Goal: Entertainment & Leisure: Consume media (video, audio)

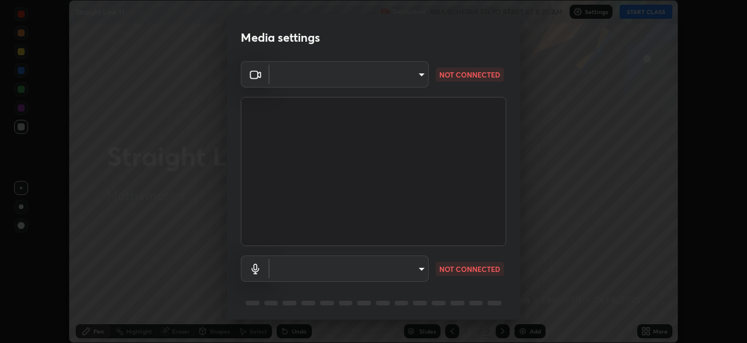
scroll to position [42, 0]
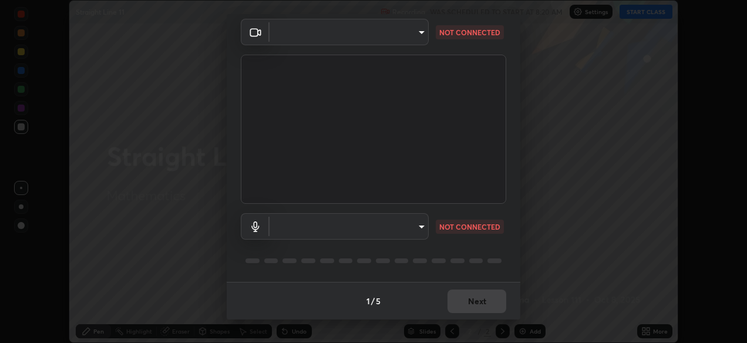
type input "05730faa116fe893cb3bfff37bc48e03cda79a540a9a2906e08a5a6a13fc8772"
type input "default"
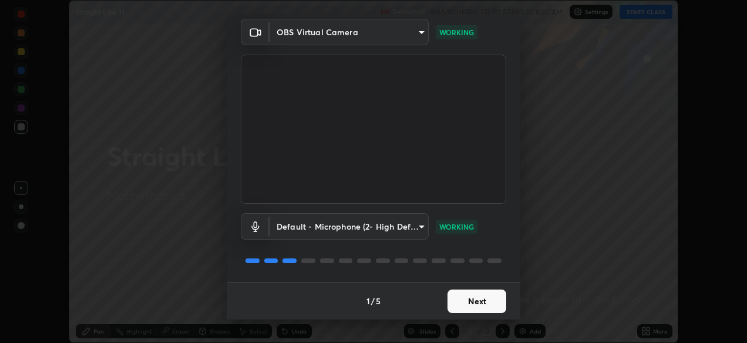
click at [475, 295] on button "Next" at bounding box center [477, 301] width 59 height 23
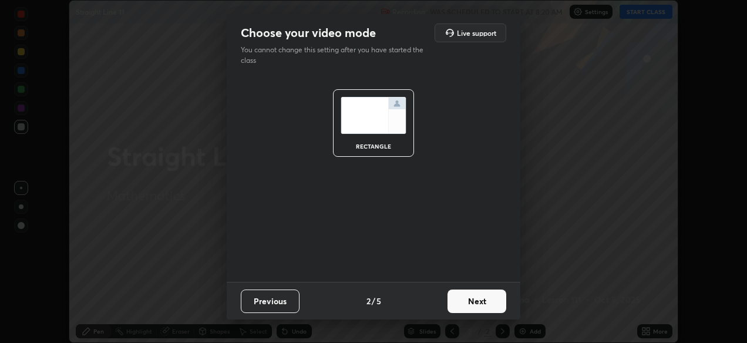
click at [475, 295] on button "Next" at bounding box center [477, 301] width 59 height 23
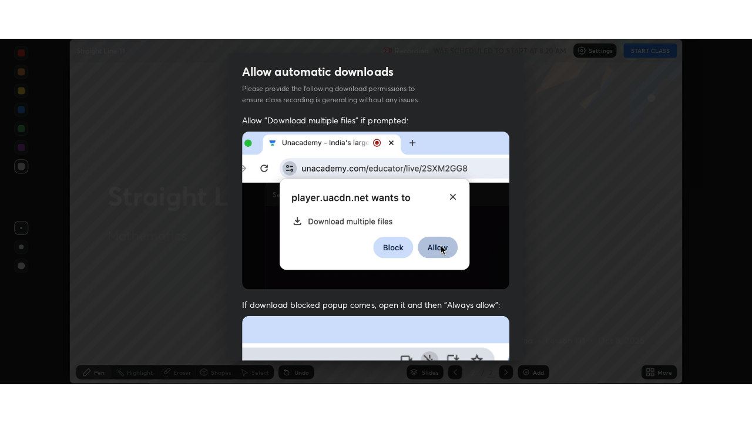
scroll to position [282, 0]
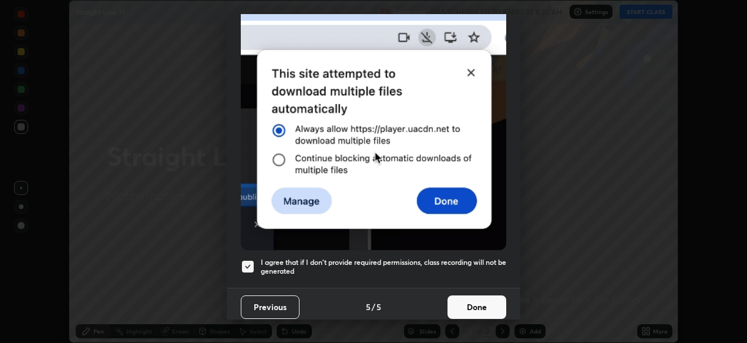
click at [482, 298] on button "Done" at bounding box center [477, 306] width 59 height 23
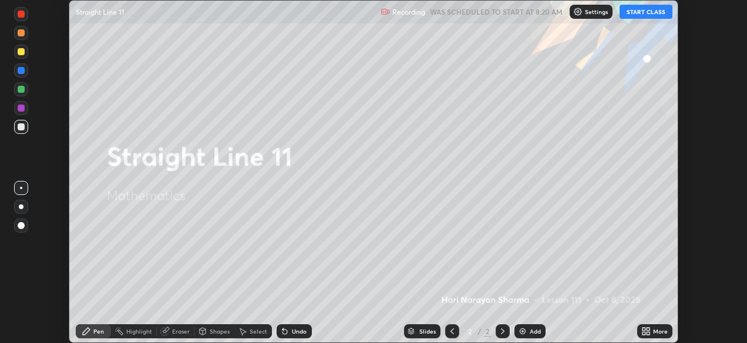
click at [651, 14] on button "START CLASS" at bounding box center [646, 12] width 53 height 14
click at [648, 328] on icon at bounding box center [648, 329] width 3 height 3
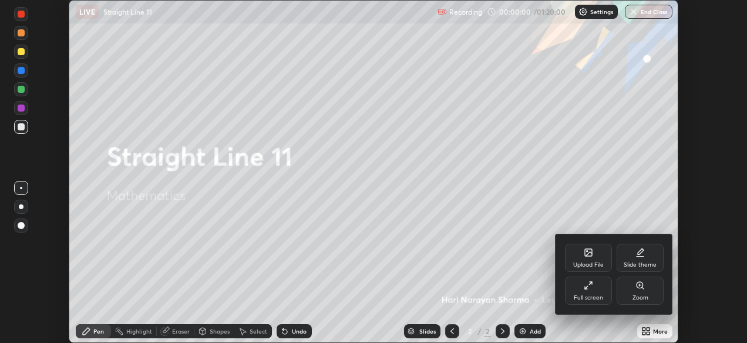
click at [607, 298] on div "Full screen" at bounding box center [588, 291] width 47 height 28
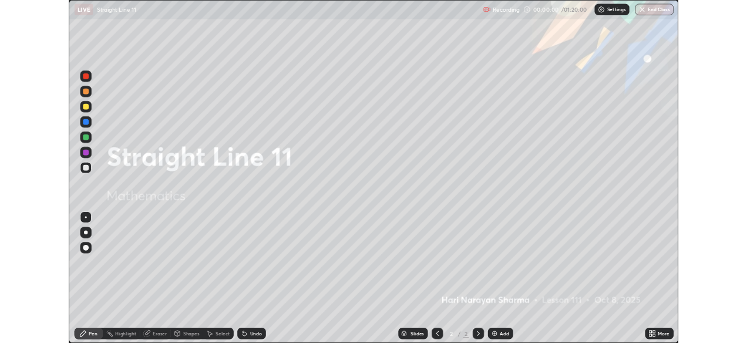
scroll to position [423, 752]
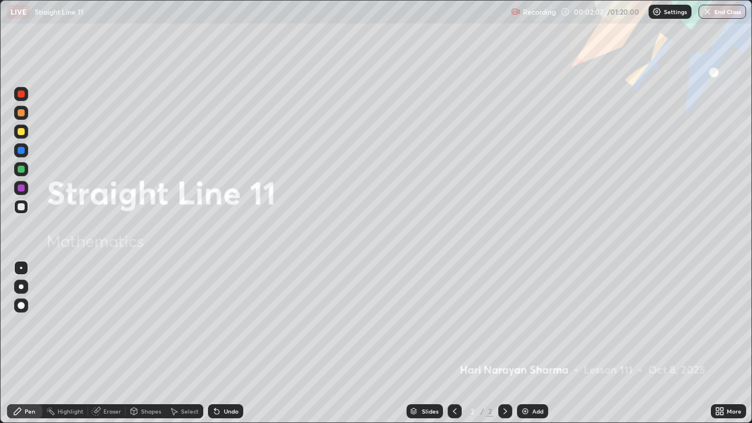
click at [522, 342] on img at bounding box center [524, 410] width 9 height 9
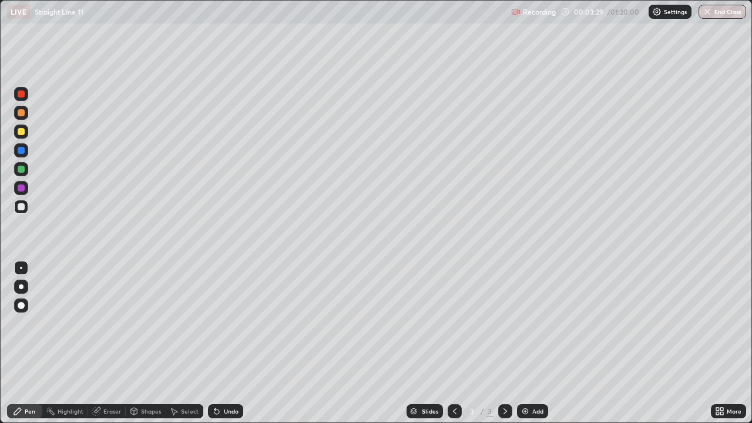
click at [19, 133] on div at bounding box center [21, 131] width 7 height 7
click at [20, 342] on icon at bounding box center [17, 410] width 9 height 9
click at [16, 132] on div at bounding box center [21, 132] width 14 height 14
click at [26, 205] on div at bounding box center [21, 207] width 14 height 14
click at [20, 113] on div at bounding box center [21, 112] width 7 height 7
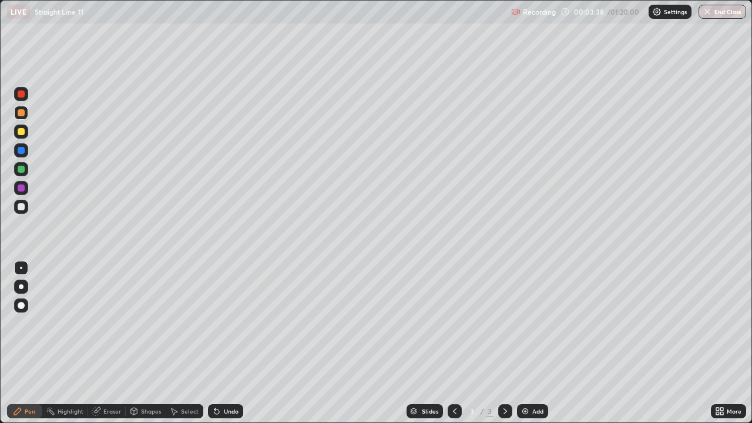
click at [21, 133] on div at bounding box center [21, 131] width 7 height 7
click at [21, 172] on div at bounding box center [21, 169] width 7 height 7
click at [21, 190] on div at bounding box center [21, 187] width 7 height 7
click at [20, 208] on div at bounding box center [21, 206] width 7 height 7
click at [20, 135] on div at bounding box center [21, 132] width 14 height 14
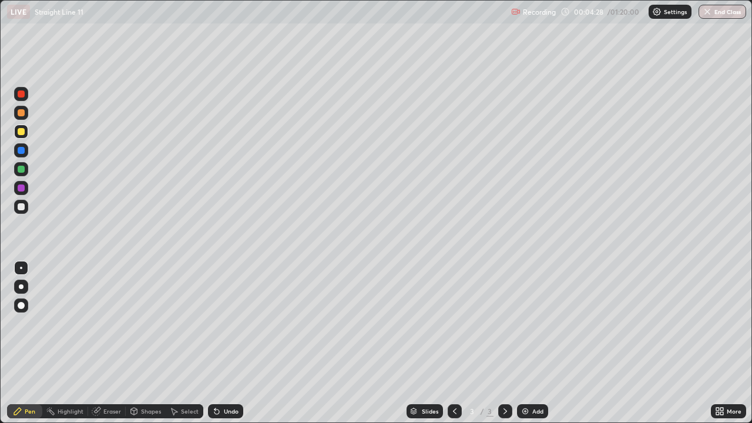
click at [22, 342] on div "Pen" at bounding box center [24, 411] width 35 height 14
click at [21, 133] on div at bounding box center [21, 131] width 7 height 7
click at [20, 205] on div at bounding box center [21, 206] width 7 height 7
click at [20, 129] on div at bounding box center [21, 131] width 7 height 7
click at [217, 342] on div "Undo" at bounding box center [225, 411] width 35 height 14
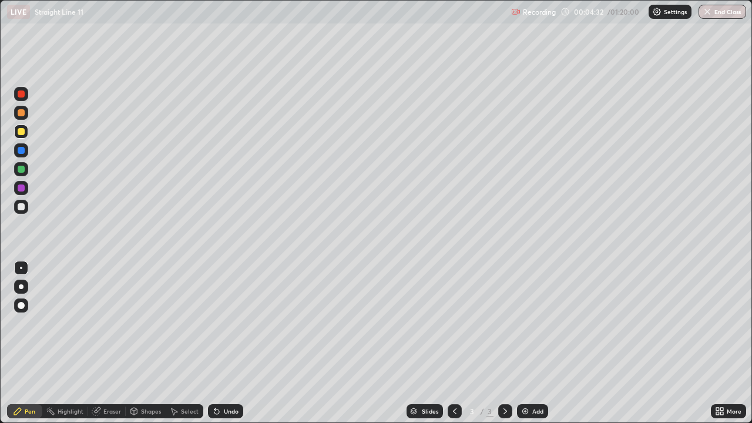
click at [216, 342] on icon at bounding box center [216, 411] width 5 height 5
click at [217, 342] on icon at bounding box center [216, 410] width 9 height 9
click at [221, 342] on div "Undo" at bounding box center [225, 411] width 35 height 14
click at [216, 342] on icon at bounding box center [216, 410] width 9 height 9
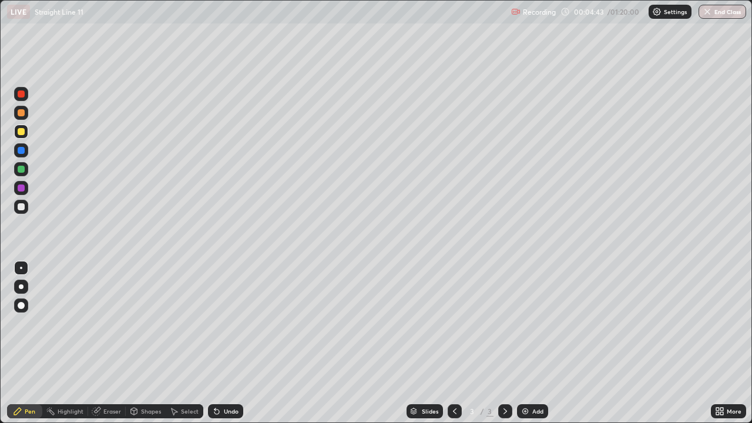
click at [21, 196] on div at bounding box center [21, 188] width 14 height 19
click at [18, 207] on div at bounding box center [21, 206] width 7 height 7
click at [192, 342] on div "Select" at bounding box center [185, 410] width 38 height 23
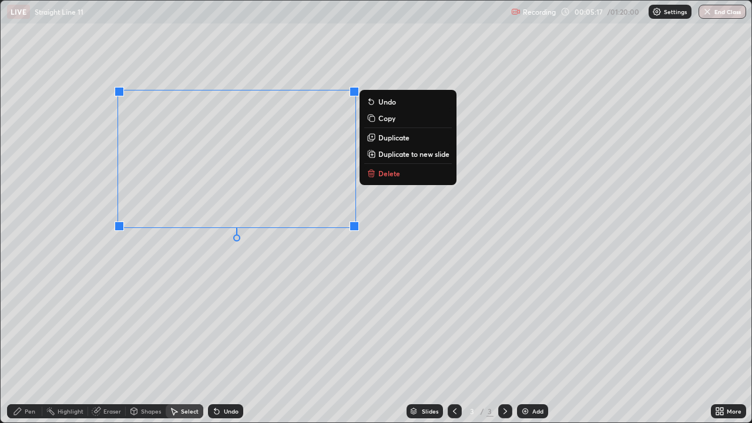
click at [400, 173] on button "Delete" at bounding box center [408, 173] width 88 height 14
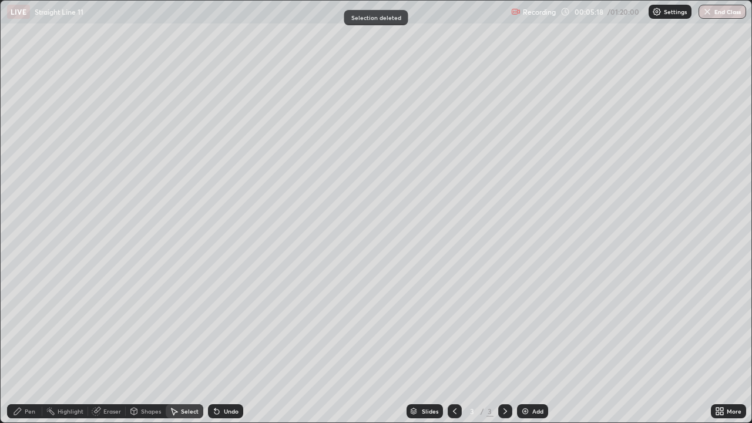
click at [36, 342] on div "Pen" at bounding box center [24, 411] width 35 height 14
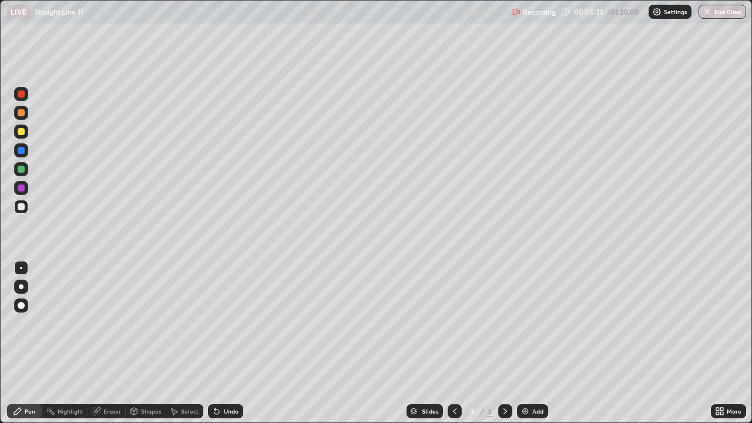
click at [18, 137] on div at bounding box center [21, 132] width 14 height 14
click at [184, 342] on div "Select" at bounding box center [185, 411] width 38 height 14
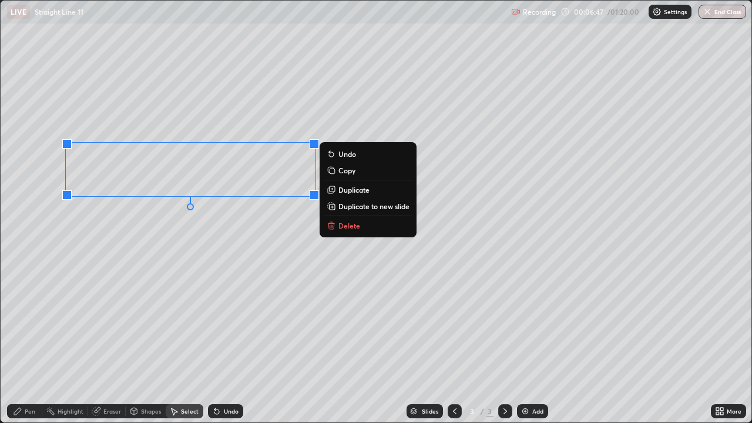
click at [349, 227] on p "Delete" at bounding box center [349, 225] width 22 height 9
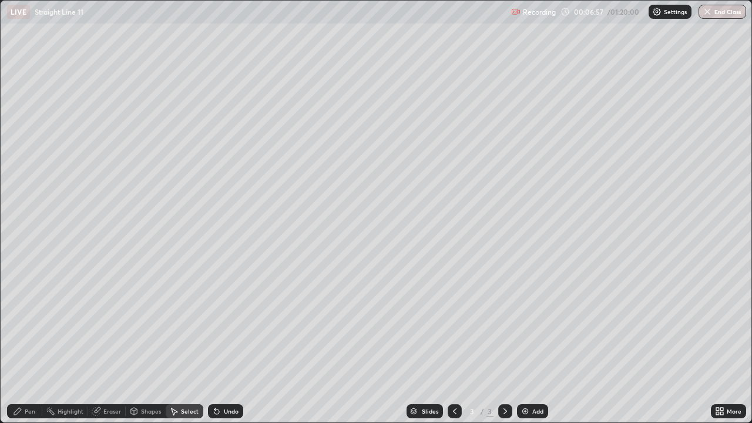
click at [15, 342] on icon at bounding box center [17, 410] width 9 height 9
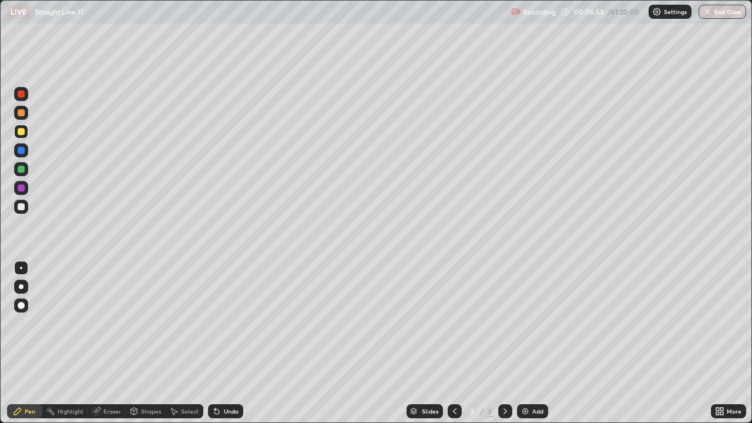
click at [21, 206] on div at bounding box center [21, 206] width 7 height 7
click at [177, 342] on icon at bounding box center [173, 410] width 9 height 9
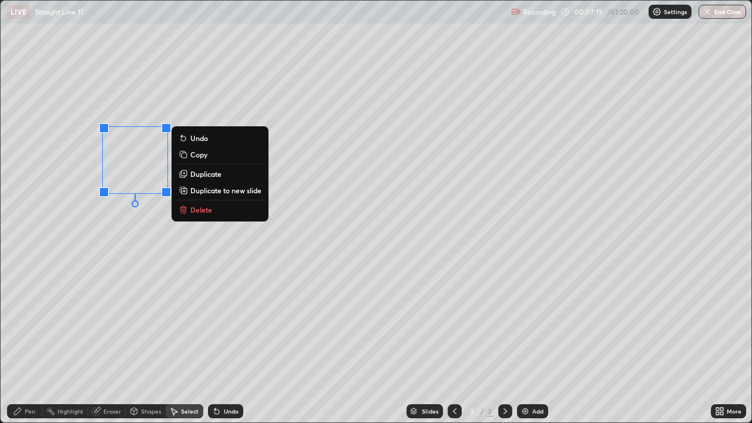
click at [209, 210] on p "Delete" at bounding box center [201, 209] width 22 height 9
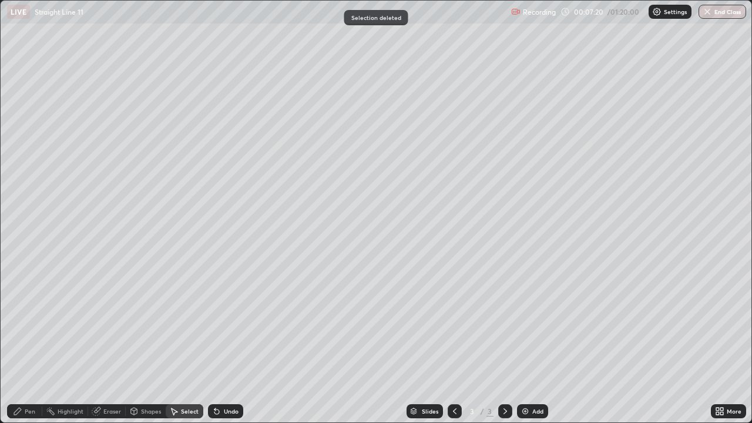
click at [21, 342] on icon at bounding box center [17, 410] width 9 height 9
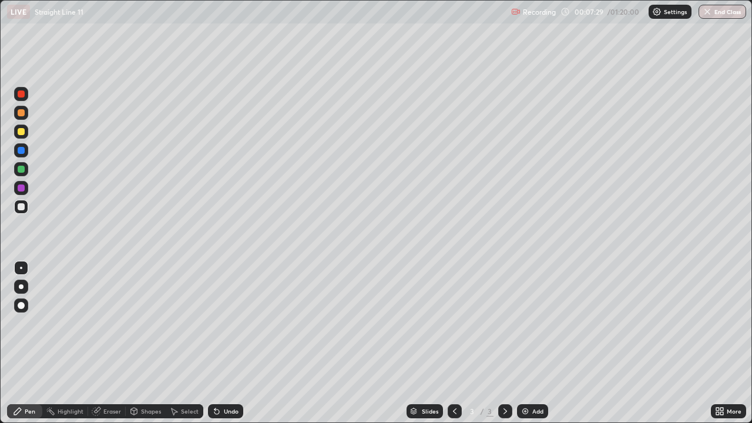
click at [18, 117] on div at bounding box center [21, 113] width 14 height 14
click at [23, 133] on div at bounding box center [21, 131] width 7 height 7
click at [102, 342] on div "Eraser" at bounding box center [107, 411] width 38 height 14
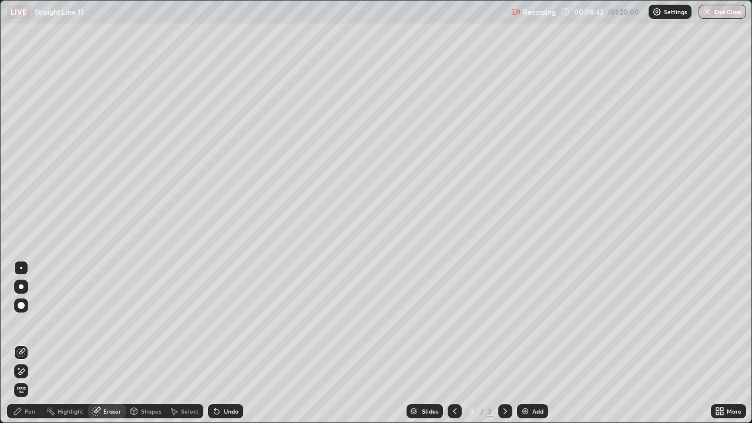
click at [21, 342] on icon at bounding box center [17, 410] width 9 height 9
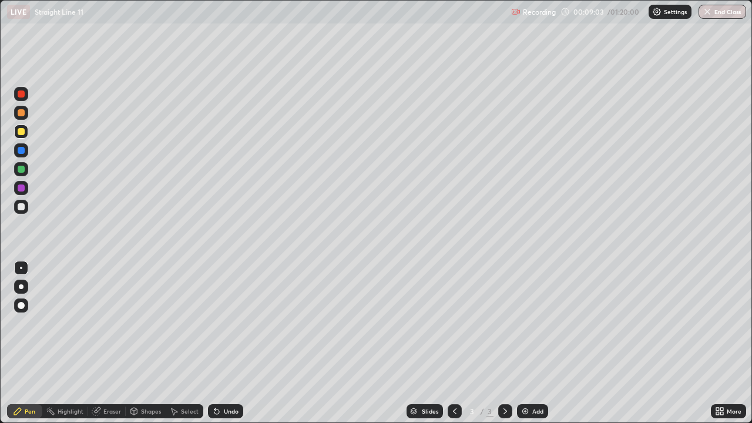
click at [20, 204] on div at bounding box center [21, 206] width 7 height 7
click at [218, 342] on icon at bounding box center [216, 410] width 9 height 9
click at [215, 342] on icon at bounding box center [216, 411] width 5 height 5
click at [218, 342] on icon at bounding box center [216, 410] width 9 height 9
click at [22, 131] on div at bounding box center [21, 131] width 7 height 7
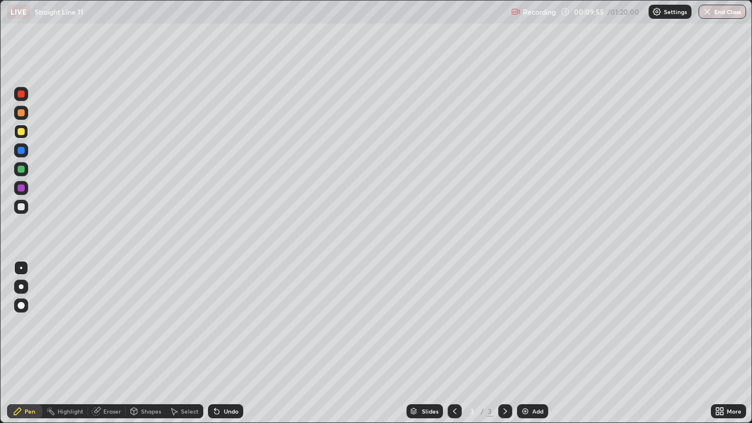
click at [20, 210] on div at bounding box center [21, 207] width 14 height 14
click at [21, 172] on div at bounding box center [21, 169] width 7 height 7
click at [224, 342] on div "Undo" at bounding box center [223, 410] width 40 height 23
click at [220, 342] on div "Undo" at bounding box center [225, 411] width 35 height 14
click at [527, 342] on img at bounding box center [524, 410] width 9 height 9
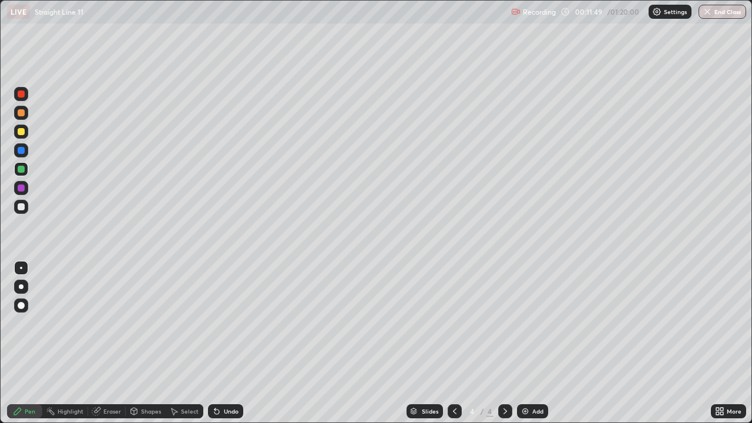
click at [15, 342] on icon at bounding box center [17, 411] width 7 height 7
click at [25, 207] on div at bounding box center [21, 207] width 14 height 14
click at [21, 129] on div at bounding box center [21, 131] width 7 height 7
click at [24, 214] on div at bounding box center [21, 206] width 14 height 19
click at [23, 342] on div "Pen" at bounding box center [24, 411] width 35 height 14
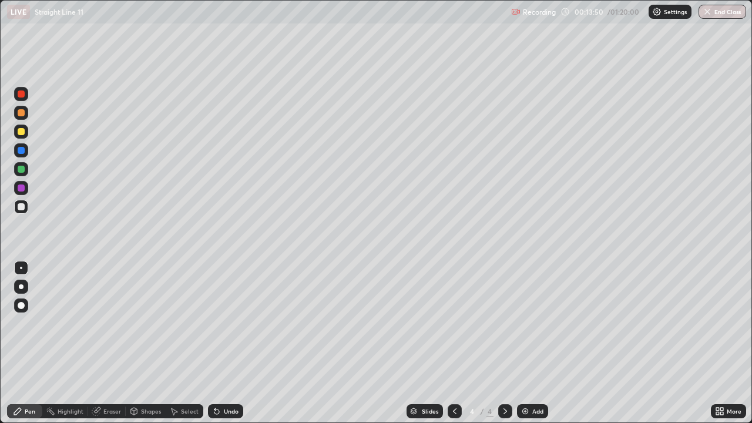
click at [21, 132] on div at bounding box center [21, 131] width 7 height 7
click at [22, 204] on div at bounding box center [21, 206] width 7 height 7
click at [221, 342] on div "Undo" at bounding box center [225, 411] width 35 height 14
click at [24, 132] on div at bounding box center [21, 131] width 7 height 7
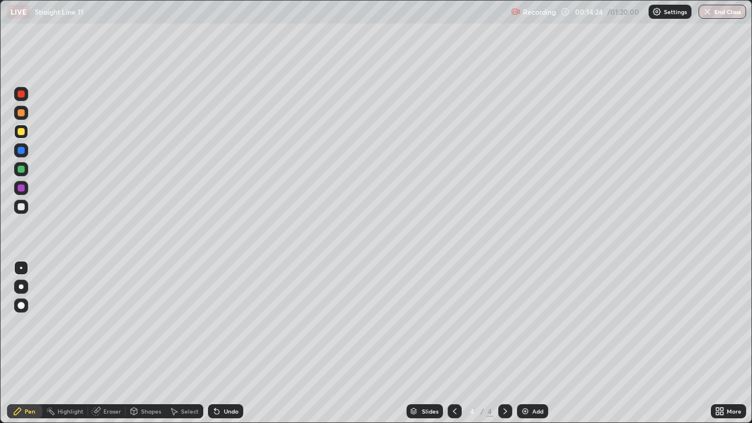
click at [216, 342] on icon at bounding box center [216, 411] width 5 height 5
click at [249, 342] on div "Slides 4 / 4 Add" at bounding box center [477, 410] width 468 height 23
click at [21, 202] on div at bounding box center [21, 207] width 14 height 14
click at [16, 135] on div at bounding box center [21, 132] width 14 height 14
click at [21, 206] on div at bounding box center [21, 206] width 7 height 7
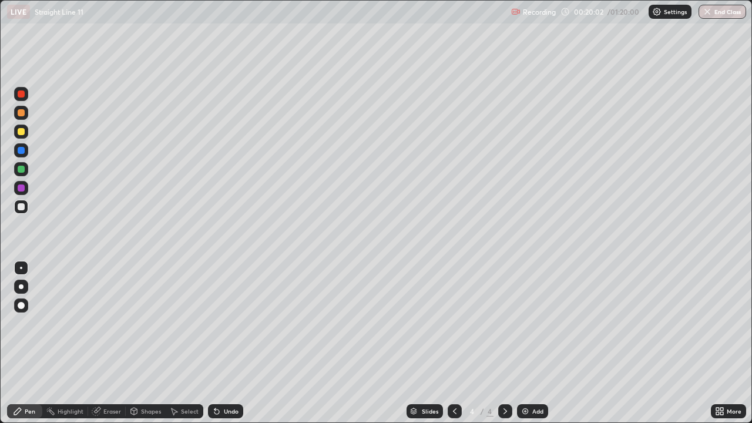
click at [453, 342] on icon at bounding box center [455, 411] width 4 height 6
click at [503, 342] on icon at bounding box center [504, 410] width 9 height 9
click at [453, 342] on icon at bounding box center [454, 410] width 9 height 9
click at [504, 342] on icon at bounding box center [504, 410] width 9 height 9
click at [173, 342] on icon at bounding box center [175, 411] width 6 height 7
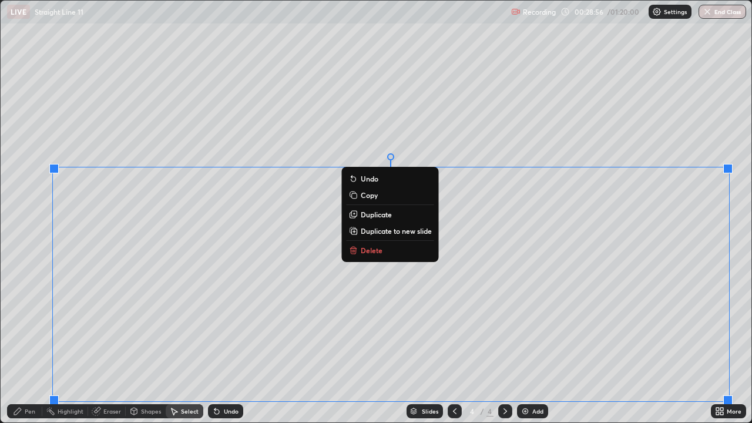
click at [365, 230] on p "Duplicate to new slide" at bounding box center [396, 230] width 71 height 9
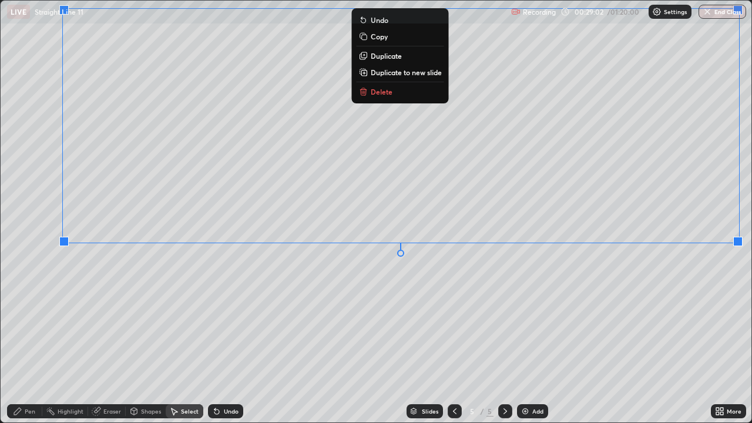
click at [19, 342] on icon at bounding box center [17, 411] width 7 height 7
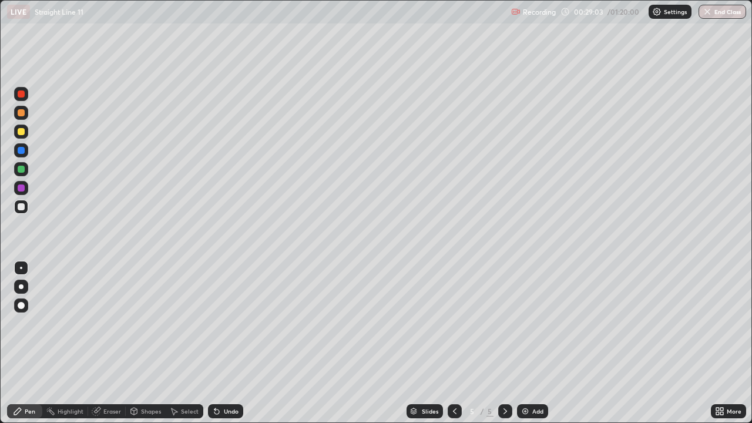
click at [18, 209] on div at bounding box center [21, 206] width 7 height 7
click at [19, 206] on div at bounding box center [21, 206] width 7 height 7
click at [22, 166] on div at bounding box center [21, 169] width 7 height 7
click at [215, 342] on icon at bounding box center [216, 411] width 5 height 5
click at [215, 342] on div "Undo" at bounding box center [223, 410] width 40 height 23
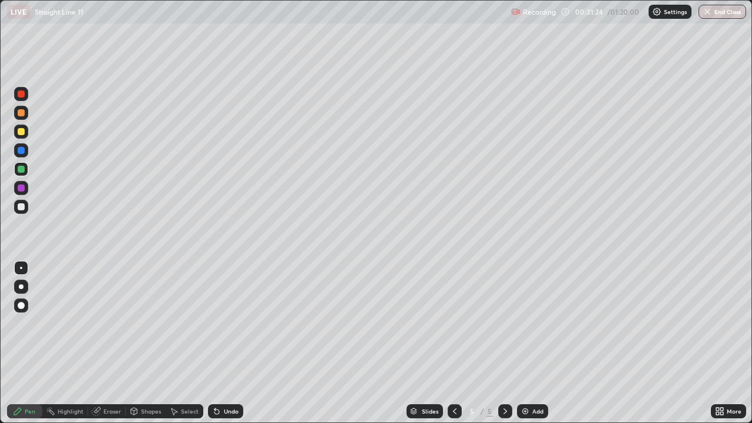
click at [215, 342] on div "Undo" at bounding box center [223, 410] width 40 height 23
click at [217, 342] on div "Undo" at bounding box center [223, 410] width 40 height 23
click at [22, 207] on div at bounding box center [21, 206] width 7 height 7
click at [22, 133] on div at bounding box center [21, 131] width 7 height 7
click at [21, 206] on div at bounding box center [21, 206] width 7 height 7
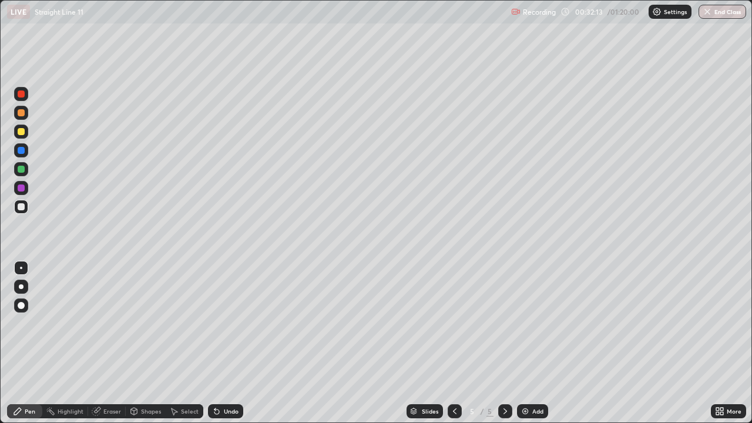
click at [21, 130] on div at bounding box center [21, 131] width 7 height 7
click at [20, 171] on div at bounding box center [21, 169] width 7 height 7
click at [228, 342] on div "Undo" at bounding box center [231, 411] width 15 height 6
click at [229, 342] on div "Undo" at bounding box center [225, 411] width 35 height 14
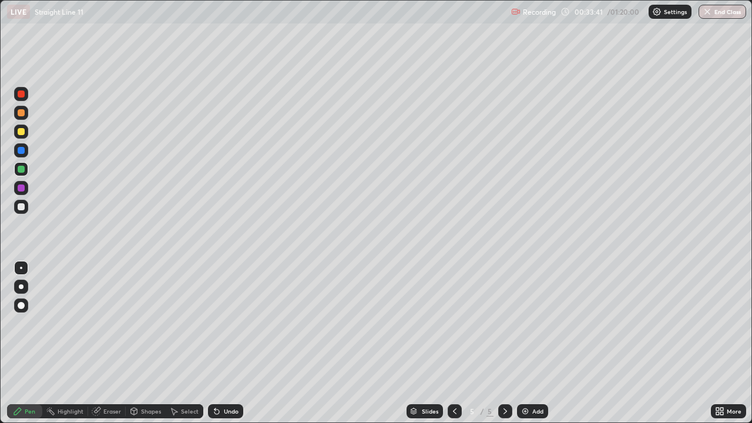
click at [230, 342] on div "Undo" at bounding box center [231, 411] width 15 height 6
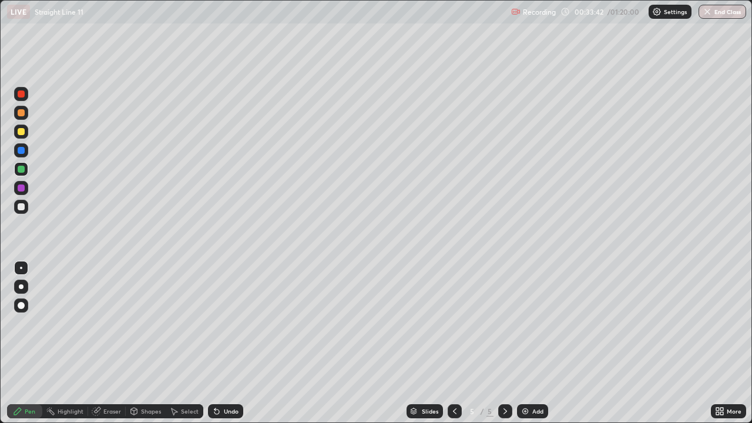
click at [226, 342] on div "Undo" at bounding box center [231, 411] width 15 height 6
click at [227, 342] on div "Undo" at bounding box center [231, 411] width 15 height 6
click at [507, 342] on icon at bounding box center [504, 410] width 9 height 9
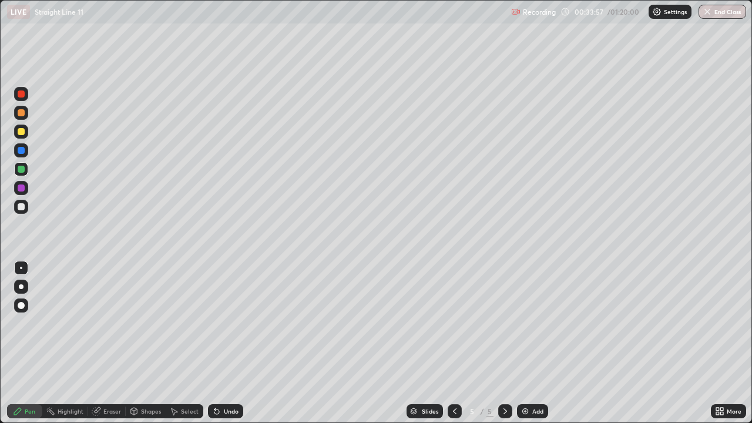
click at [527, 342] on img at bounding box center [524, 410] width 9 height 9
click at [453, 342] on icon at bounding box center [454, 410] width 9 height 9
click at [501, 342] on icon at bounding box center [504, 410] width 9 height 9
click at [226, 342] on div "Undo" at bounding box center [225, 411] width 35 height 14
click at [452, 342] on icon at bounding box center [454, 410] width 9 height 9
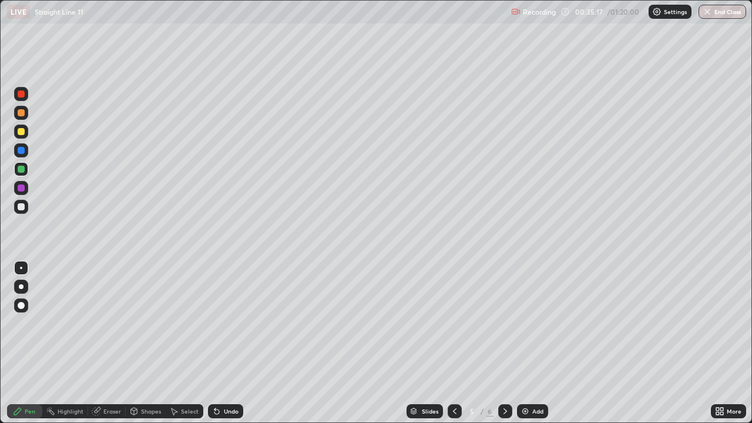
click at [509, 342] on div at bounding box center [505, 411] width 14 height 14
click at [510, 342] on div at bounding box center [505, 411] width 14 height 14
click at [506, 342] on icon at bounding box center [504, 410] width 9 height 9
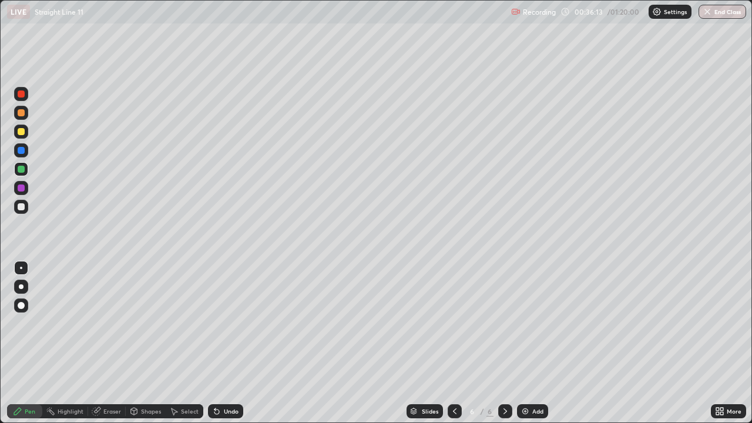
click at [515, 342] on div "Slides 6 / 6 Add" at bounding box center [477, 410] width 468 height 23
click at [499, 342] on div at bounding box center [505, 411] width 14 height 14
click at [521, 342] on img at bounding box center [524, 410] width 9 height 9
click at [22, 154] on div at bounding box center [21, 150] width 14 height 14
click at [24, 172] on div at bounding box center [21, 169] width 14 height 14
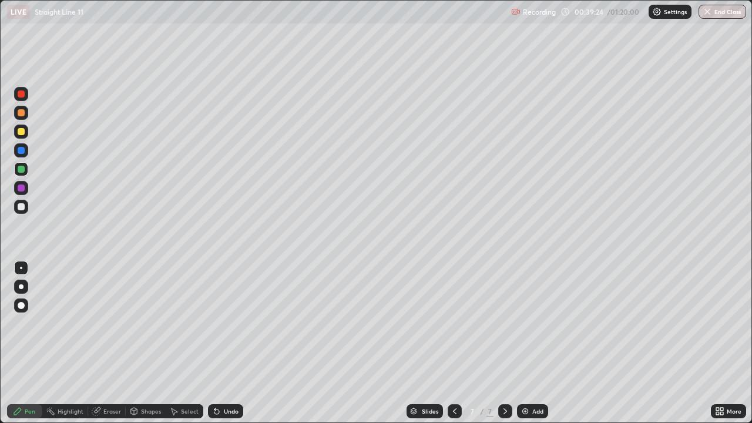
click at [509, 342] on div at bounding box center [505, 411] width 14 height 14
click at [506, 342] on icon at bounding box center [504, 410] width 9 height 9
click at [533, 342] on div "Add" at bounding box center [537, 411] width 11 height 6
click at [232, 342] on div "Undo" at bounding box center [231, 411] width 15 height 6
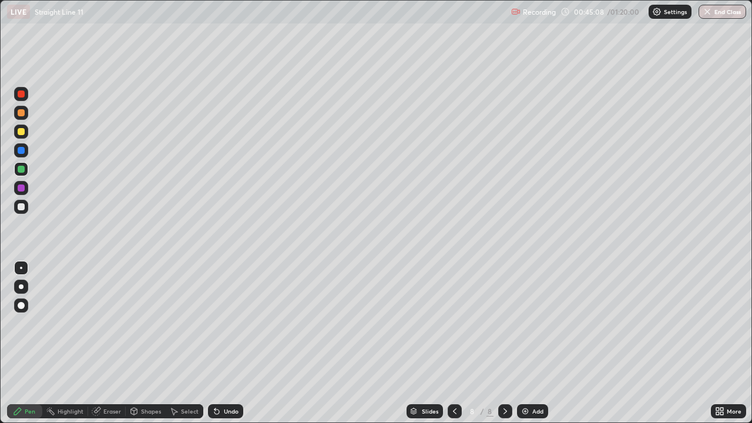
click at [453, 342] on icon at bounding box center [454, 410] width 9 height 9
click at [19, 137] on div at bounding box center [21, 132] width 14 height 14
click at [179, 342] on div "Select" at bounding box center [185, 411] width 38 height 14
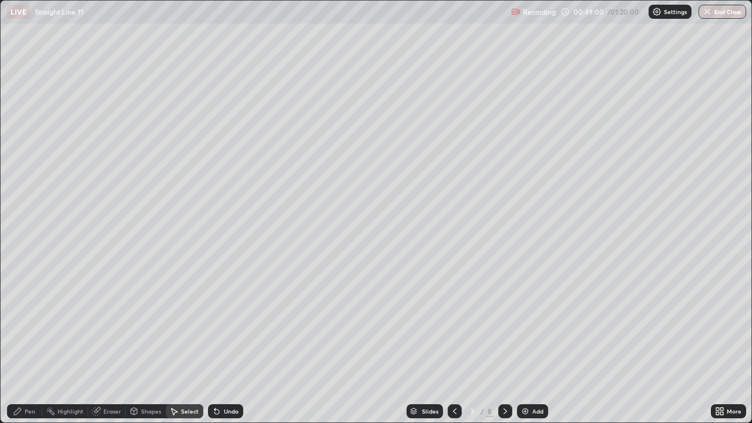
click at [175, 342] on icon at bounding box center [175, 411] width 6 height 7
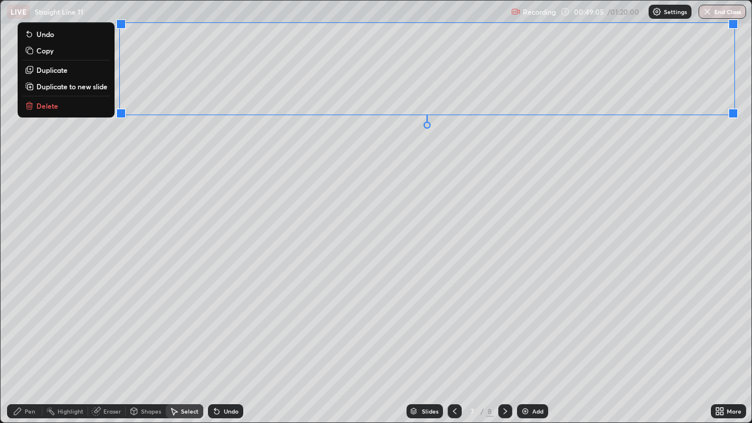
click at [83, 85] on p "Duplicate to new slide" at bounding box center [71, 86] width 71 height 9
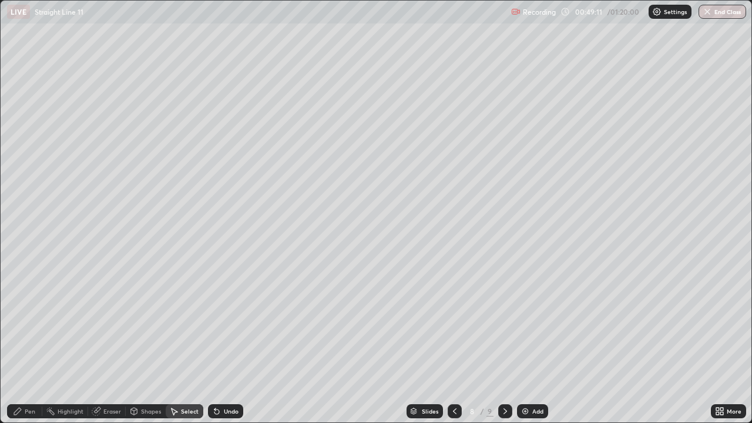
click at [17, 342] on icon at bounding box center [17, 411] width 7 height 7
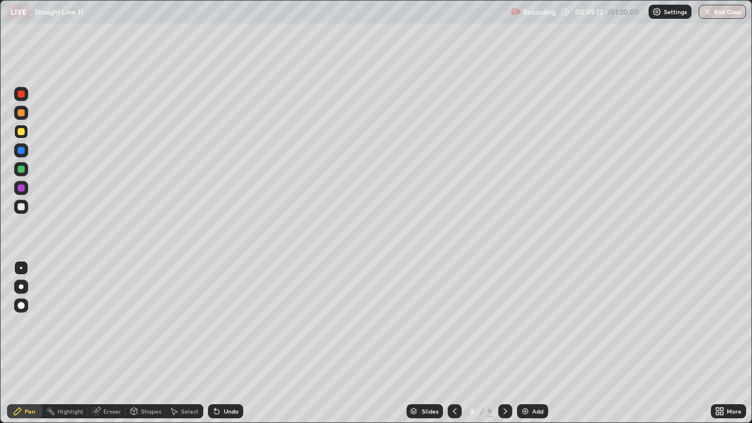
click at [16, 209] on div at bounding box center [21, 207] width 14 height 14
click at [233, 342] on div "Undo" at bounding box center [231, 411] width 15 height 6
click at [230, 342] on div "Undo" at bounding box center [231, 411] width 15 height 6
click at [228, 342] on div "Undo" at bounding box center [223, 410] width 40 height 23
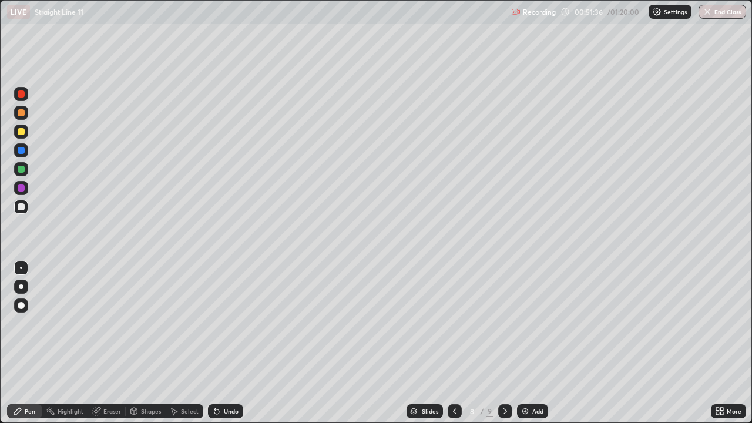
click at [226, 342] on div "Undo" at bounding box center [223, 410] width 40 height 23
click at [221, 342] on div "Undo" at bounding box center [223, 410] width 40 height 23
click at [224, 342] on div "Undo" at bounding box center [225, 411] width 35 height 14
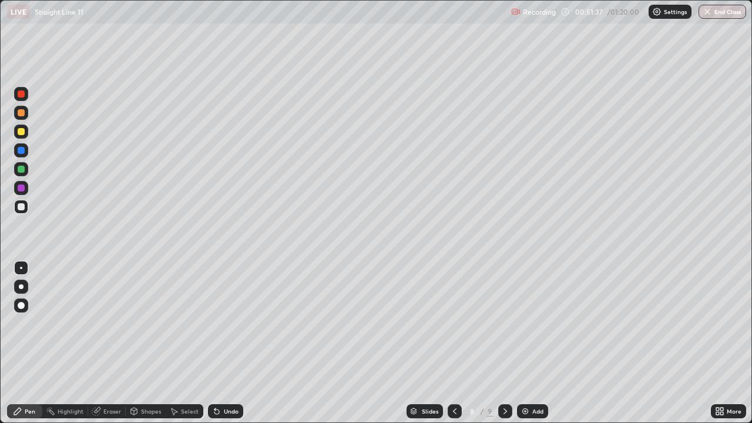
click at [226, 342] on div "Undo" at bounding box center [231, 411] width 15 height 6
click at [224, 342] on div "Undo" at bounding box center [231, 411] width 15 height 6
click at [215, 342] on div "Undo" at bounding box center [225, 411] width 35 height 14
click at [112, 342] on div "Eraser" at bounding box center [112, 411] width 18 height 6
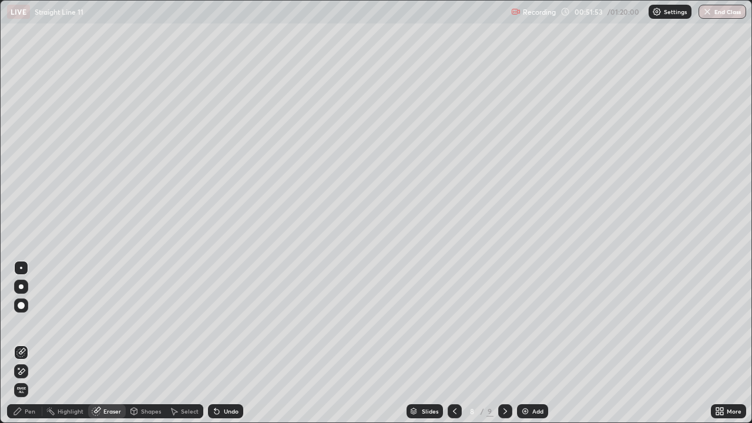
click at [22, 342] on div "Pen" at bounding box center [24, 411] width 35 height 14
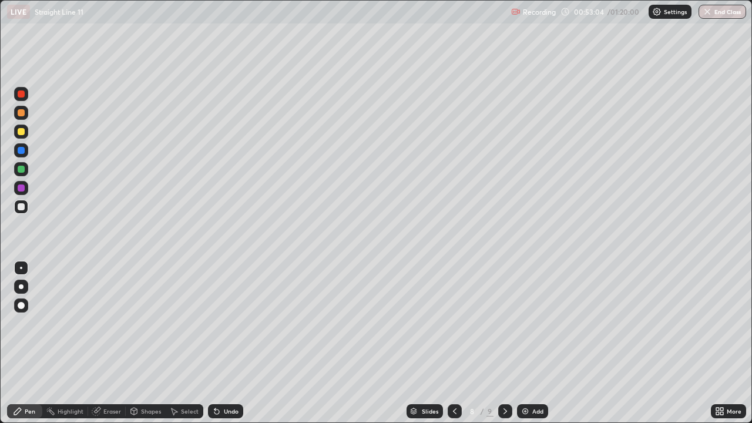
click at [453, 342] on icon at bounding box center [454, 410] width 9 height 9
click at [174, 342] on icon at bounding box center [173, 410] width 9 height 9
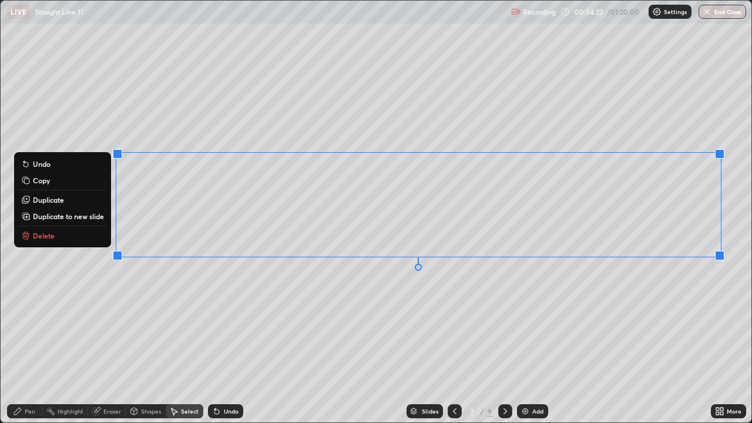
click at [191, 202] on div "0 ° Undo Copy Duplicate Duplicate to new slide Delete" at bounding box center [376, 212] width 751 height 422
click at [141, 137] on div "0 ° Undo Copy Duplicate Duplicate to new slide Delete" at bounding box center [376, 212] width 751 height 422
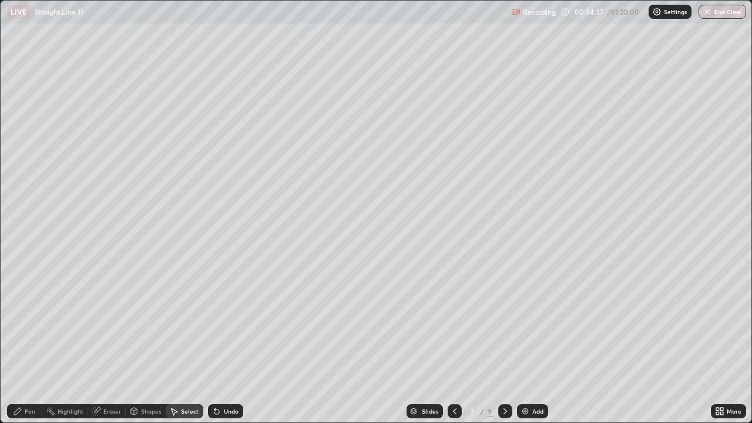
click at [191, 342] on div "Select" at bounding box center [185, 411] width 38 height 14
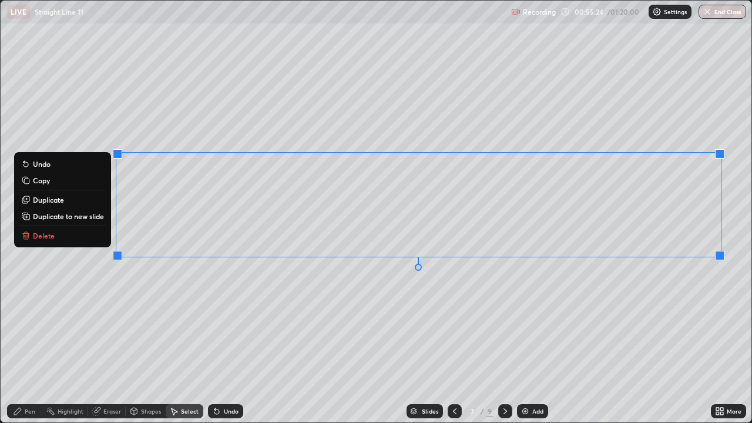
click at [83, 220] on p "Duplicate to new slide" at bounding box center [68, 215] width 71 height 9
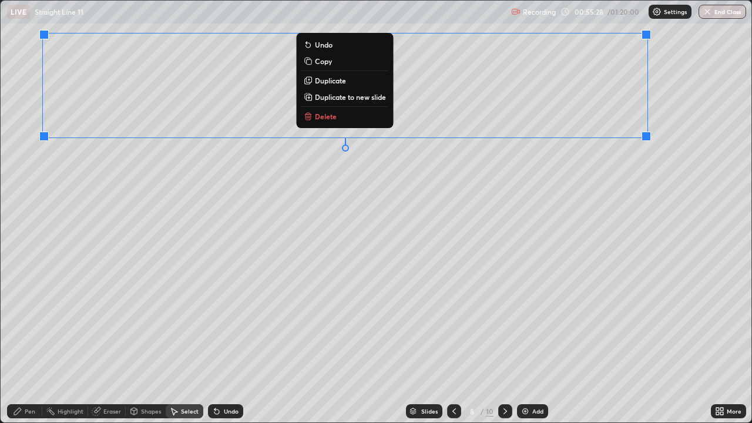
click at [17, 342] on icon at bounding box center [17, 411] width 7 height 7
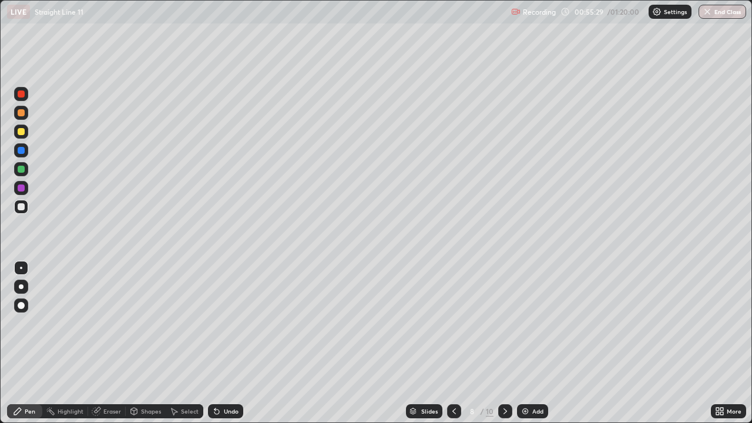
click at [22, 206] on div at bounding box center [21, 206] width 7 height 7
click at [20, 129] on div at bounding box center [21, 131] width 7 height 7
click at [142, 342] on div "Shapes" at bounding box center [151, 411] width 20 height 6
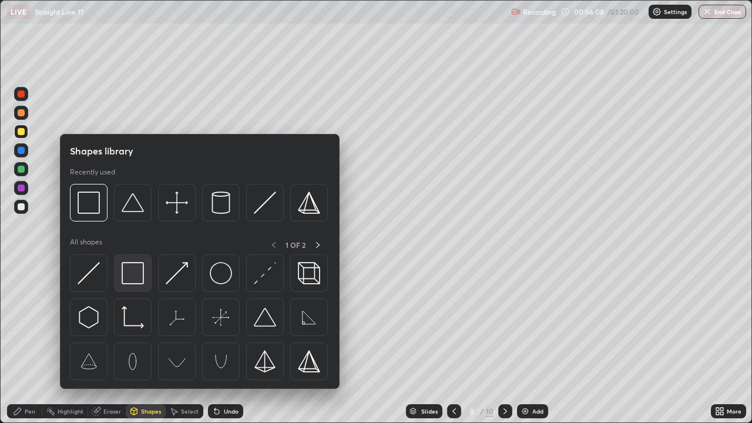
click at [134, 270] on img at bounding box center [133, 273] width 22 height 22
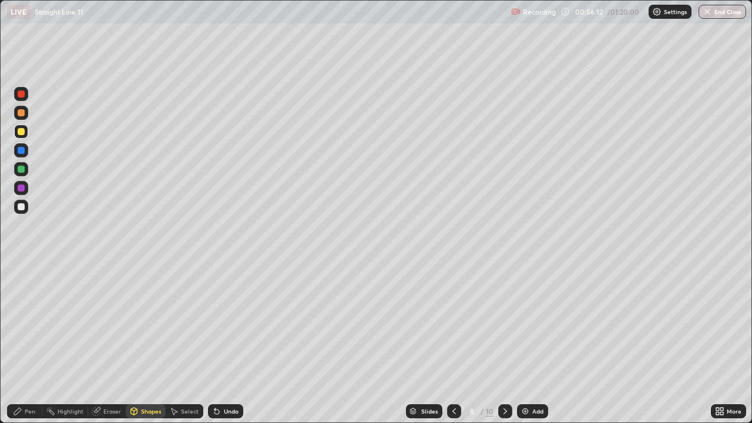
click at [14, 342] on div "Pen" at bounding box center [24, 411] width 35 height 14
click at [19, 207] on div at bounding box center [21, 206] width 7 height 7
click at [20, 206] on div at bounding box center [21, 206] width 7 height 7
click at [214, 342] on icon at bounding box center [216, 410] width 9 height 9
click at [223, 342] on div "Undo" at bounding box center [225, 411] width 35 height 14
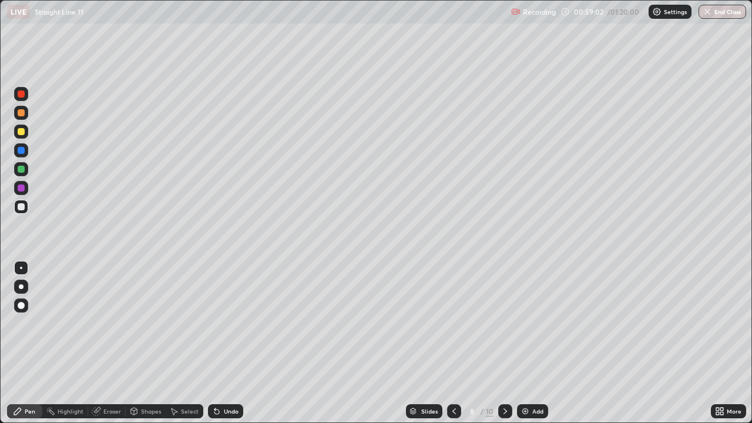
click at [224, 342] on div "Undo" at bounding box center [231, 411] width 15 height 6
click at [455, 342] on div at bounding box center [454, 411] width 14 height 14
click at [504, 342] on icon at bounding box center [504, 410] width 9 height 9
click at [501, 342] on div at bounding box center [505, 411] width 14 height 14
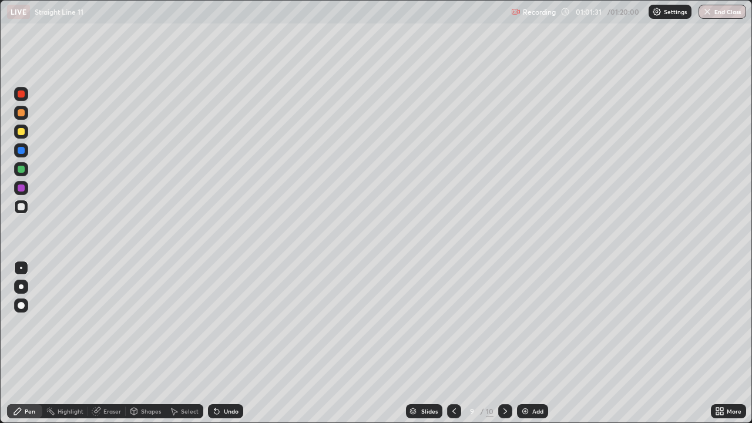
click at [504, 342] on icon at bounding box center [504, 410] width 9 height 9
click at [182, 342] on div "Select" at bounding box center [190, 411] width 18 height 6
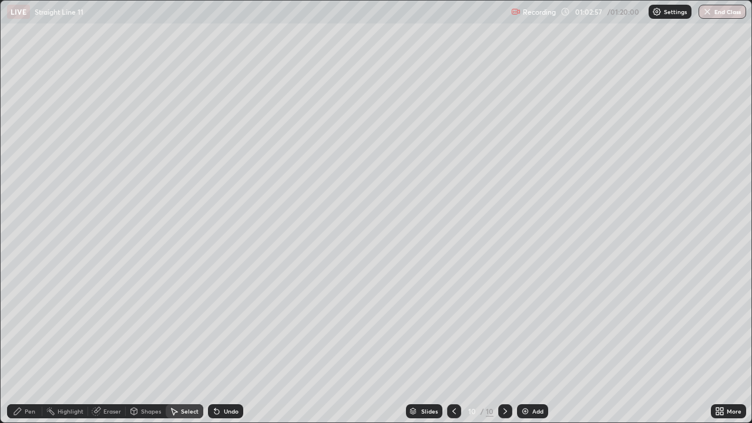
click at [501, 342] on icon at bounding box center [504, 410] width 9 height 9
click at [9, 342] on div "Pen" at bounding box center [24, 411] width 35 height 14
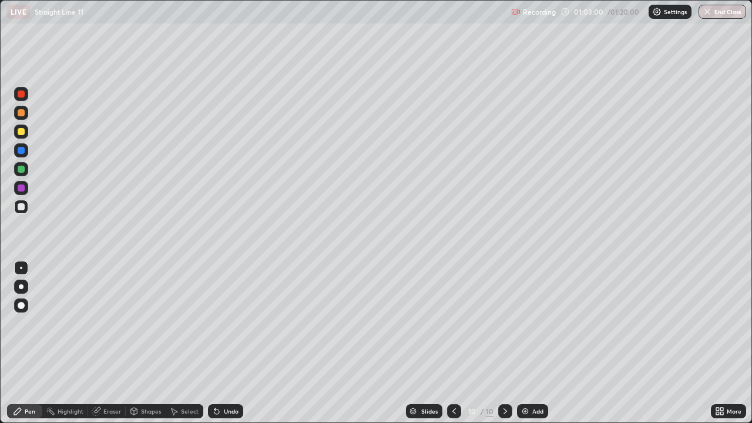
click at [18, 213] on div at bounding box center [21, 207] width 14 height 14
click at [23, 129] on div at bounding box center [21, 131] width 7 height 7
click at [176, 342] on icon at bounding box center [175, 411] width 6 height 7
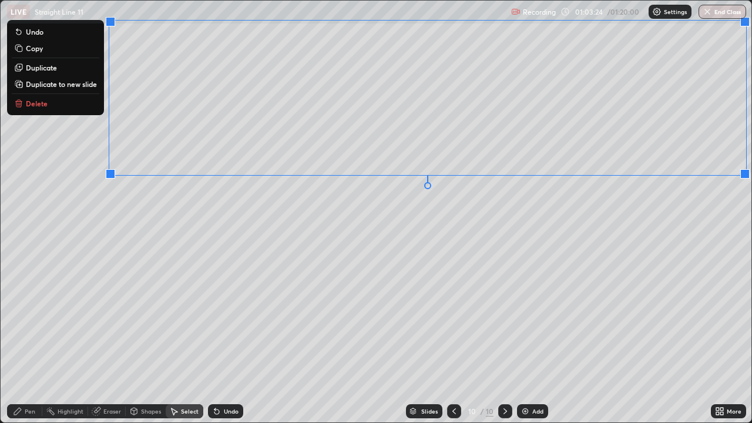
click at [86, 84] on p "Duplicate to new slide" at bounding box center [61, 83] width 71 height 9
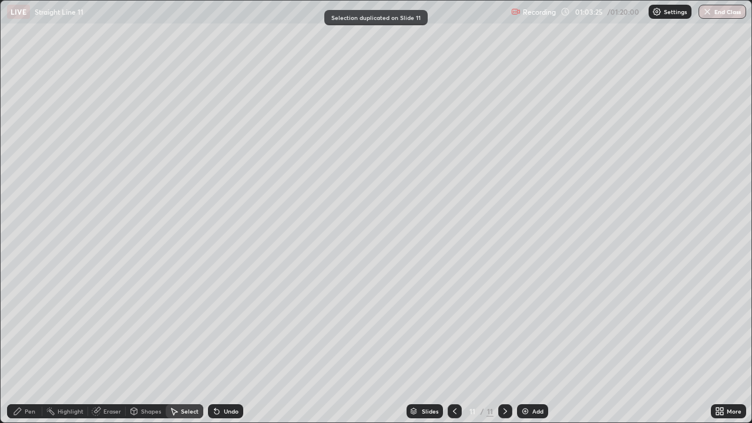
click at [17, 342] on div "Pen" at bounding box center [24, 410] width 35 height 23
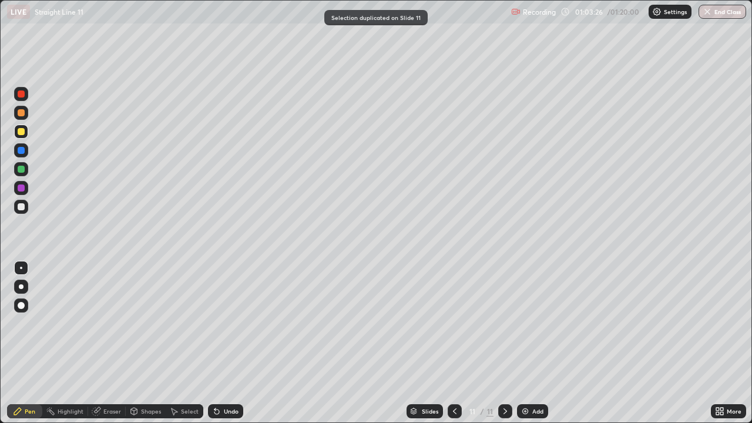
click at [16, 206] on div at bounding box center [21, 207] width 14 height 14
click at [177, 342] on icon at bounding box center [173, 410] width 9 height 9
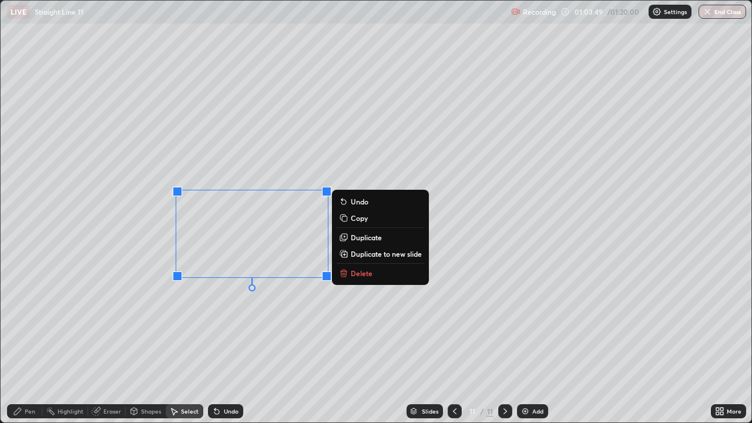
click at [348, 275] on icon at bounding box center [343, 272] width 9 height 9
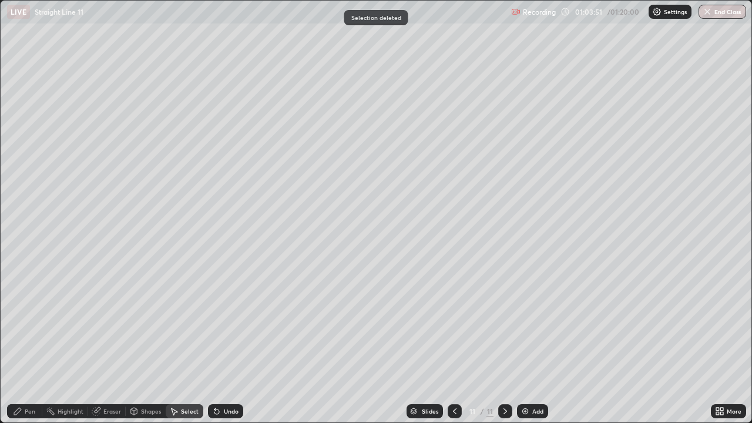
click at [25, 342] on div "Pen" at bounding box center [30, 411] width 11 height 6
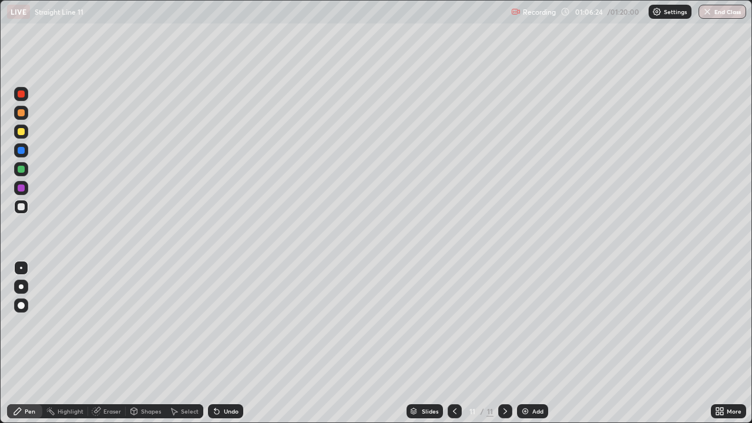
click at [233, 342] on div "Undo" at bounding box center [225, 411] width 35 height 14
click at [231, 342] on div "Undo" at bounding box center [225, 411] width 35 height 14
click at [226, 342] on div "Undo" at bounding box center [225, 411] width 35 height 14
click at [222, 342] on div "Undo" at bounding box center [225, 411] width 35 height 14
click at [221, 342] on div "Undo" at bounding box center [225, 411] width 35 height 14
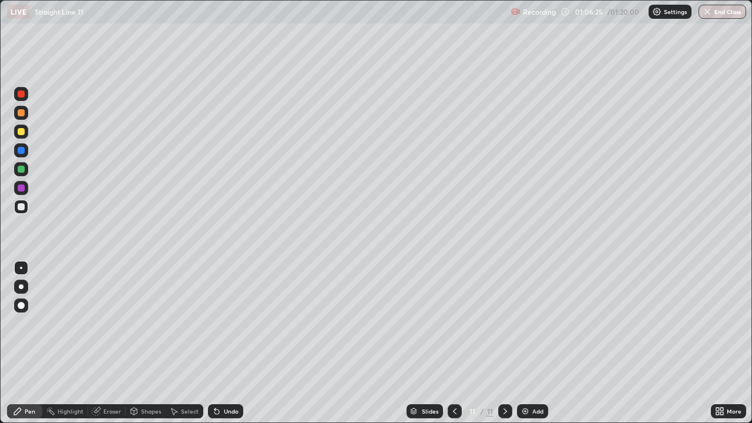
click at [221, 342] on div "Undo" at bounding box center [225, 411] width 35 height 14
click at [217, 342] on icon at bounding box center [216, 411] width 5 height 5
click at [215, 342] on icon at bounding box center [216, 411] width 5 height 5
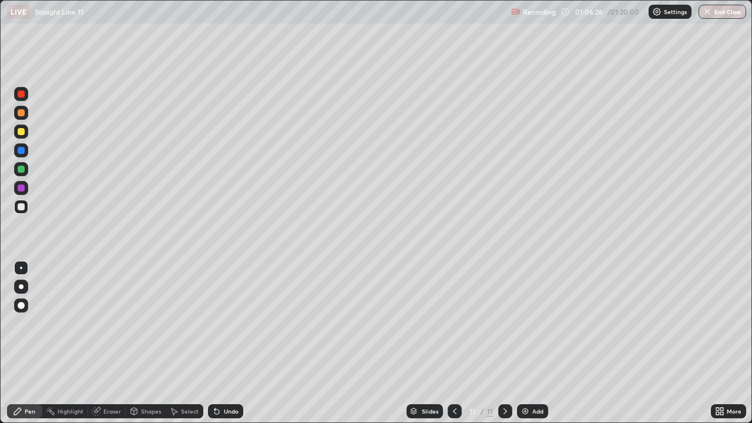
click at [214, 342] on icon at bounding box center [214, 408] width 1 height 1
click at [208, 342] on div "Undo" at bounding box center [225, 411] width 35 height 14
click at [200, 342] on div "Select" at bounding box center [185, 411] width 38 height 14
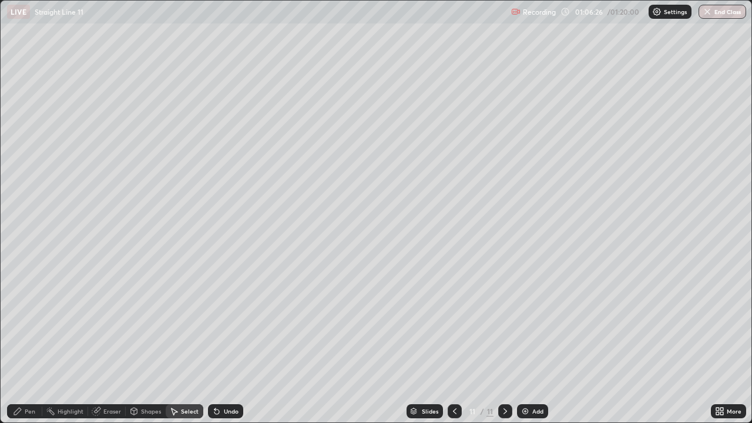
click at [200, 342] on div "Select" at bounding box center [185, 411] width 38 height 14
click at [209, 342] on div "Undo" at bounding box center [225, 411] width 35 height 14
click at [214, 342] on icon at bounding box center [214, 408] width 1 height 1
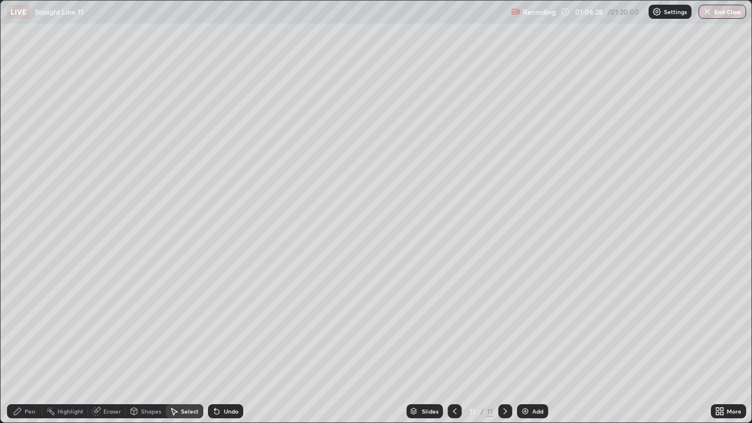
click at [215, 342] on icon at bounding box center [216, 411] width 5 height 5
click at [24, 342] on div "Pen" at bounding box center [24, 411] width 35 height 14
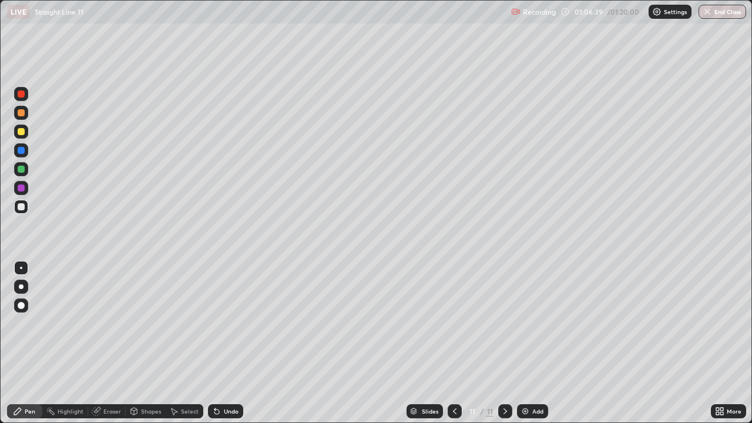
click at [510, 342] on div at bounding box center [505, 411] width 14 height 14
click at [520, 342] on img at bounding box center [524, 410] width 9 height 9
click at [451, 342] on icon at bounding box center [454, 410] width 9 height 9
click at [502, 342] on icon at bounding box center [504, 410] width 9 height 9
click at [454, 342] on icon at bounding box center [454, 410] width 9 height 9
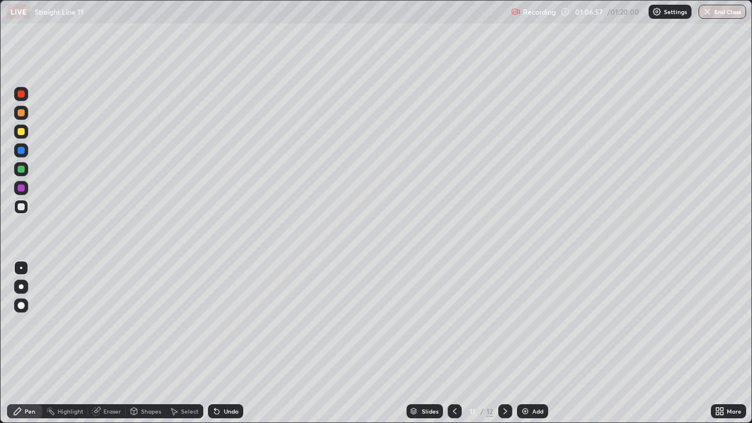
click at [500, 342] on icon at bounding box center [504, 410] width 9 height 9
click at [453, 342] on icon at bounding box center [454, 410] width 9 height 9
click at [501, 342] on icon at bounding box center [504, 410] width 9 height 9
click at [453, 342] on icon at bounding box center [454, 410] width 9 height 9
click at [504, 342] on icon at bounding box center [504, 410] width 9 height 9
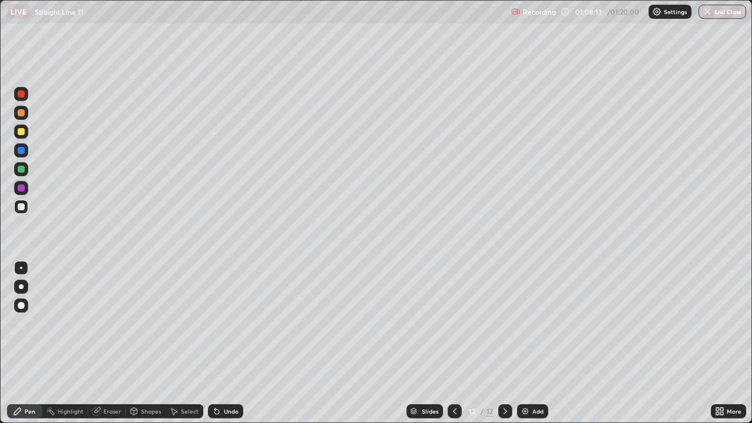
click at [457, 342] on icon at bounding box center [454, 410] width 9 height 9
click at [503, 342] on icon at bounding box center [504, 410] width 9 height 9
click at [453, 342] on icon at bounding box center [454, 410] width 9 height 9
click at [502, 342] on icon at bounding box center [504, 410] width 9 height 9
click at [547, 342] on div "Slides 12 / 12 Add" at bounding box center [477, 410] width 468 height 23
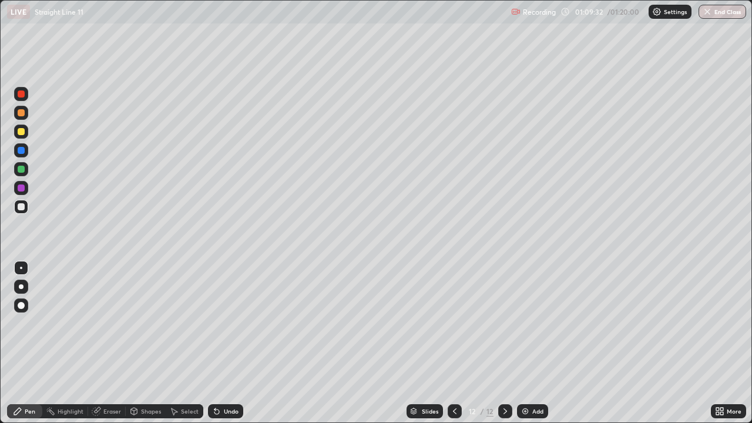
click at [532, 342] on div "Add" at bounding box center [537, 411] width 11 height 6
click at [451, 342] on icon at bounding box center [454, 410] width 9 height 9
click at [501, 342] on icon at bounding box center [504, 410] width 9 height 9
click at [452, 342] on icon at bounding box center [454, 410] width 9 height 9
click at [507, 342] on icon at bounding box center [504, 410] width 9 height 9
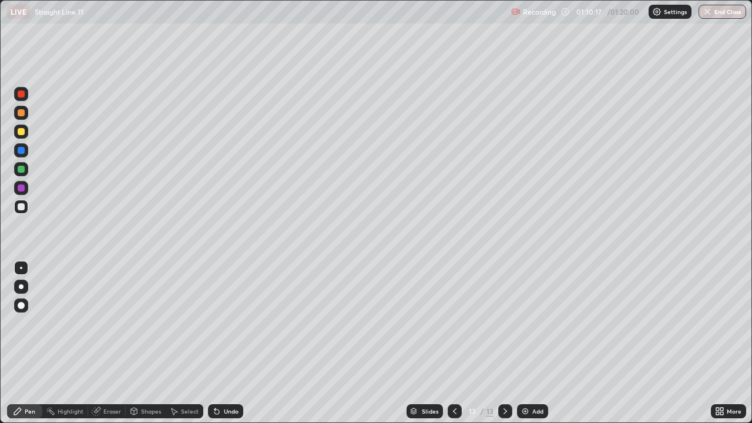
click at [450, 342] on icon at bounding box center [454, 410] width 9 height 9
click at [455, 342] on icon at bounding box center [454, 410] width 9 height 9
click at [505, 342] on icon at bounding box center [505, 411] width 4 height 6
click at [504, 342] on icon at bounding box center [504, 410] width 9 height 9
click at [453, 342] on icon at bounding box center [454, 410] width 9 height 9
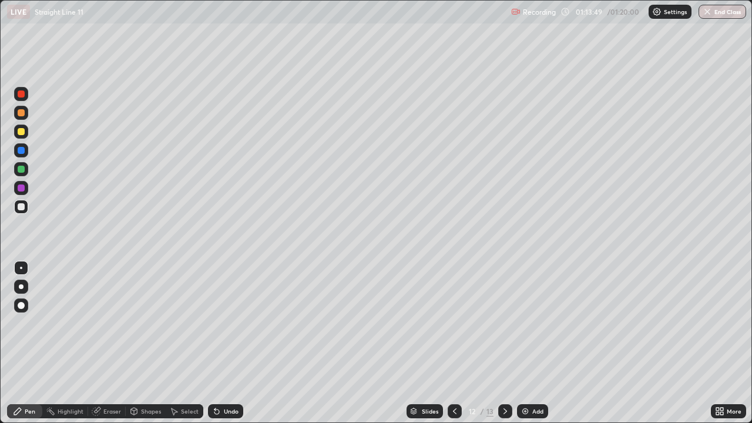
click at [504, 342] on icon at bounding box center [504, 410] width 9 height 9
click at [720, 14] on button "End Class" at bounding box center [722, 12] width 48 height 14
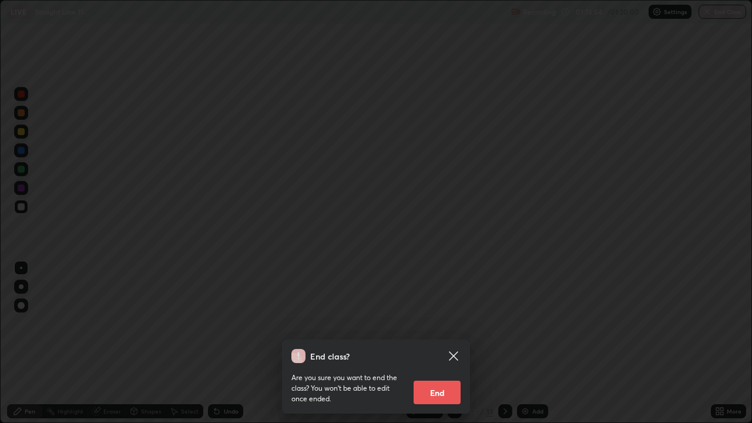
click at [443, 342] on button "End" at bounding box center [436, 392] width 47 height 23
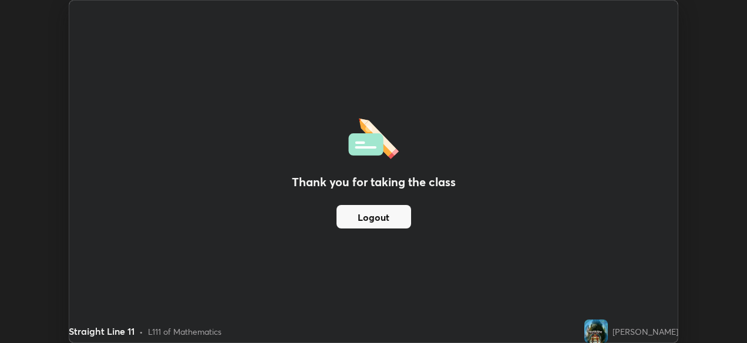
scroll to position [58392, 57988]
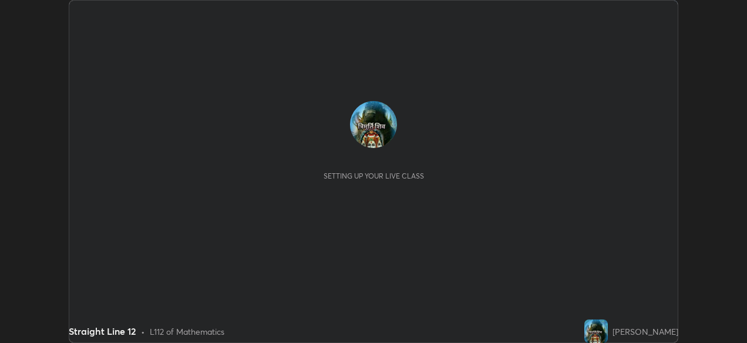
scroll to position [343, 747]
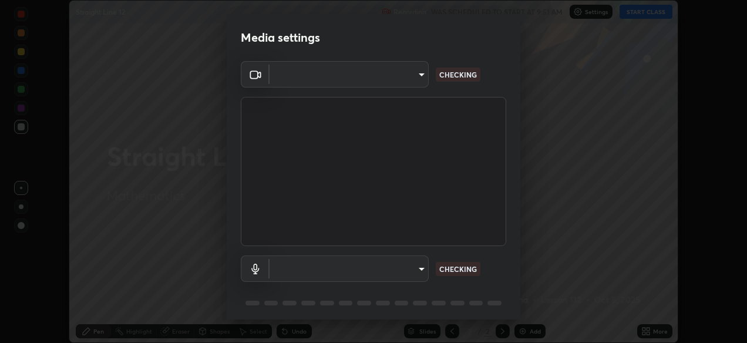
type input "05730faa116fe893cb3bfff37bc48e03cda79a540a9a2906e08a5a6a13fc8772"
type input "default"
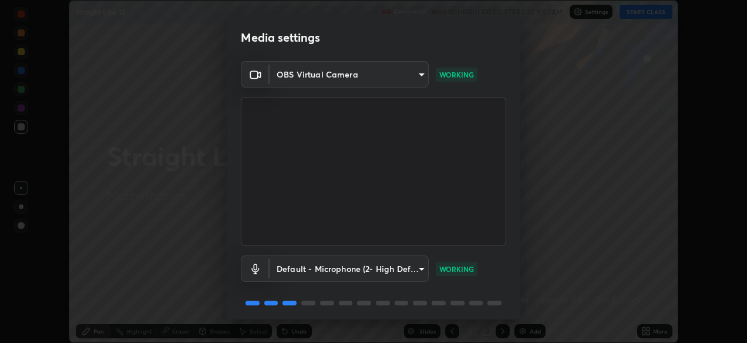
scroll to position [42, 0]
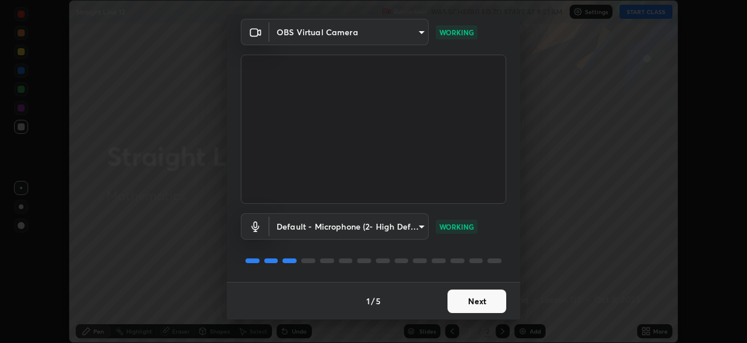
click at [469, 308] on button "Next" at bounding box center [477, 301] width 59 height 23
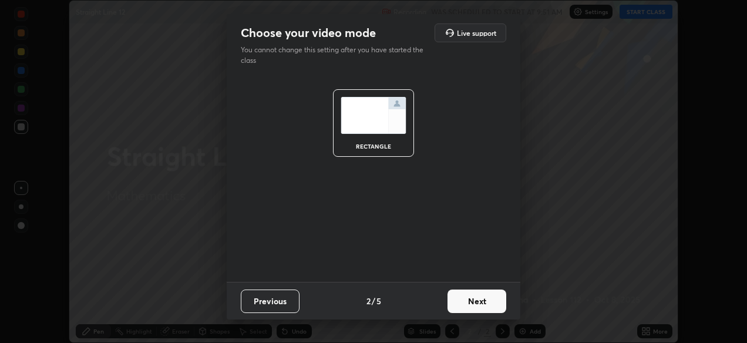
scroll to position [0, 0]
click at [469, 308] on button "Next" at bounding box center [477, 301] width 59 height 23
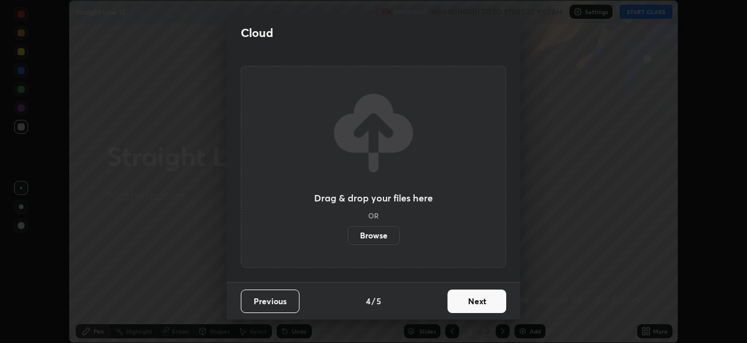
click at [465, 305] on button "Next" at bounding box center [477, 301] width 59 height 23
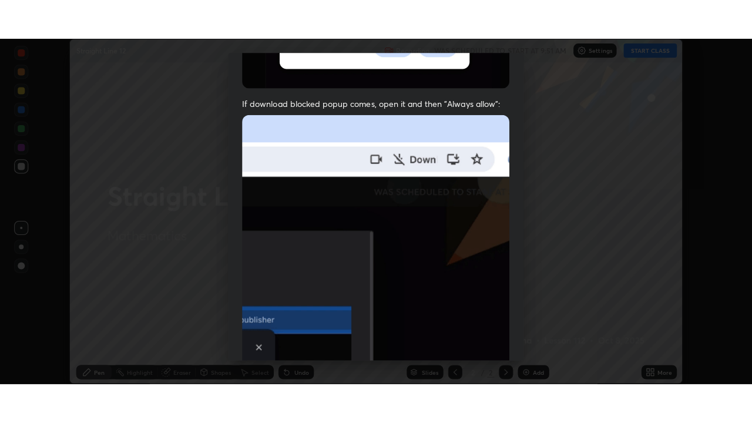
scroll to position [282, 0]
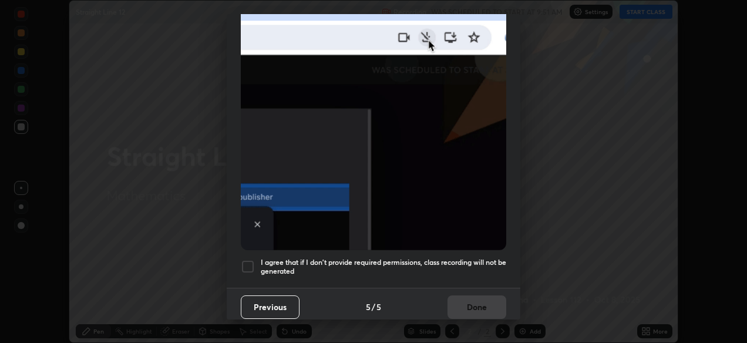
click at [250, 263] on div at bounding box center [248, 267] width 14 height 14
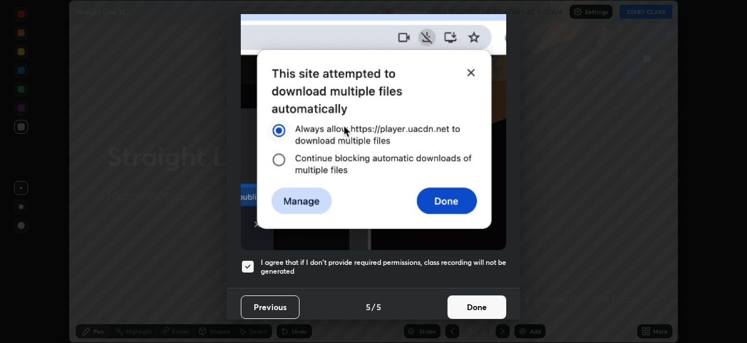
click at [470, 312] on button "Done" at bounding box center [477, 306] width 59 height 23
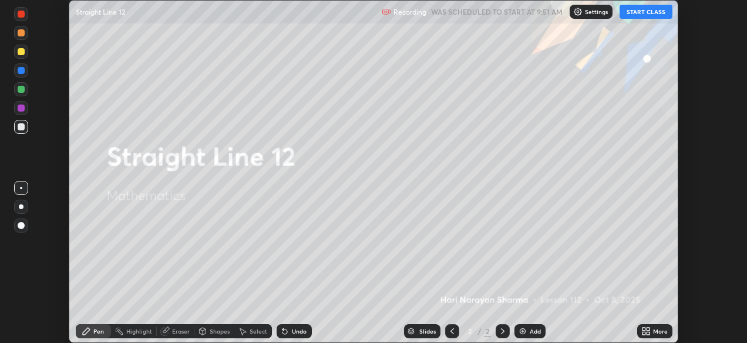
click at [639, 9] on button "START CLASS" at bounding box center [646, 12] width 53 height 14
click at [649, 331] on icon at bounding box center [645, 331] width 9 height 9
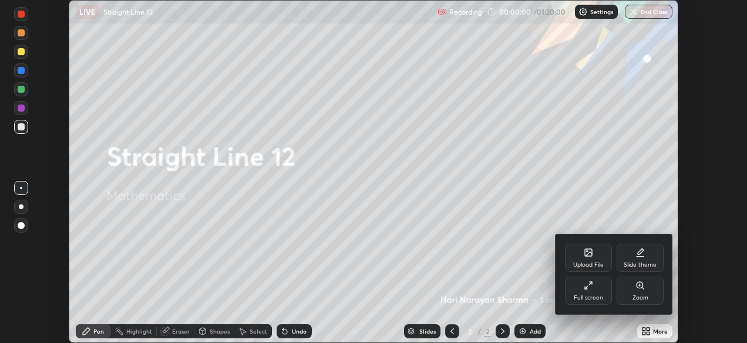
click at [588, 277] on div "Full screen" at bounding box center [588, 291] width 47 height 28
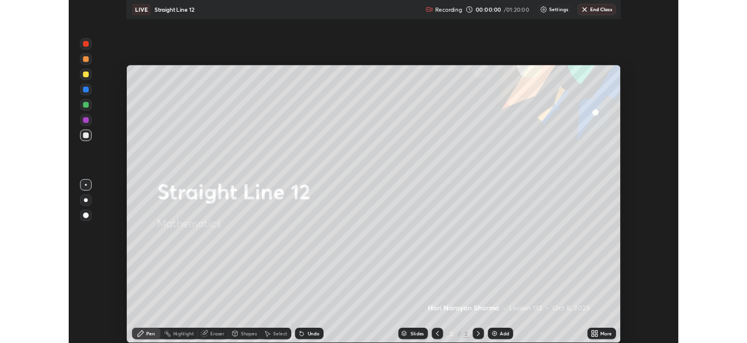
scroll to position [423, 752]
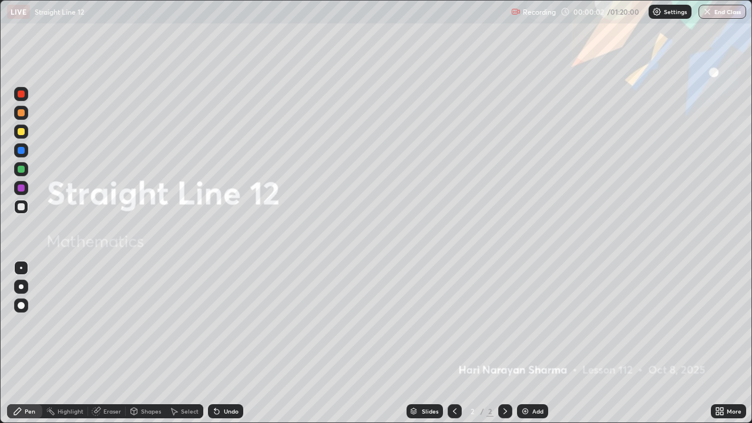
click at [526, 342] on div "Add" at bounding box center [532, 411] width 31 height 14
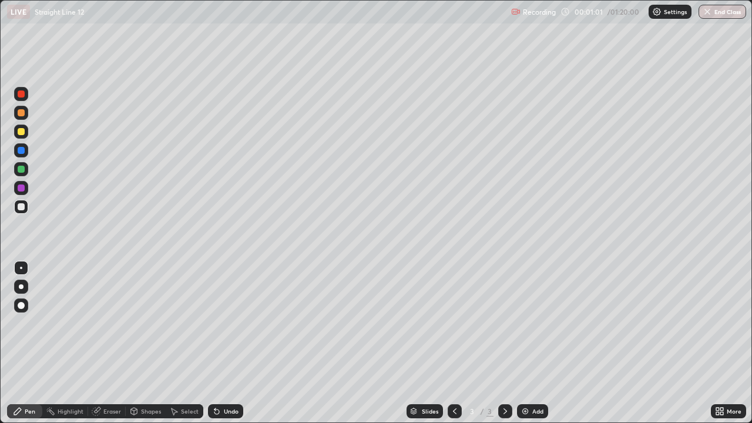
click at [23, 342] on div "Pen" at bounding box center [24, 411] width 35 height 14
click at [23, 129] on div at bounding box center [21, 131] width 7 height 7
click at [226, 342] on div "Undo" at bounding box center [225, 411] width 35 height 14
click at [181, 342] on div "Select" at bounding box center [190, 411] width 18 height 6
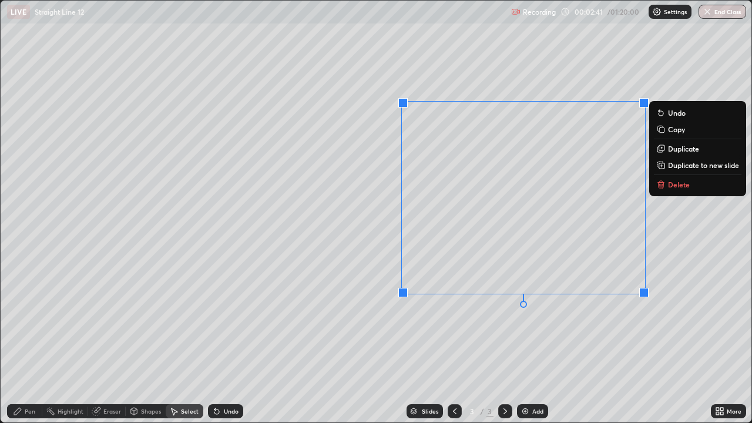
click at [665, 184] on button "Delete" at bounding box center [698, 184] width 88 height 14
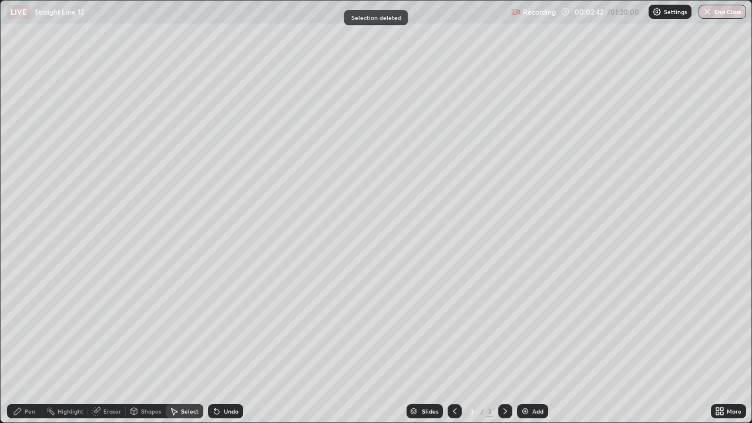
click at [28, 342] on div "Pen" at bounding box center [30, 411] width 11 height 6
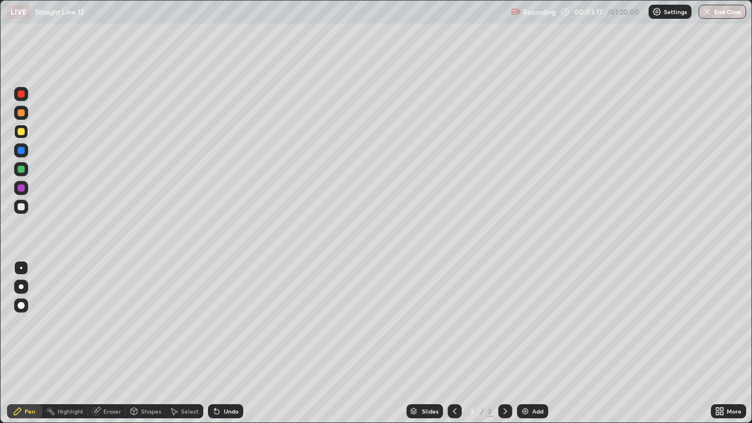
click at [224, 342] on div "Undo" at bounding box center [231, 411] width 15 height 6
click at [219, 342] on icon at bounding box center [216, 410] width 9 height 9
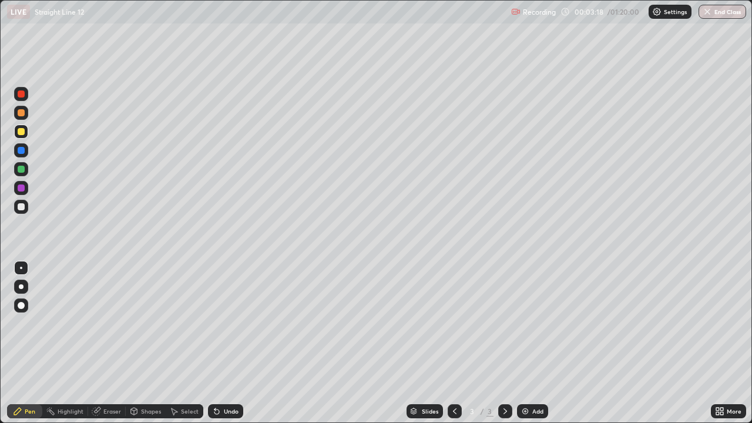
click at [219, 342] on icon at bounding box center [216, 410] width 9 height 9
click at [224, 342] on div "Undo" at bounding box center [231, 411] width 15 height 6
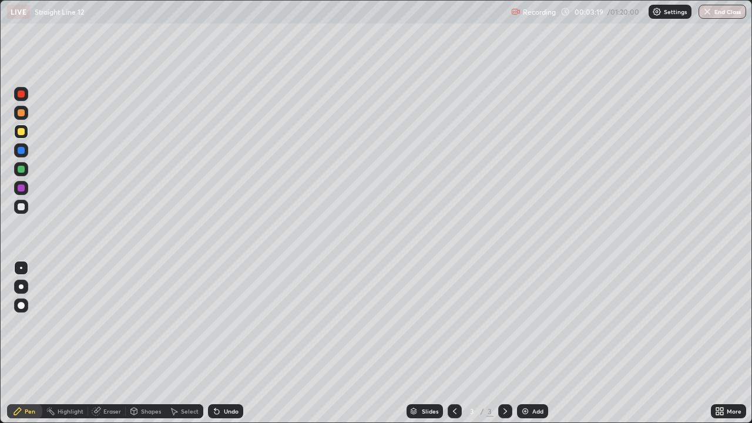
click at [224, 342] on div "Undo" at bounding box center [231, 411] width 15 height 6
click at [221, 342] on div "Undo" at bounding box center [225, 411] width 35 height 14
click at [503, 342] on icon at bounding box center [505, 411] width 4 height 6
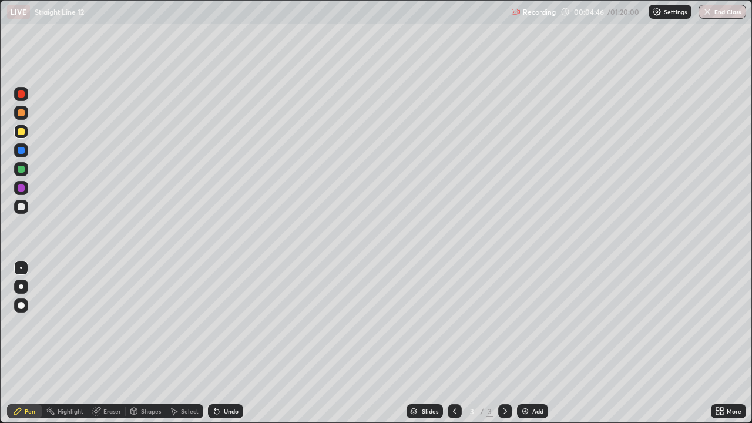
click at [507, 342] on icon at bounding box center [504, 410] width 9 height 9
click at [504, 342] on icon at bounding box center [504, 410] width 9 height 9
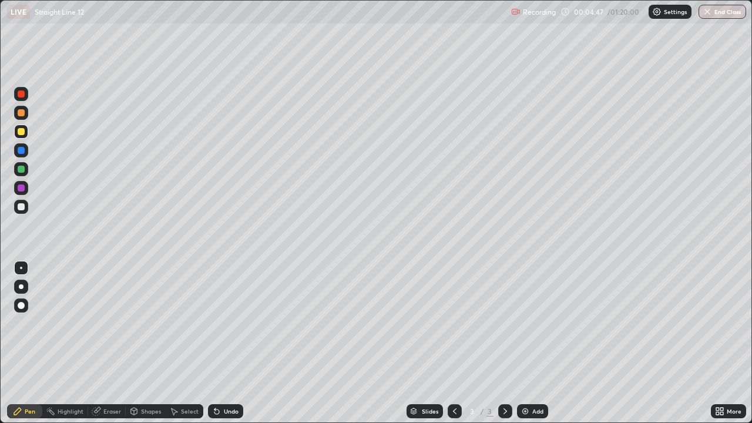
click at [504, 342] on icon at bounding box center [504, 410] width 9 height 9
click at [503, 342] on div at bounding box center [505, 411] width 14 height 14
click at [506, 342] on icon at bounding box center [504, 410] width 9 height 9
click at [508, 342] on icon at bounding box center [504, 410] width 9 height 9
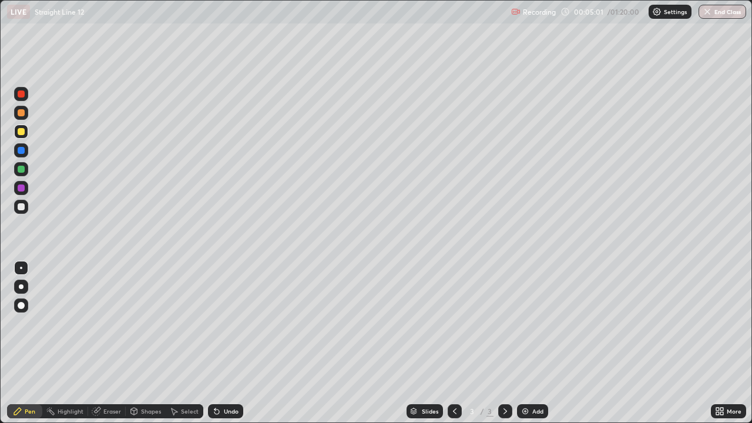
click at [508, 342] on icon at bounding box center [504, 410] width 9 height 9
click at [509, 342] on div at bounding box center [505, 411] width 14 height 14
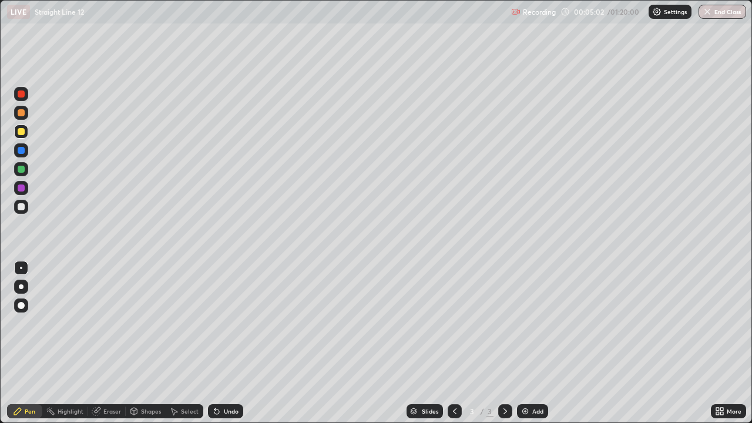
click at [509, 342] on div at bounding box center [505, 411] width 14 height 14
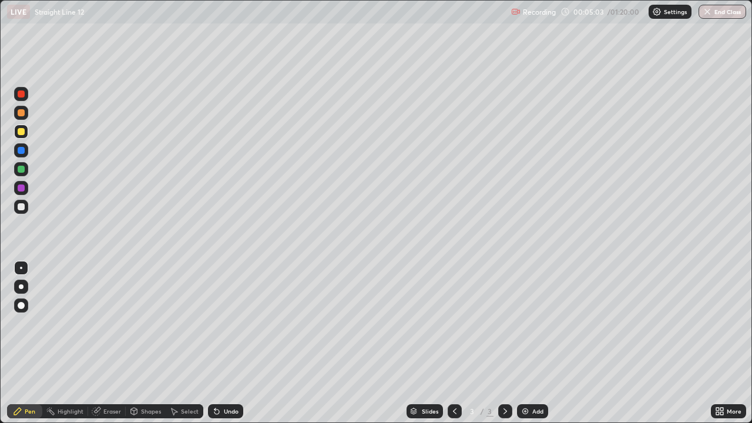
click at [509, 342] on div at bounding box center [505, 411] width 14 height 14
click at [507, 342] on icon at bounding box center [504, 410] width 9 height 9
click at [506, 342] on icon at bounding box center [504, 410] width 9 height 9
click at [529, 342] on div "Add" at bounding box center [532, 411] width 31 height 14
click at [450, 342] on icon at bounding box center [454, 410] width 9 height 9
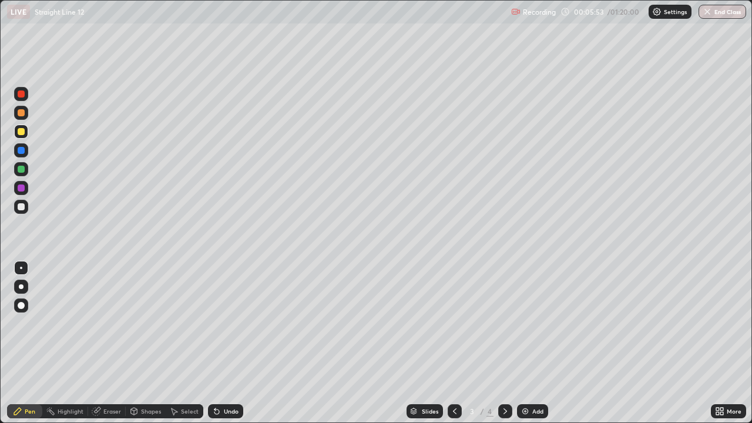
click at [502, 342] on icon at bounding box center [504, 410] width 9 height 9
click at [21, 135] on div at bounding box center [21, 132] width 14 height 14
click at [21, 209] on div at bounding box center [21, 206] width 7 height 7
click at [21, 130] on div at bounding box center [21, 131] width 7 height 7
click at [172, 342] on icon at bounding box center [173, 410] width 9 height 9
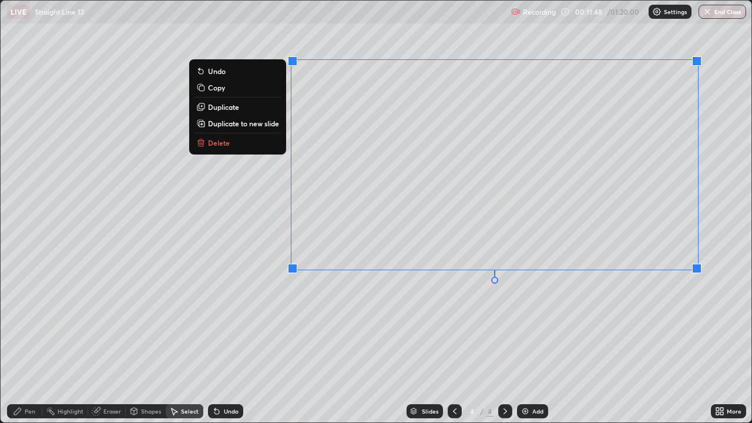
click at [248, 144] on button "Delete" at bounding box center [238, 143] width 88 height 14
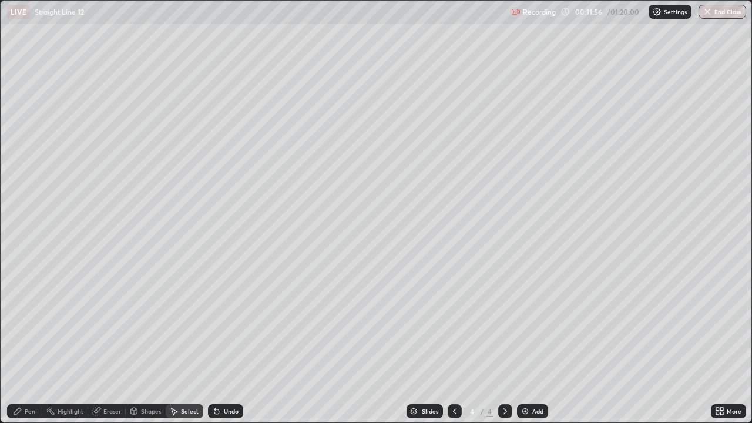
click at [18, 342] on icon at bounding box center [17, 411] width 7 height 7
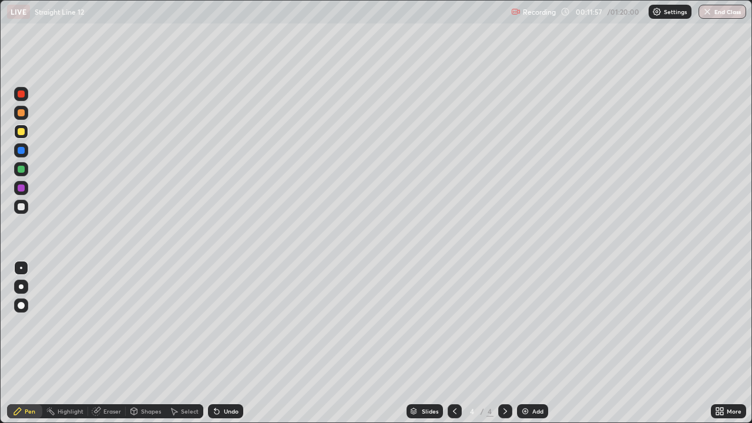
click at [19, 209] on div at bounding box center [21, 206] width 7 height 7
click at [177, 342] on icon at bounding box center [173, 410] width 9 height 9
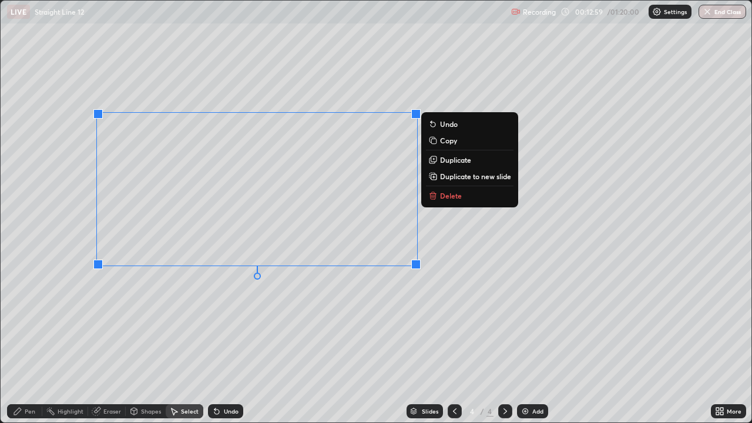
click at [446, 197] on p "Delete" at bounding box center [451, 195] width 22 height 9
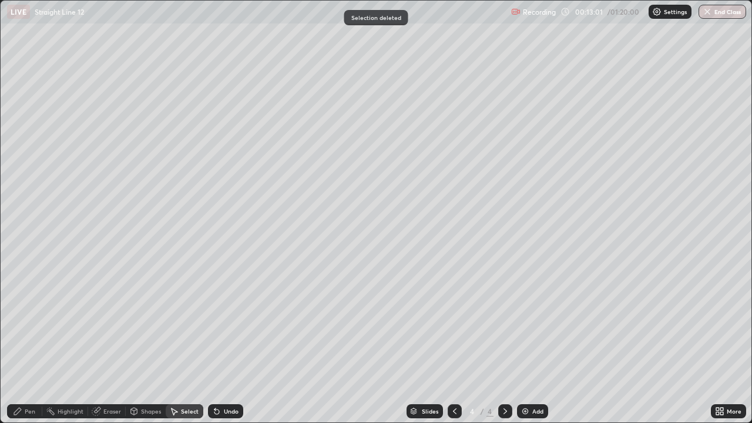
click at [28, 342] on div "Pen" at bounding box center [30, 411] width 11 height 6
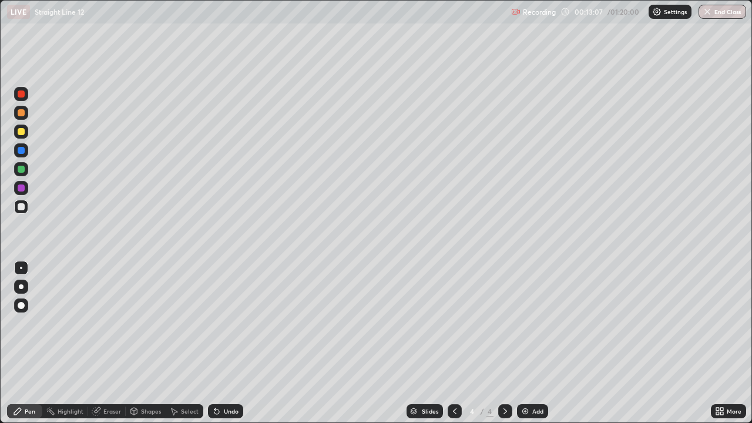
click at [15, 130] on div at bounding box center [21, 132] width 14 height 14
click at [18, 213] on div at bounding box center [21, 207] width 14 height 14
click at [20, 132] on div at bounding box center [21, 131] width 7 height 7
click at [22, 342] on icon at bounding box center [17, 410] width 9 height 9
click at [19, 203] on div at bounding box center [21, 206] width 7 height 7
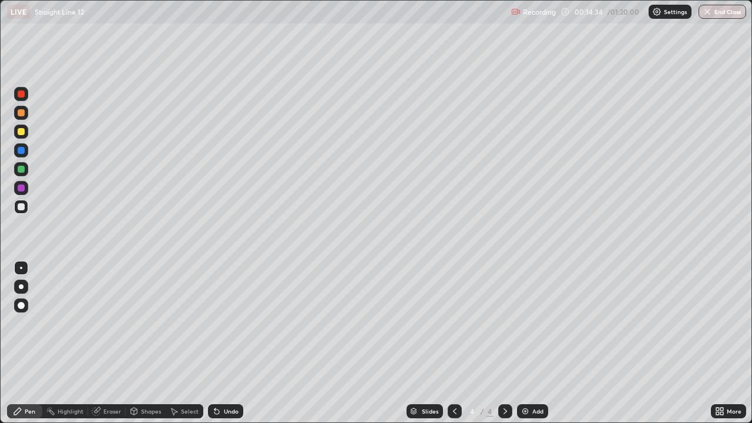
click at [177, 342] on icon at bounding box center [173, 410] width 9 height 9
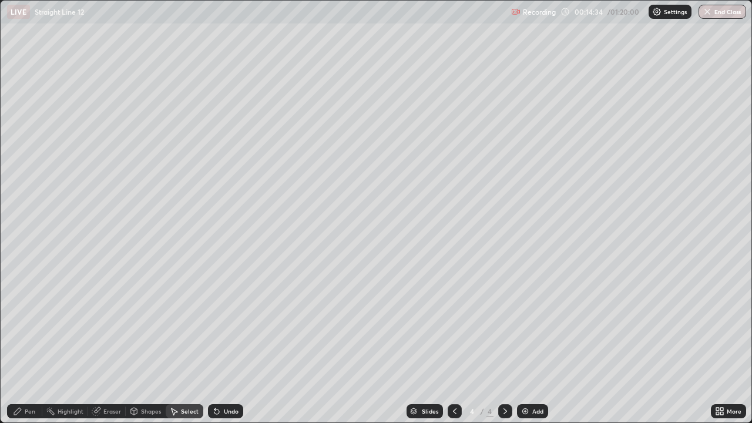
click at [22, 342] on div "Pen" at bounding box center [24, 411] width 35 height 14
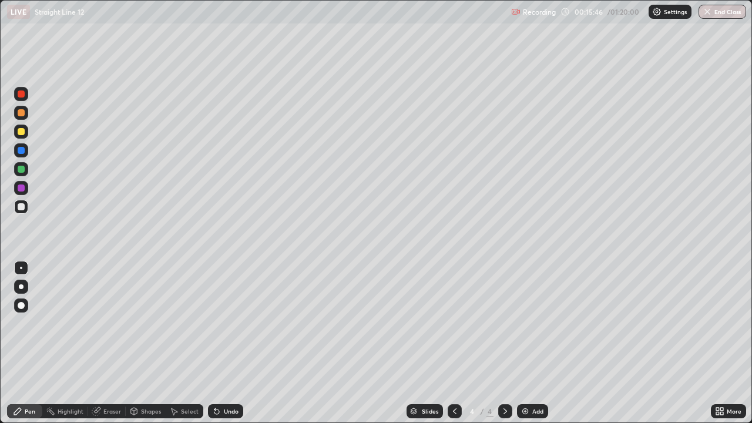
click at [11, 342] on div "Pen" at bounding box center [24, 411] width 35 height 14
click at [22, 132] on div at bounding box center [21, 131] width 7 height 7
click at [451, 342] on icon at bounding box center [454, 410] width 9 height 9
click at [503, 342] on icon at bounding box center [505, 411] width 4 height 6
click at [11, 342] on div "Pen" at bounding box center [24, 411] width 35 height 14
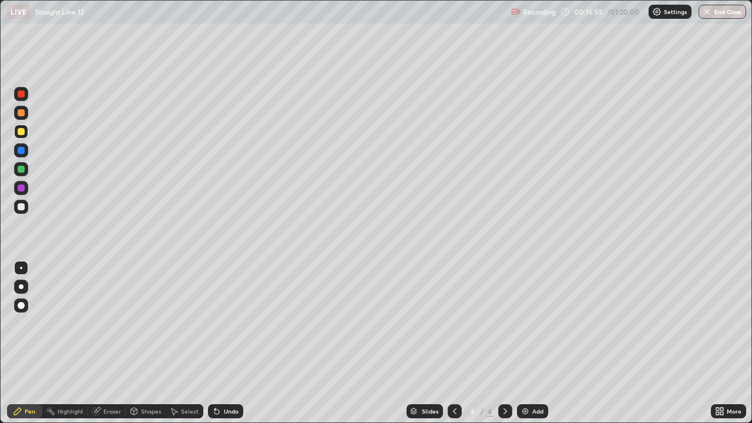
click at [20, 342] on icon at bounding box center [17, 410] width 9 height 9
click at [18, 131] on div at bounding box center [21, 131] width 7 height 7
click at [224, 342] on div "Undo" at bounding box center [231, 411] width 15 height 6
click at [514, 342] on div "Slides 4 / 4 Add" at bounding box center [477, 410] width 468 height 23
click at [533, 342] on div "Add" at bounding box center [537, 411] width 11 height 6
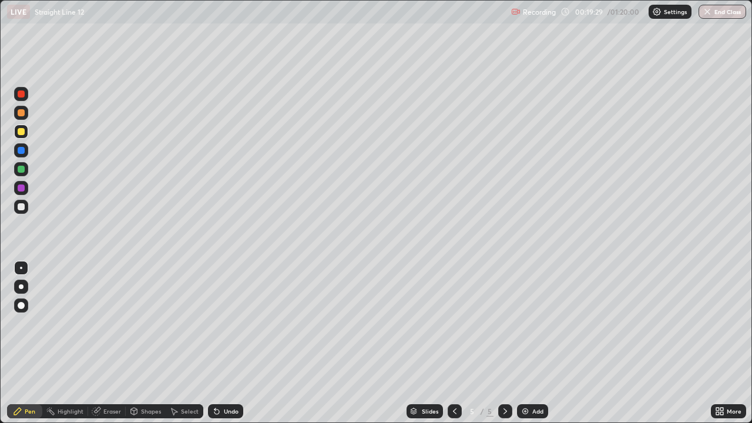
click at [450, 342] on icon at bounding box center [454, 410] width 9 height 9
click at [507, 342] on icon at bounding box center [504, 410] width 9 height 9
click at [26, 342] on div "Pen" at bounding box center [24, 411] width 35 height 14
click at [23, 203] on div at bounding box center [21, 207] width 14 height 14
click at [448, 342] on div at bounding box center [455, 411] width 14 height 14
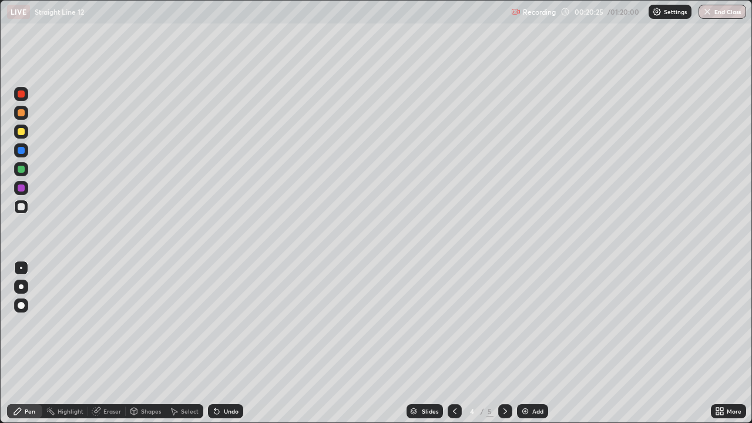
click at [500, 342] on icon at bounding box center [504, 410] width 9 height 9
click at [18, 342] on icon at bounding box center [17, 411] width 7 height 7
click at [20, 135] on div at bounding box center [21, 131] width 7 height 7
click at [19, 201] on div at bounding box center [21, 207] width 14 height 14
click at [504, 342] on icon at bounding box center [504, 410] width 9 height 9
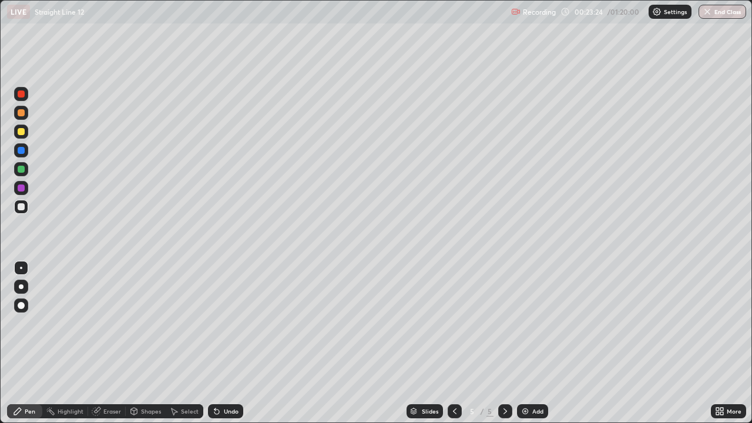
click at [527, 342] on img at bounding box center [524, 410] width 9 height 9
click at [453, 342] on icon at bounding box center [455, 411] width 4 height 6
click at [505, 342] on icon at bounding box center [504, 410] width 9 height 9
click at [32, 342] on div "Erase all" at bounding box center [21, 211] width 28 height 376
click at [23, 342] on div "Pen" at bounding box center [24, 411] width 35 height 14
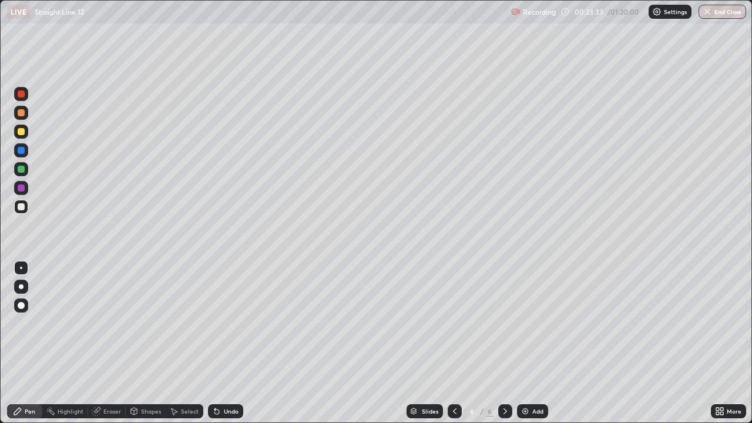
click at [18, 119] on div at bounding box center [21, 113] width 14 height 14
click at [20, 133] on div at bounding box center [21, 131] width 7 height 7
click at [20, 208] on div at bounding box center [21, 206] width 7 height 7
click at [21, 204] on div at bounding box center [21, 206] width 7 height 7
click at [21, 133] on div at bounding box center [21, 131] width 7 height 7
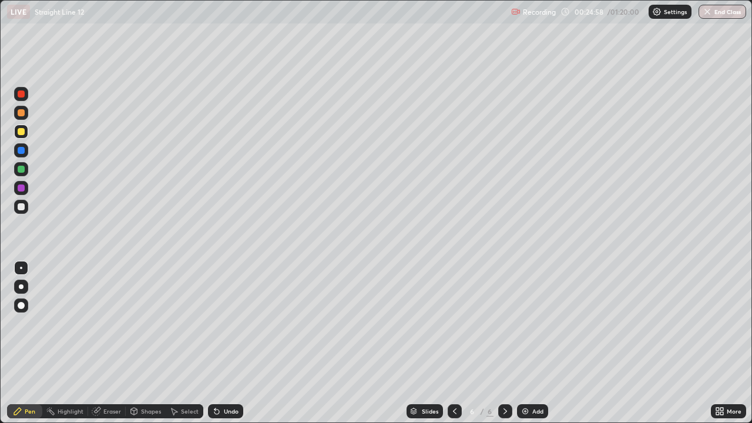
click at [20, 208] on div at bounding box center [21, 206] width 7 height 7
click at [221, 342] on div "Undo" at bounding box center [225, 411] width 35 height 14
click at [224, 342] on div "Undo" at bounding box center [231, 411] width 15 height 6
click at [220, 342] on div "Undo" at bounding box center [225, 411] width 35 height 14
click at [224, 342] on div "Undo" at bounding box center [231, 411] width 15 height 6
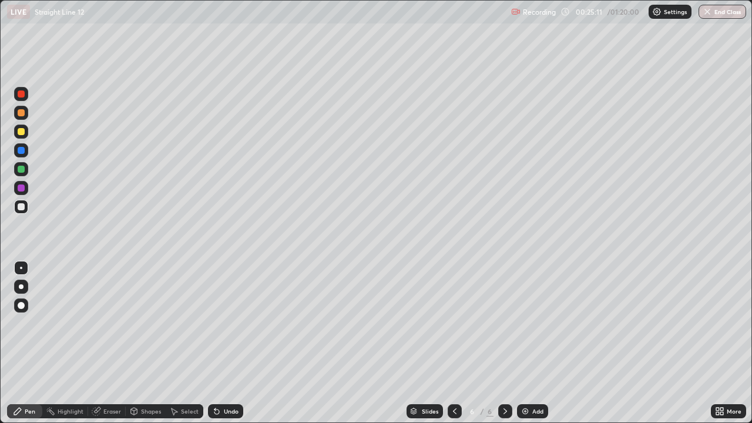
click at [224, 342] on div "Undo" at bounding box center [231, 411] width 15 height 6
click at [228, 342] on div "Undo" at bounding box center [225, 411] width 35 height 14
click at [224, 342] on div "Undo" at bounding box center [225, 411] width 35 height 14
click at [25, 133] on div at bounding box center [21, 132] width 14 height 14
click at [16, 208] on div at bounding box center [21, 207] width 14 height 14
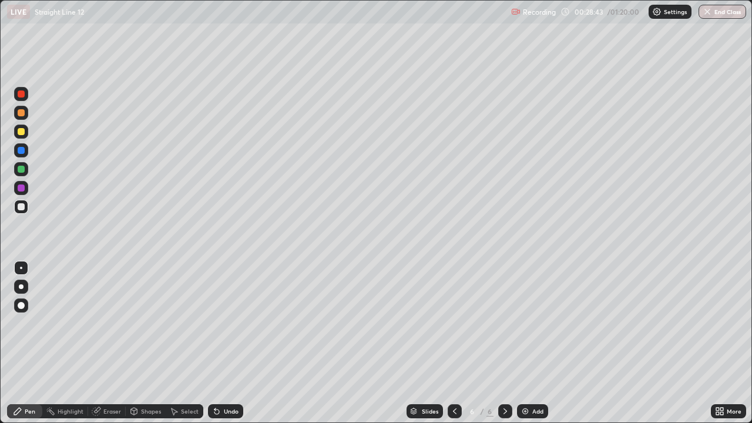
click at [18, 204] on div at bounding box center [21, 206] width 7 height 7
click at [22, 135] on div at bounding box center [21, 131] width 7 height 7
click at [26, 204] on div at bounding box center [21, 207] width 14 height 14
click at [22, 131] on div at bounding box center [21, 131] width 7 height 7
click at [18, 202] on div at bounding box center [21, 207] width 14 height 14
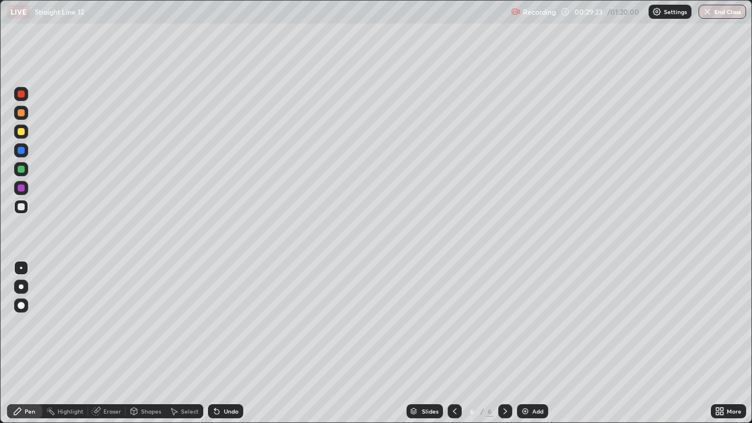
click at [22, 130] on div at bounding box center [21, 131] width 7 height 7
click at [20, 205] on div at bounding box center [21, 206] width 7 height 7
click at [220, 342] on div "Undo" at bounding box center [225, 411] width 35 height 14
click at [20, 130] on div at bounding box center [21, 131] width 7 height 7
click at [179, 342] on div "Select" at bounding box center [185, 411] width 38 height 14
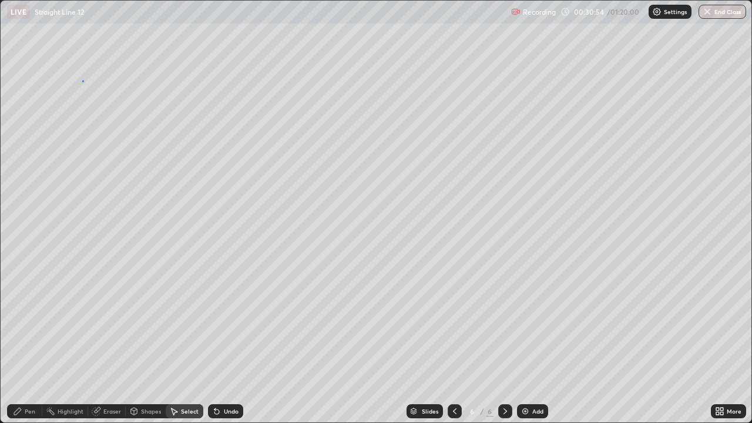
click at [92, 83] on div "0 ° Undo Copy Duplicate Duplicate to new slide Delete" at bounding box center [376, 212] width 751 height 422
click at [21, 342] on icon at bounding box center [17, 410] width 9 height 9
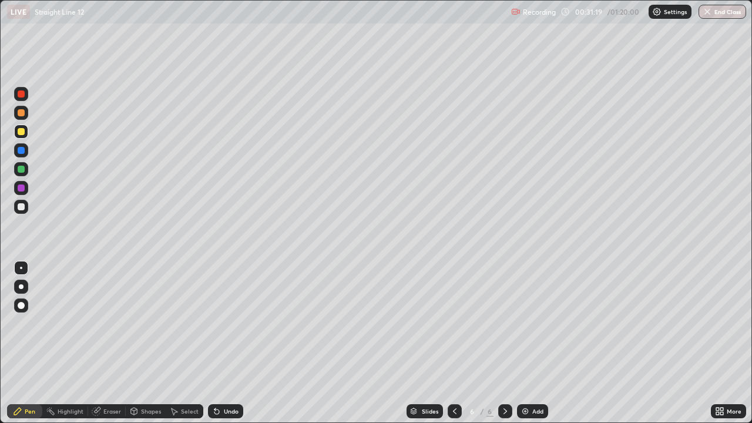
click at [216, 342] on icon at bounding box center [216, 411] width 5 height 5
click at [218, 342] on icon at bounding box center [216, 410] width 9 height 9
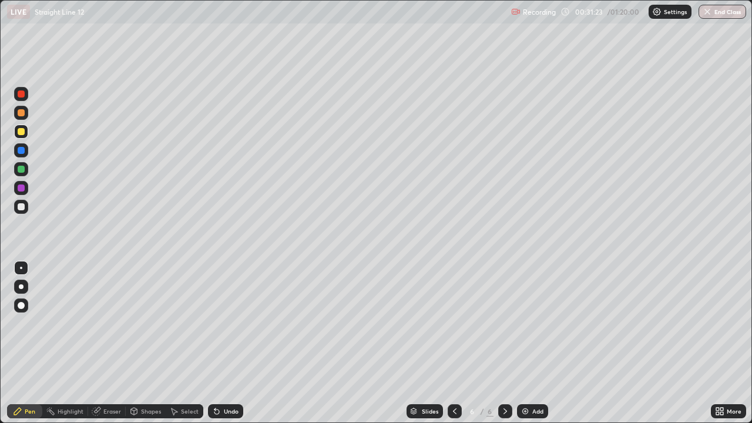
click at [221, 342] on div "Undo" at bounding box center [225, 411] width 35 height 14
click at [217, 342] on div "Undo" at bounding box center [223, 410] width 40 height 23
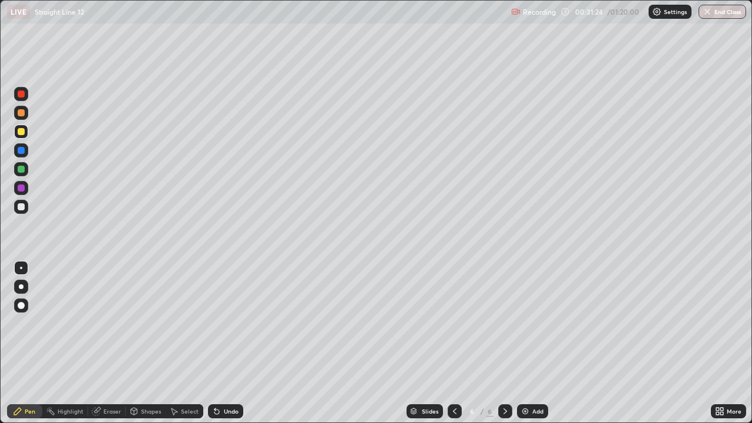
click at [217, 342] on div "Undo" at bounding box center [223, 410] width 40 height 23
click at [218, 342] on div "Undo" at bounding box center [223, 410] width 40 height 23
click at [213, 342] on div "Undo" at bounding box center [223, 410] width 40 height 23
click at [217, 342] on div "Undo" at bounding box center [223, 410] width 40 height 23
click at [219, 342] on div "Undo" at bounding box center [225, 411] width 35 height 14
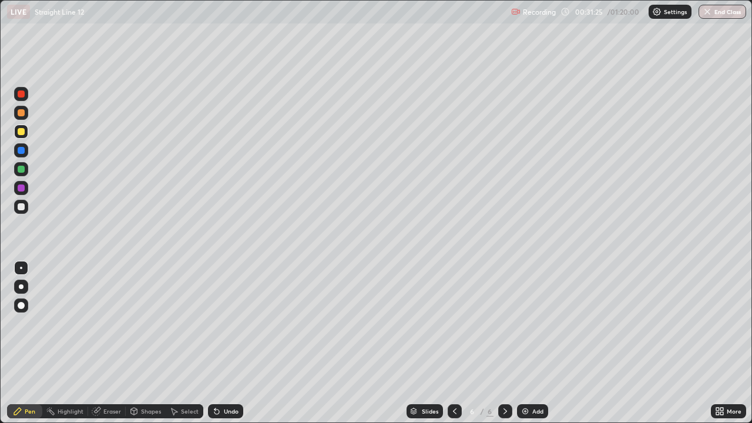
click at [220, 342] on div "Undo" at bounding box center [225, 411] width 35 height 14
click at [219, 342] on icon at bounding box center [216, 410] width 9 height 9
click at [221, 342] on div "Undo" at bounding box center [225, 411] width 35 height 14
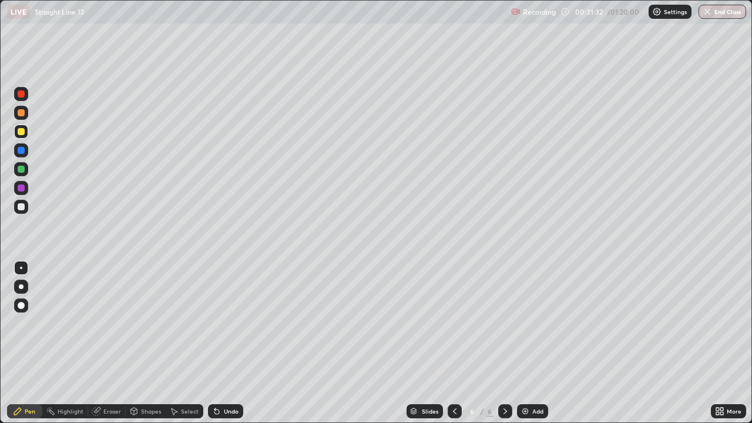
click at [499, 342] on div at bounding box center [505, 411] width 14 height 14
click at [526, 342] on img at bounding box center [524, 410] width 9 height 9
click at [14, 342] on icon at bounding box center [17, 410] width 9 height 9
click at [22, 204] on div at bounding box center [21, 206] width 7 height 7
click at [224, 342] on div "Undo" at bounding box center [231, 411] width 15 height 6
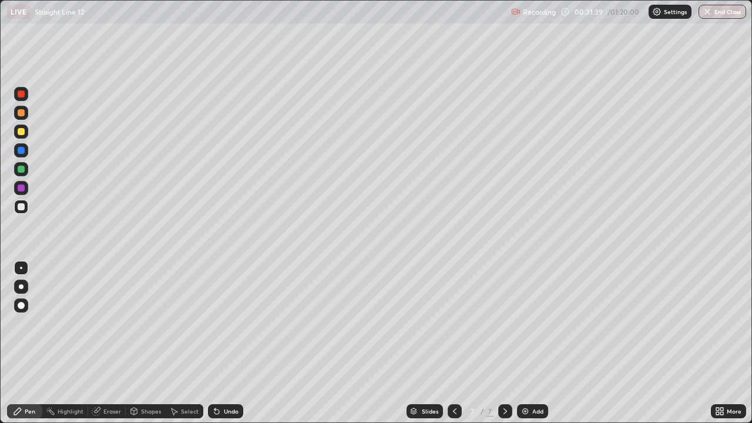
click at [18, 208] on div at bounding box center [21, 206] width 7 height 7
click at [22, 137] on div at bounding box center [21, 132] width 14 height 14
click at [22, 211] on div at bounding box center [21, 207] width 14 height 14
click at [16, 133] on div at bounding box center [21, 132] width 14 height 14
click at [22, 205] on div at bounding box center [21, 206] width 7 height 7
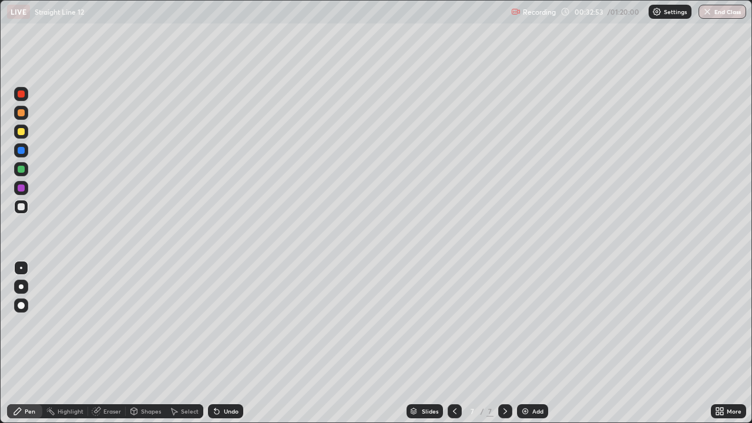
click at [21, 135] on div at bounding box center [21, 131] width 7 height 7
click at [450, 342] on icon at bounding box center [454, 410] width 9 height 9
click at [455, 342] on icon at bounding box center [454, 410] width 9 height 9
click at [504, 342] on icon at bounding box center [504, 410] width 9 height 9
click at [500, 342] on icon at bounding box center [504, 410] width 9 height 9
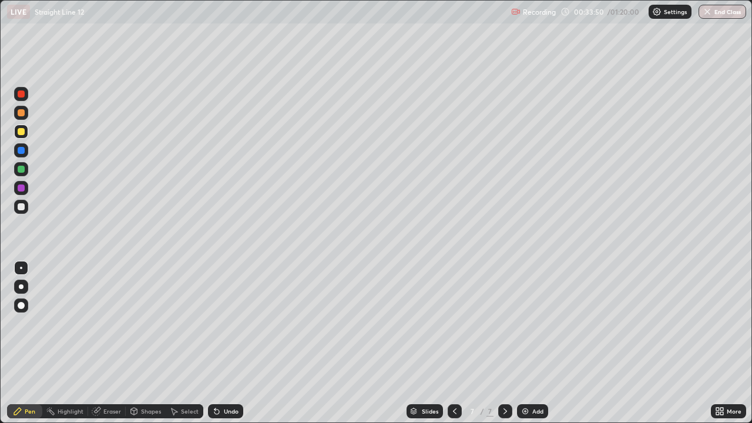
click at [224, 342] on div "Undo" at bounding box center [231, 411] width 15 height 6
click at [19, 170] on div at bounding box center [21, 169] width 7 height 7
click at [217, 342] on icon at bounding box center [216, 411] width 5 height 5
click at [216, 342] on icon at bounding box center [216, 411] width 5 height 5
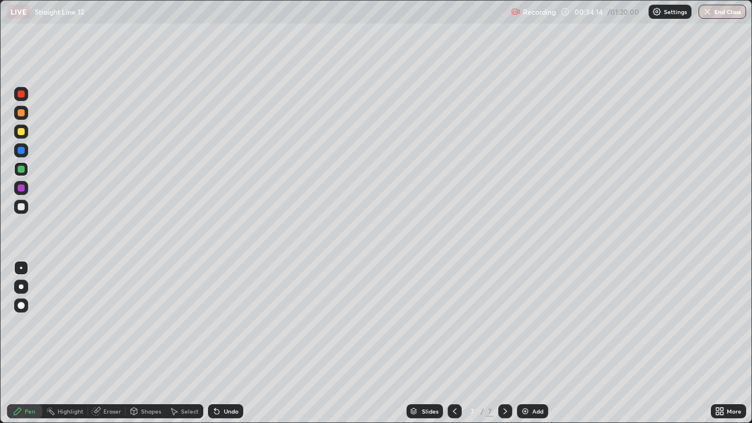
click at [216, 342] on icon at bounding box center [216, 411] width 5 height 5
click at [26, 342] on div "Pen" at bounding box center [30, 411] width 11 height 6
click at [22, 172] on div at bounding box center [21, 169] width 7 height 7
click at [22, 132] on div at bounding box center [21, 131] width 7 height 7
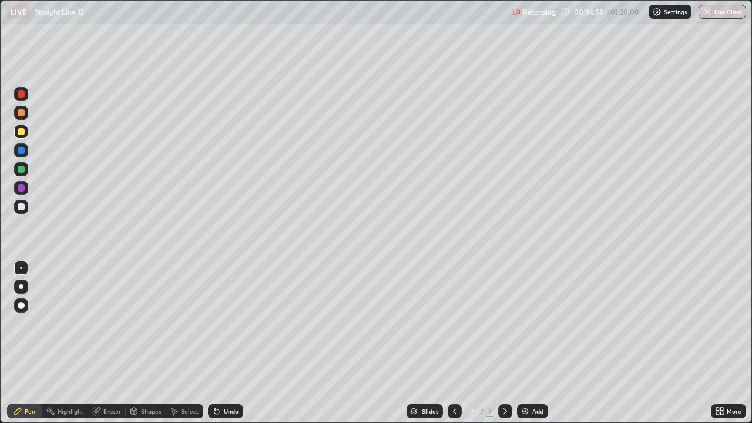
click at [218, 342] on icon at bounding box center [216, 410] width 9 height 9
click at [217, 342] on icon at bounding box center [216, 411] width 5 height 5
click at [217, 342] on div "Undo" at bounding box center [223, 410] width 40 height 23
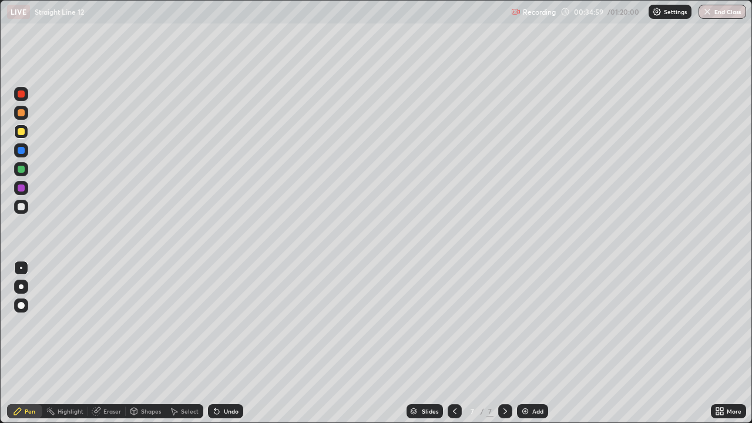
click at [217, 342] on div "Undo" at bounding box center [223, 410] width 40 height 23
click at [216, 342] on div "Undo" at bounding box center [223, 410] width 40 height 23
click at [219, 342] on icon at bounding box center [216, 410] width 9 height 9
click at [453, 342] on icon at bounding box center [454, 410] width 9 height 9
click at [504, 342] on icon at bounding box center [504, 410] width 9 height 9
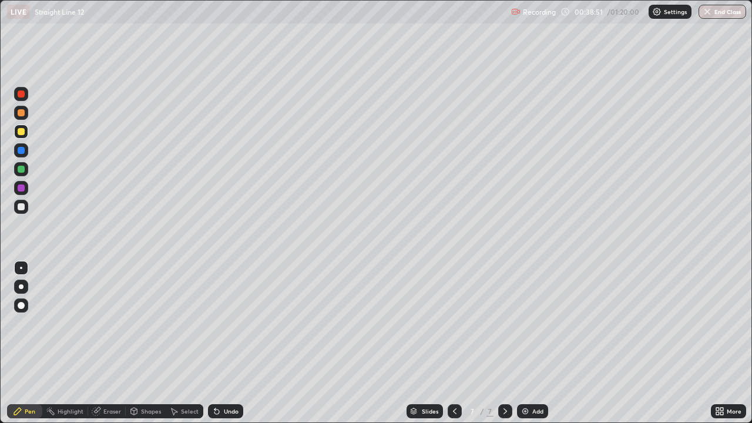
click at [21, 203] on div at bounding box center [21, 207] width 14 height 14
click at [21, 132] on div at bounding box center [21, 131] width 7 height 7
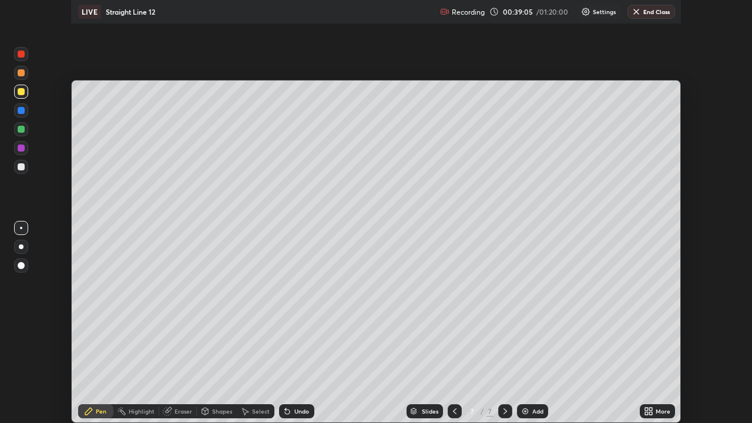
scroll to position [58392, 57988]
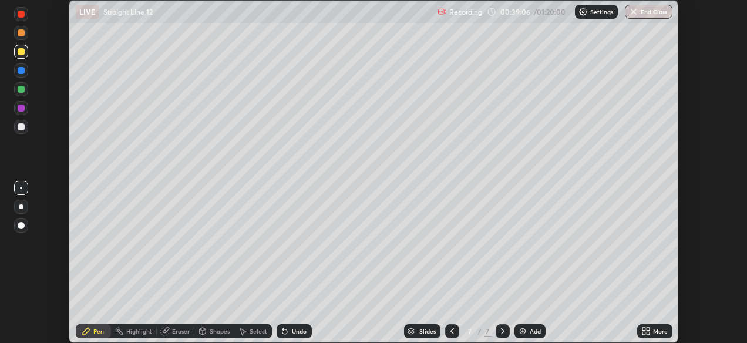
click at [650, 334] on icon at bounding box center [645, 331] width 9 height 9
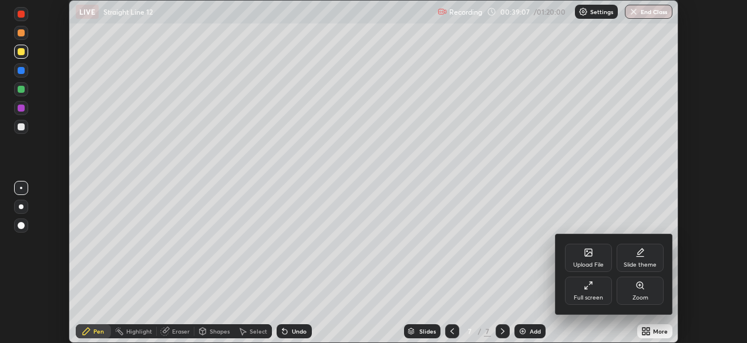
click at [583, 296] on div "Full screen" at bounding box center [588, 298] width 29 height 6
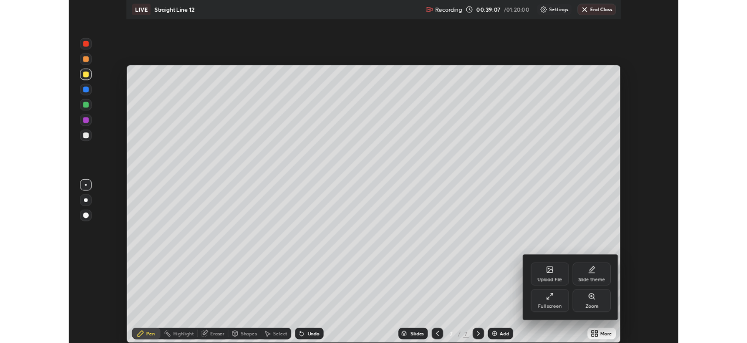
scroll to position [423, 752]
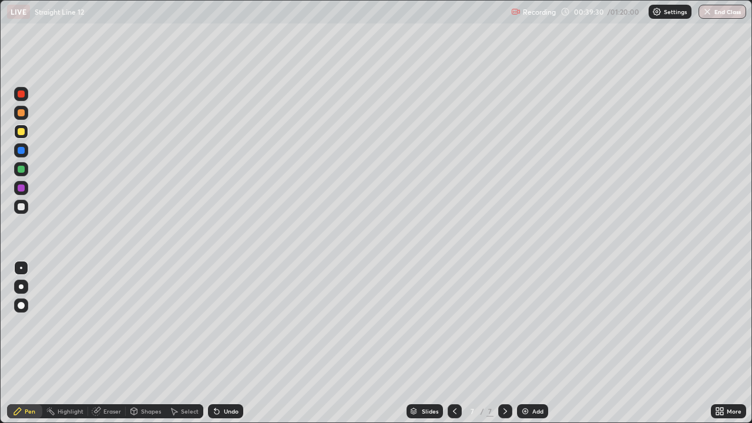
click at [230, 342] on div "Undo" at bounding box center [231, 411] width 15 height 6
click at [224, 342] on div "Undo" at bounding box center [231, 411] width 15 height 6
click at [227, 342] on div "Undo" at bounding box center [231, 411] width 15 height 6
click at [224, 342] on div "Undo" at bounding box center [231, 411] width 15 height 6
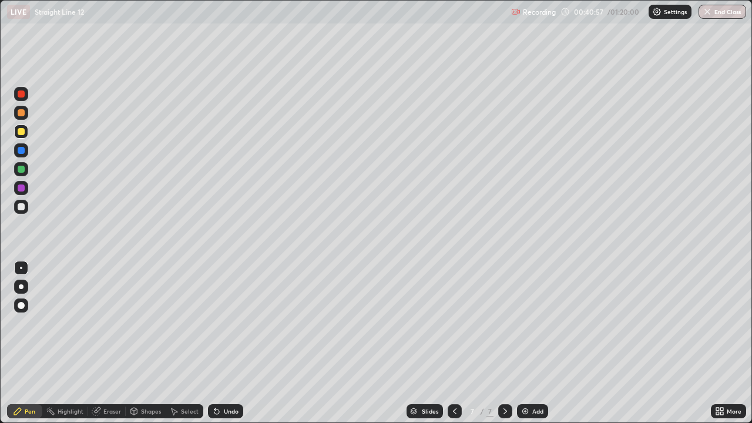
click at [18, 205] on div at bounding box center [21, 206] width 7 height 7
click at [22, 130] on div at bounding box center [21, 131] width 7 height 7
click at [413, 342] on div "Slides 7 / 7 Add" at bounding box center [477, 410] width 468 height 23
click at [528, 342] on div "Slides 7 / 7 Add" at bounding box center [477, 410] width 468 height 23
click at [547, 342] on div "Slides 7 / 7 Add" at bounding box center [477, 410] width 468 height 23
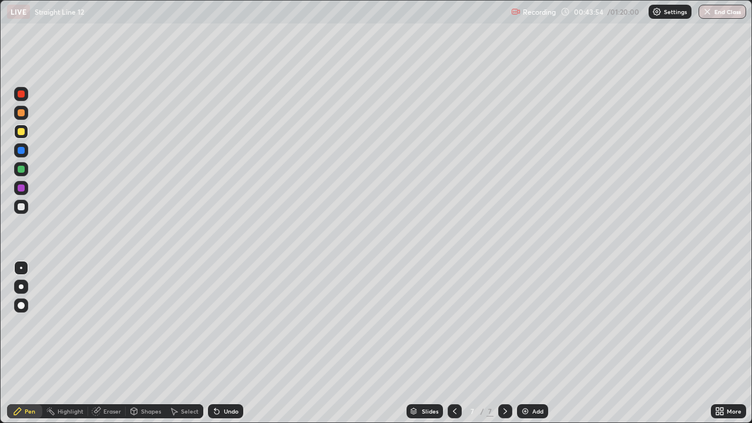
click at [180, 342] on div "Select" at bounding box center [185, 411] width 38 height 14
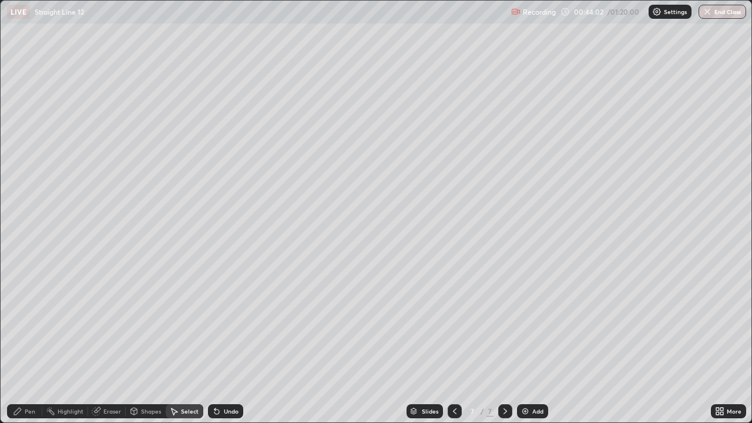
click at [175, 342] on icon at bounding box center [173, 410] width 9 height 9
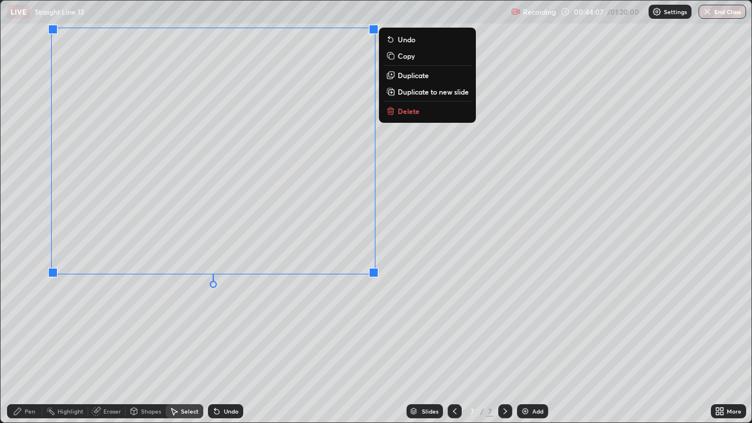
click at [408, 92] on p "Duplicate to new slide" at bounding box center [433, 91] width 71 height 9
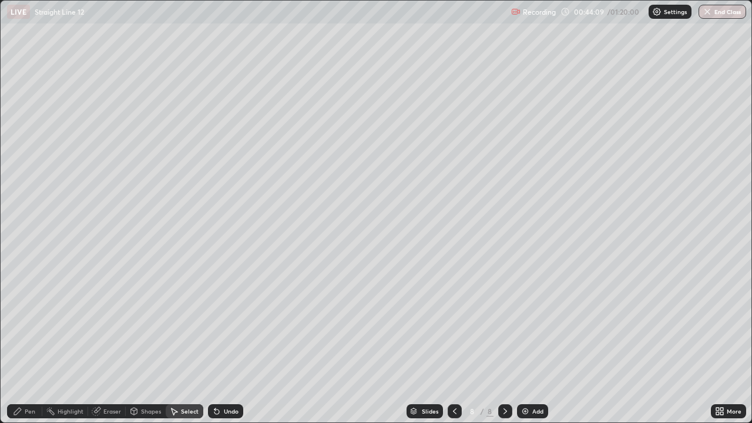
click at [453, 342] on icon at bounding box center [454, 410] width 9 height 9
click at [174, 342] on icon at bounding box center [175, 411] width 6 height 7
click at [177, 342] on icon at bounding box center [173, 410] width 9 height 9
click at [505, 342] on icon at bounding box center [504, 410] width 9 height 9
click at [177, 342] on icon at bounding box center [173, 410] width 9 height 9
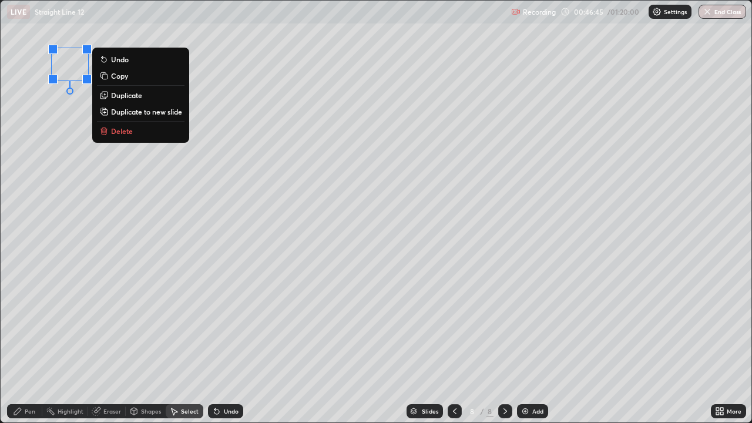
click at [109, 135] on button "Delete" at bounding box center [141, 131] width 88 height 14
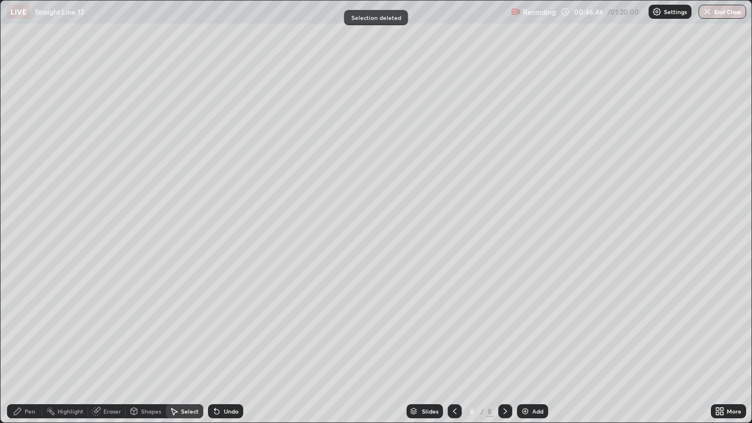
click at [12, 342] on div "Pen" at bounding box center [24, 411] width 35 height 14
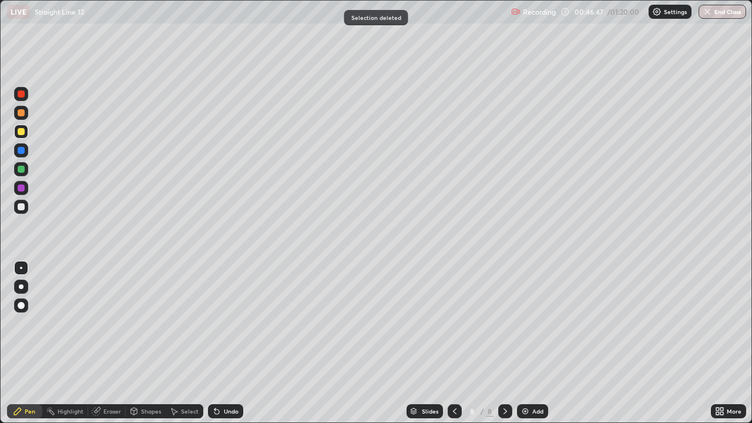
click at [20, 132] on div at bounding box center [21, 131] width 7 height 7
click at [21, 170] on div at bounding box center [21, 169] width 7 height 7
click at [457, 342] on icon at bounding box center [454, 410] width 9 height 9
click at [456, 342] on icon at bounding box center [454, 410] width 9 height 9
click at [507, 342] on icon at bounding box center [504, 410] width 9 height 9
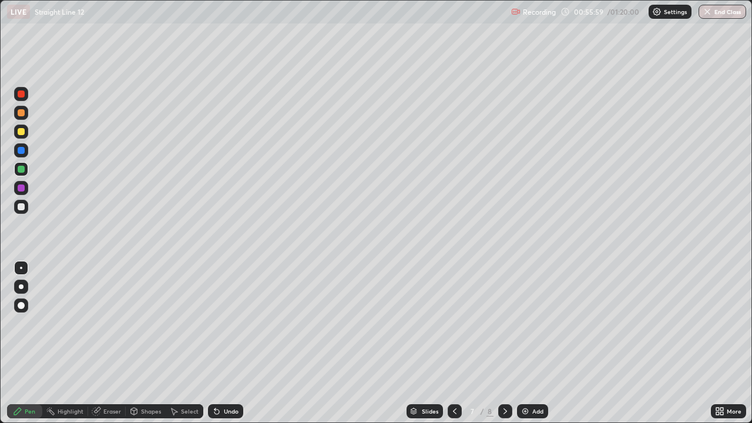
click at [15, 209] on div at bounding box center [21, 207] width 14 height 14
click at [22, 207] on div at bounding box center [21, 206] width 7 height 7
click at [505, 342] on icon at bounding box center [504, 410] width 9 height 9
click at [505, 342] on icon at bounding box center [505, 411] width 4 height 6
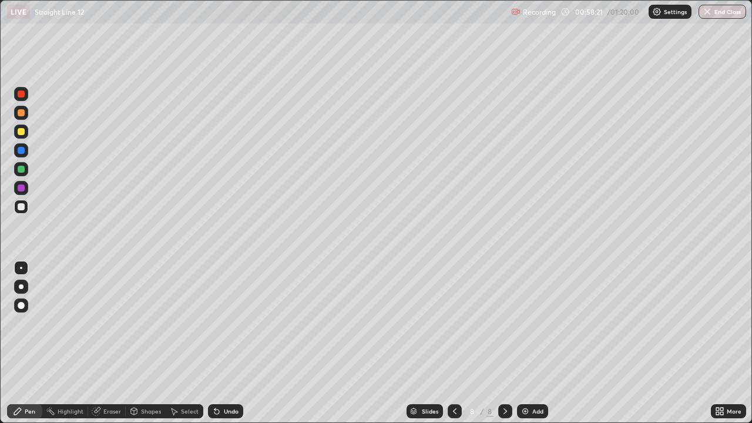
click at [500, 342] on icon at bounding box center [504, 410] width 9 height 9
click at [527, 342] on img at bounding box center [524, 410] width 9 height 9
click at [28, 342] on div "Pen" at bounding box center [24, 411] width 35 height 14
click at [21, 209] on div at bounding box center [21, 206] width 7 height 7
click at [21, 132] on div at bounding box center [21, 131] width 7 height 7
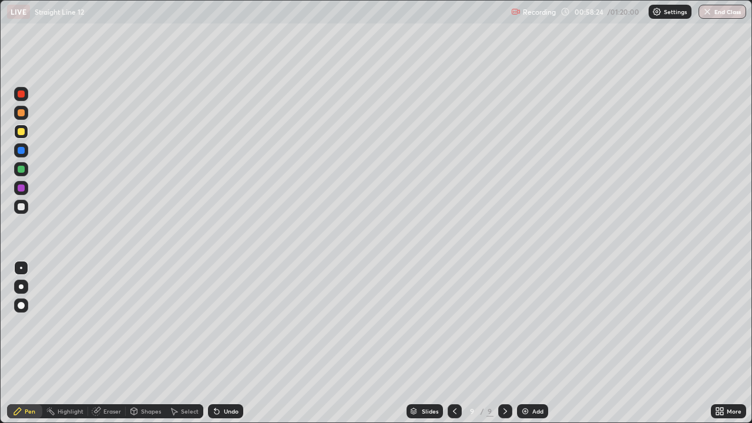
click at [16, 209] on div at bounding box center [21, 207] width 14 height 14
click at [18, 342] on icon at bounding box center [17, 411] width 7 height 7
click at [19, 135] on div at bounding box center [21, 132] width 14 height 14
click at [450, 342] on icon at bounding box center [454, 410] width 9 height 9
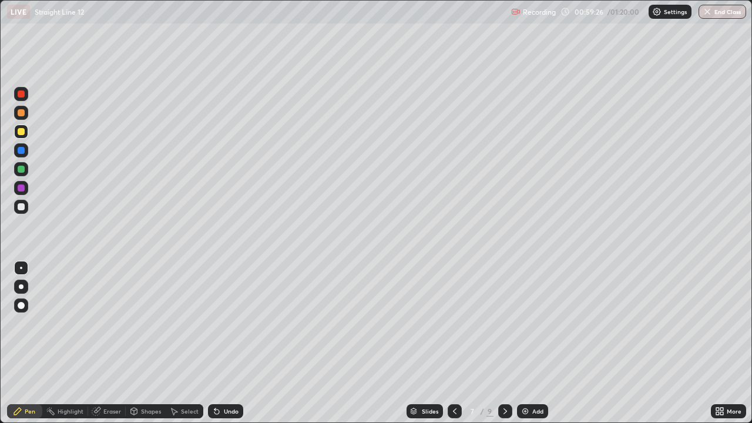
click at [506, 342] on icon at bounding box center [504, 410] width 9 height 9
click at [503, 342] on icon at bounding box center [504, 410] width 9 height 9
click at [18, 129] on div at bounding box center [21, 132] width 14 height 14
click at [0, 0] on div "LIVE Straight Line 12 Recording 00:59:30 / 01:20:00 Settings End Class" at bounding box center [376, 11] width 752 height 23
click at [21, 216] on div "Erase all" at bounding box center [21, 211] width 28 height 376
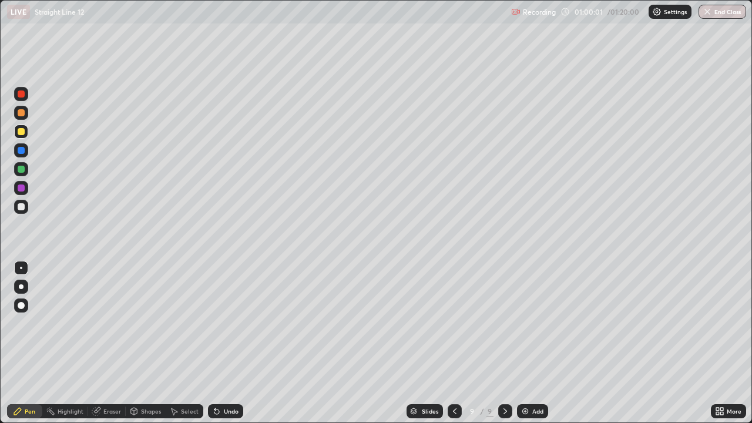
click at [19, 207] on div at bounding box center [21, 206] width 7 height 7
click at [226, 342] on div "Undo" at bounding box center [231, 411] width 15 height 6
click at [24, 130] on div at bounding box center [21, 131] width 7 height 7
click at [25, 153] on div at bounding box center [21, 150] width 14 height 14
click at [0, 0] on div "LIVE Straight Line 12 Recording 01:01:10 / 01:20:00 Settings End Class" at bounding box center [376, 11] width 752 height 23
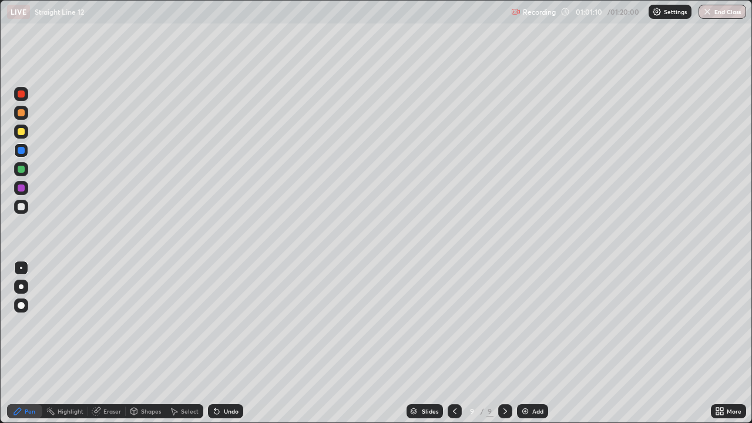
click at [19, 169] on div at bounding box center [21, 169] width 7 height 7
click at [22, 129] on div at bounding box center [21, 131] width 7 height 7
click at [228, 342] on div "Undo" at bounding box center [225, 411] width 35 height 14
click at [214, 342] on icon at bounding box center [216, 411] width 5 height 5
click at [19, 205] on div at bounding box center [21, 206] width 7 height 7
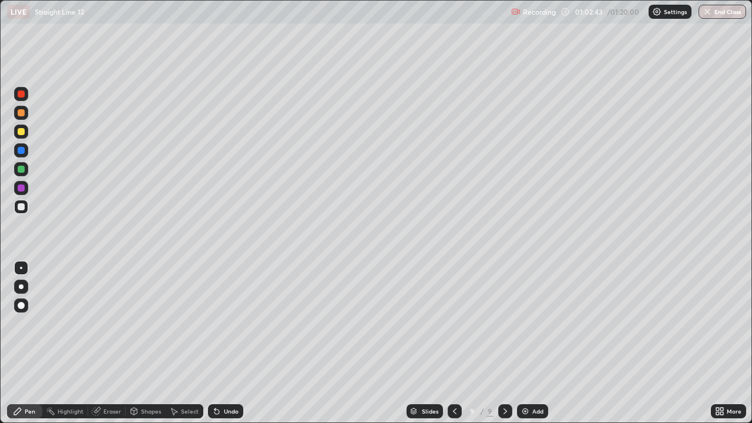
click at [219, 342] on icon at bounding box center [216, 410] width 9 height 9
click at [0, 0] on div "LIVE Straight Line 12 Recording 01:02:50 / 01:20:00 Settings End Class" at bounding box center [376, 11] width 752 height 23
click at [224, 342] on div "Undo" at bounding box center [231, 411] width 15 height 6
click at [217, 342] on div "Undo" at bounding box center [225, 411] width 35 height 14
click at [223, 342] on div "Undo" at bounding box center [225, 411] width 35 height 14
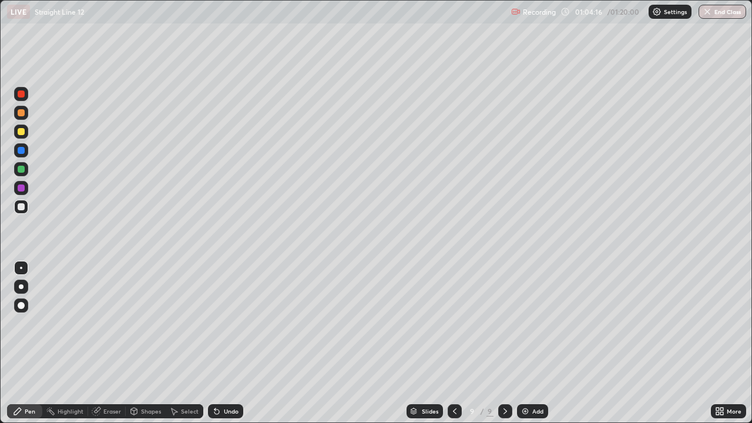
click at [220, 342] on div "Undo" at bounding box center [225, 411] width 35 height 14
click at [221, 342] on div "Undo" at bounding box center [225, 411] width 35 height 14
click at [216, 342] on icon at bounding box center [216, 411] width 5 height 5
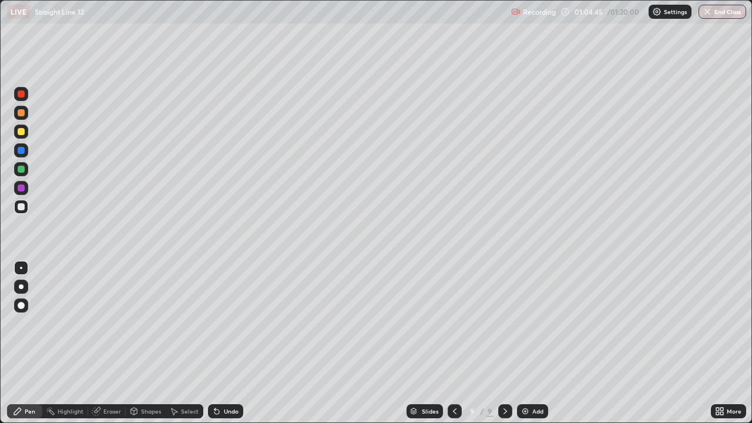
click at [216, 342] on icon at bounding box center [216, 411] width 5 height 5
click at [215, 342] on icon at bounding box center [216, 411] width 5 height 5
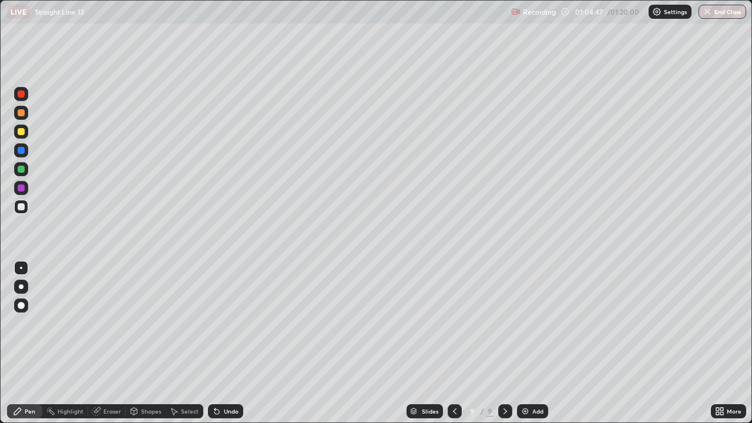
click at [218, 342] on icon at bounding box center [216, 410] width 9 height 9
click at [224, 342] on div "Undo" at bounding box center [231, 411] width 15 height 6
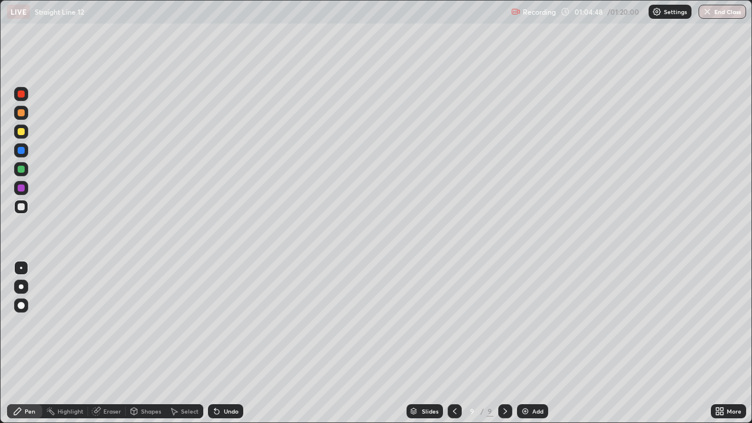
click at [224, 342] on div "Undo" at bounding box center [231, 411] width 15 height 6
click at [226, 342] on div "Undo" at bounding box center [231, 411] width 15 height 6
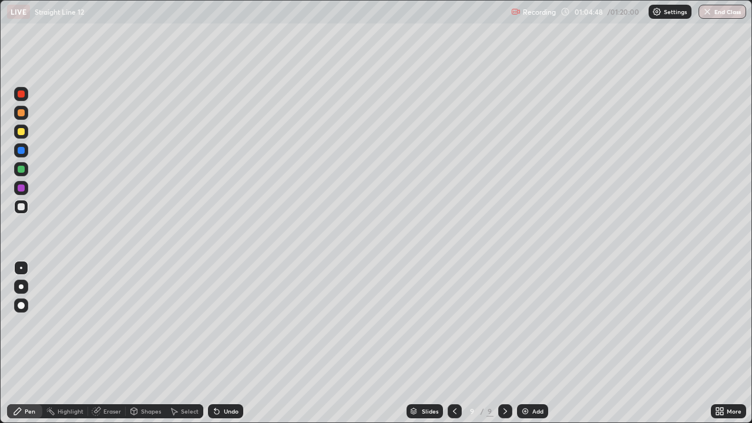
click at [228, 342] on div "Undo" at bounding box center [231, 411] width 15 height 6
click at [227, 342] on div "Undo" at bounding box center [231, 411] width 15 height 6
click at [226, 342] on div "Undo" at bounding box center [231, 411] width 15 height 6
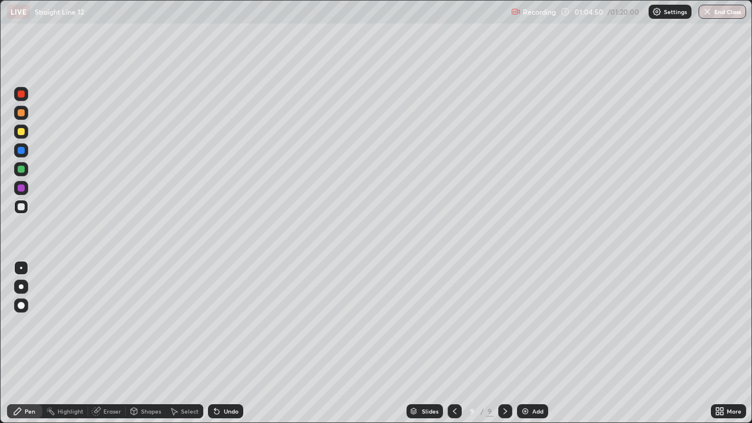
click at [226, 342] on div "Undo" at bounding box center [231, 411] width 15 height 6
click at [230, 342] on div "Undo" at bounding box center [231, 411] width 15 height 6
click at [227, 342] on div "Undo" at bounding box center [231, 411] width 15 height 6
click at [225, 342] on div "Undo" at bounding box center [231, 411] width 15 height 6
click at [224, 342] on div "Undo" at bounding box center [231, 411] width 15 height 6
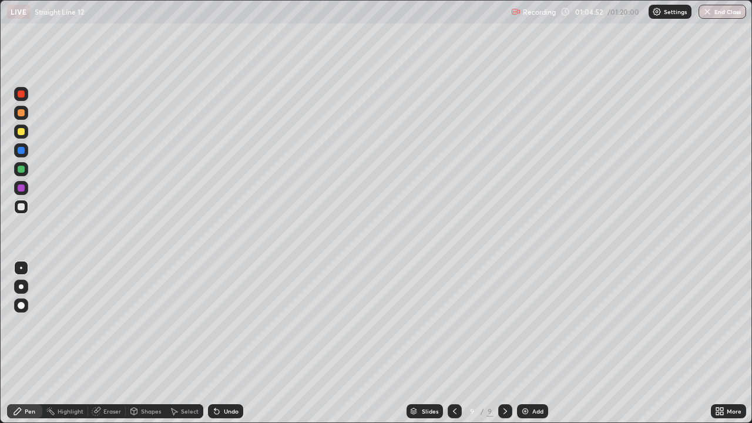
click at [227, 342] on div "Undo" at bounding box center [231, 411] width 15 height 6
click at [228, 342] on div "Undo" at bounding box center [231, 411] width 15 height 6
click at [21, 132] on div at bounding box center [21, 131] width 7 height 7
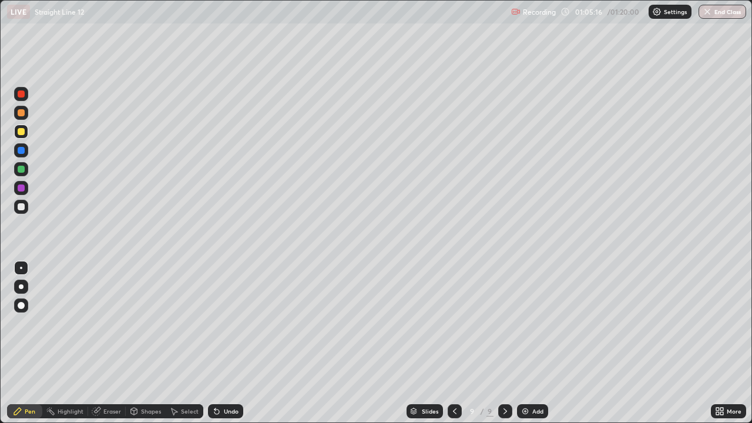
click at [23, 203] on div at bounding box center [21, 207] width 14 height 14
click at [21, 207] on div at bounding box center [21, 206] width 7 height 7
click at [224, 342] on div "Undo" at bounding box center [231, 411] width 15 height 6
click at [172, 342] on icon at bounding box center [173, 410] width 9 height 9
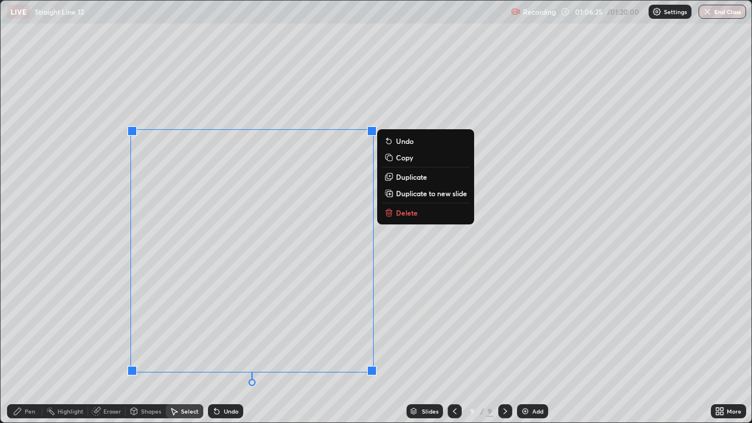
click at [90, 260] on div "0 ° Undo Copy Duplicate Duplicate to new slide Delete" at bounding box center [376, 212] width 751 height 422
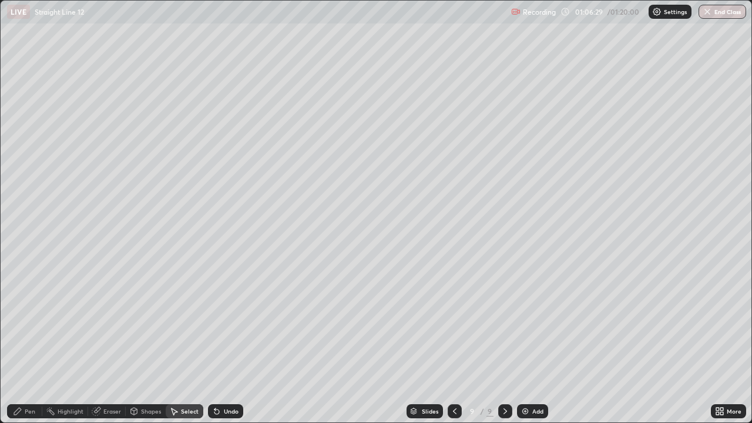
click at [214, 342] on icon at bounding box center [216, 411] width 5 height 5
click at [216, 342] on icon at bounding box center [216, 411] width 5 height 5
click at [215, 342] on icon at bounding box center [216, 411] width 5 height 5
click at [224, 342] on div "Undo" at bounding box center [231, 411] width 15 height 6
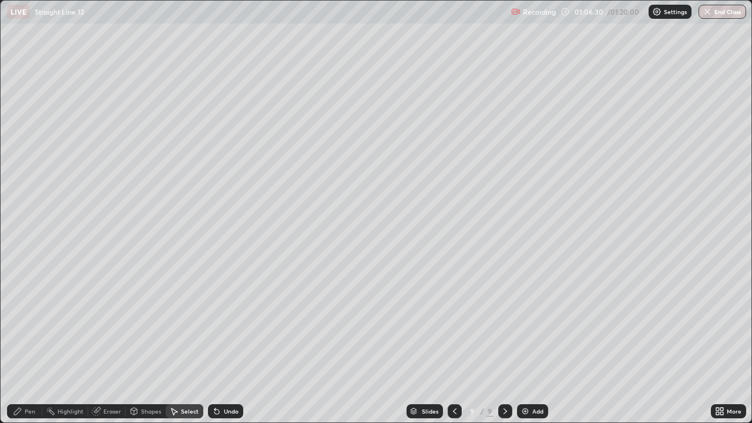
click at [224, 342] on div "Undo" at bounding box center [231, 411] width 15 height 6
click at [223, 342] on div "Undo" at bounding box center [225, 411] width 35 height 14
click at [224, 342] on div "Undo" at bounding box center [225, 411] width 35 height 14
click at [178, 342] on div "0 ° Undo Copy Duplicate Duplicate to new slide Delete" at bounding box center [376, 212] width 751 height 422
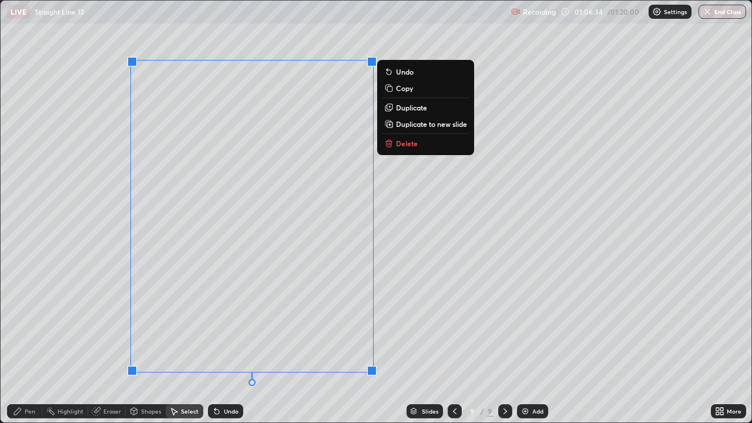
click at [388, 139] on icon at bounding box center [388, 143] width 9 height 9
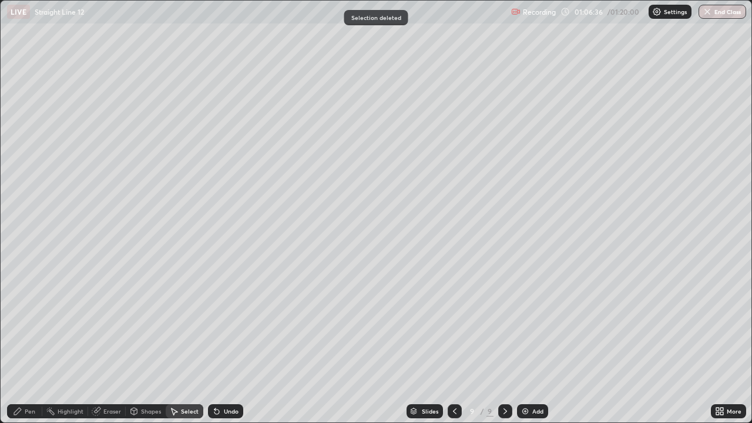
click at [31, 342] on div "Pen" at bounding box center [24, 411] width 35 height 14
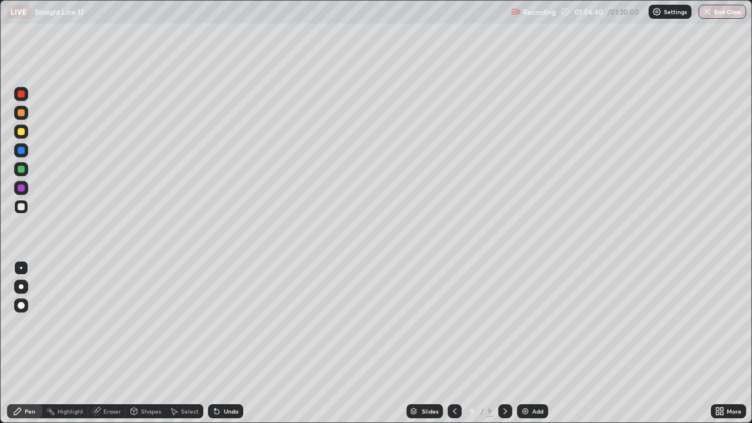
click at [0, 0] on div "LIVE Straight Line 12 Recording 01:06:40 / 01:20:00 Settings End Class" at bounding box center [376, 11] width 752 height 23
click at [217, 342] on icon at bounding box center [216, 410] width 9 height 9
click at [216, 342] on div "Undo" at bounding box center [225, 411] width 35 height 14
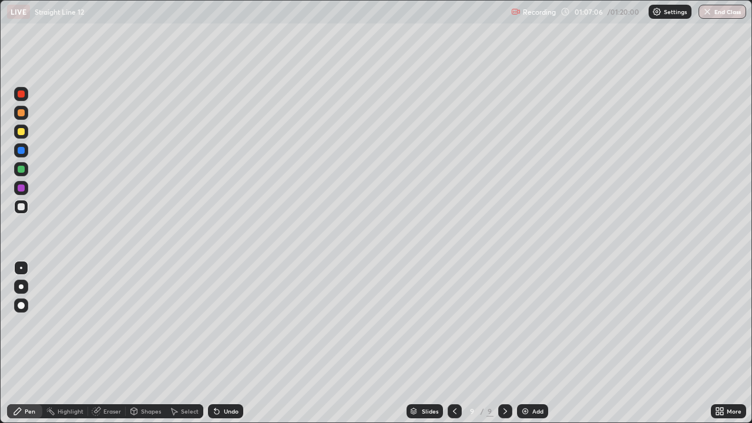
click at [216, 342] on div "Undo" at bounding box center [225, 411] width 35 height 14
click at [217, 342] on div "Undo" at bounding box center [223, 410] width 40 height 23
click at [23, 342] on div "Pen" at bounding box center [24, 411] width 35 height 14
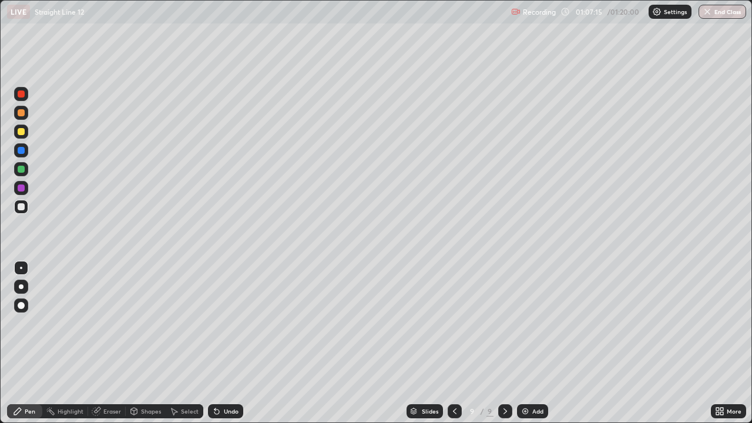
click at [19, 131] on div at bounding box center [21, 131] width 7 height 7
click at [22, 213] on div at bounding box center [21, 207] width 14 height 14
click at [17, 136] on div at bounding box center [21, 132] width 14 height 14
click at [510, 342] on div at bounding box center [505, 411] width 14 height 14
click at [19, 209] on div at bounding box center [21, 206] width 7 height 7
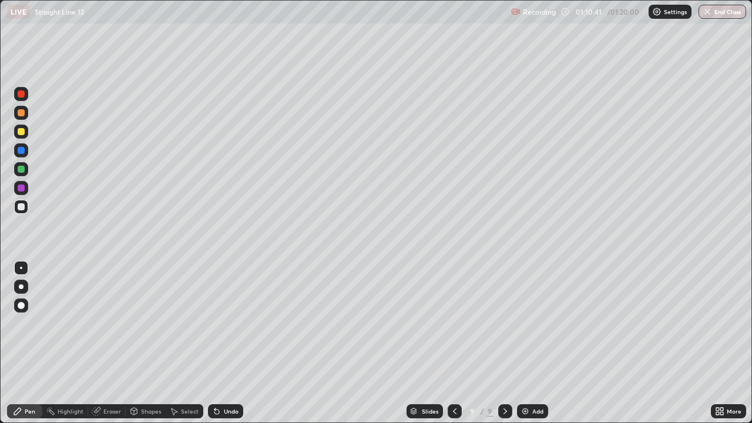
click at [500, 342] on icon at bounding box center [504, 410] width 9 height 9
click at [529, 342] on img at bounding box center [524, 410] width 9 height 9
click at [453, 342] on icon at bounding box center [453, 410] width 9 height 9
click at [507, 342] on icon at bounding box center [504, 410] width 9 height 9
click at [527, 342] on div "Add" at bounding box center [532, 411] width 31 height 14
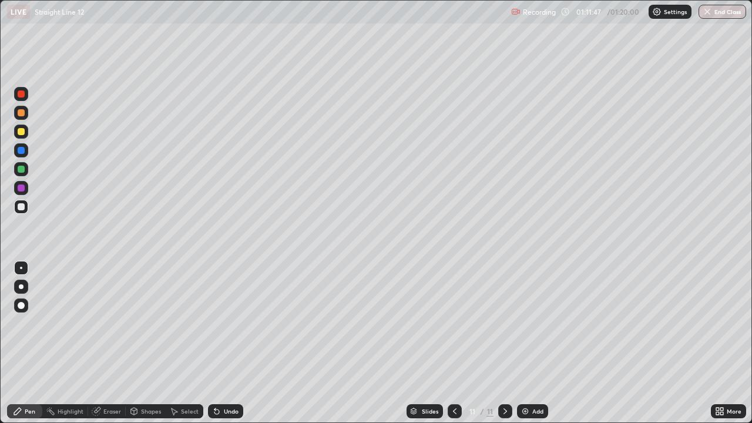
click at [454, 342] on icon at bounding box center [455, 411] width 4 height 6
click at [25, 342] on div "Pen" at bounding box center [30, 411] width 11 height 6
click at [22, 130] on div at bounding box center [21, 131] width 7 height 7
click at [0, 0] on div "LIVE Straight Line 12 Recording 01:12:03 / 01:20:00 Settings End Class" at bounding box center [376, 11] width 752 height 23
click at [22, 201] on div at bounding box center [21, 207] width 14 height 14
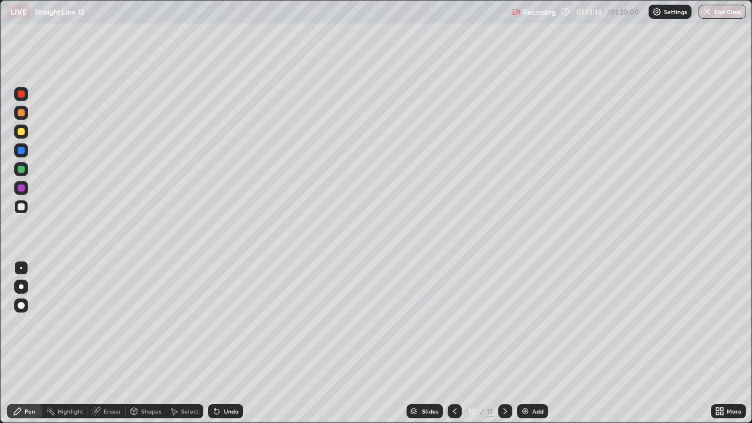
click at [177, 342] on icon at bounding box center [173, 410] width 9 height 9
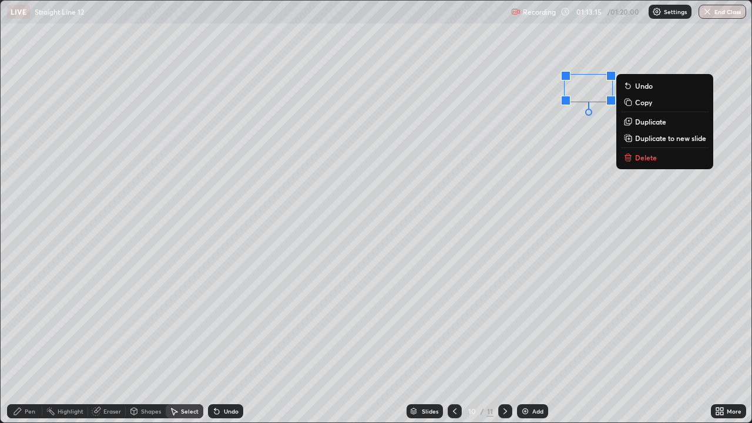
click at [640, 163] on button "Delete" at bounding box center [665, 157] width 88 height 14
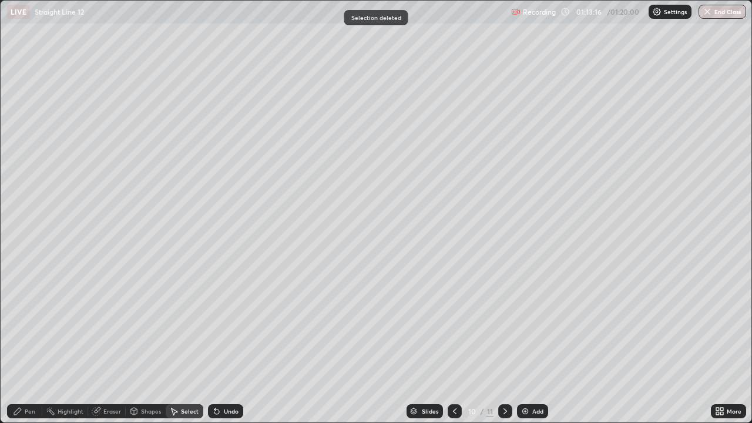
click at [22, 342] on icon at bounding box center [17, 410] width 9 height 9
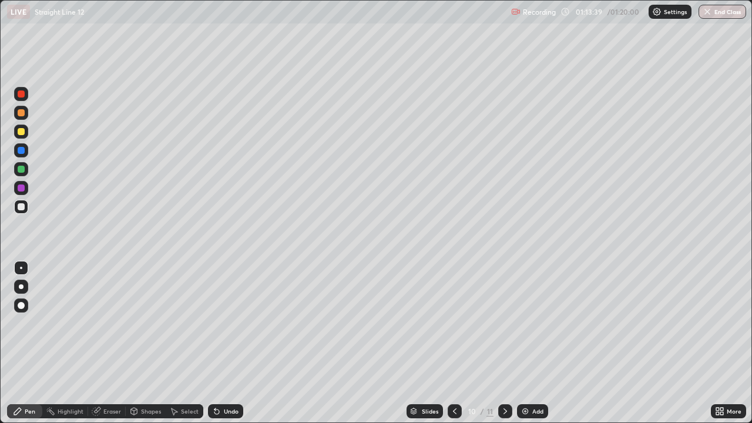
click at [20, 170] on div at bounding box center [21, 169] width 7 height 7
click at [217, 342] on icon at bounding box center [216, 410] width 9 height 9
click at [220, 342] on div "Undo" at bounding box center [225, 411] width 35 height 14
click at [224, 342] on div "Undo" at bounding box center [231, 411] width 15 height 6
click at [213, 342] on icon at bounding box center [216, 410] width 9 height 9
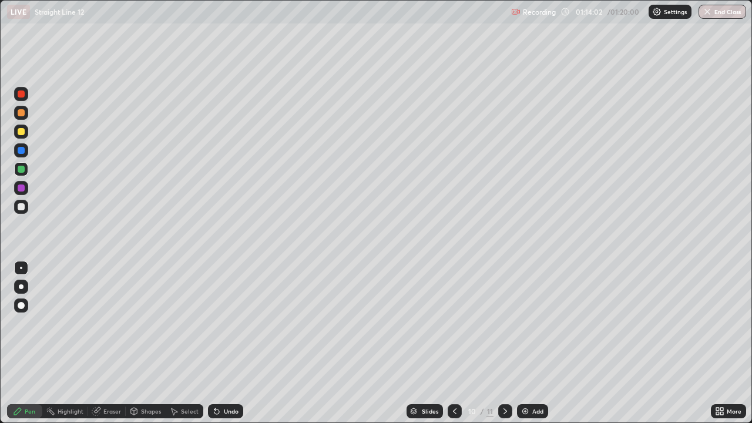
click at [217, 342] on icon at bounding box center [216, 410] width 9 height 9
click at [217, 342] on div "Undo" at bounding box center [223, 410] width 40 height 23
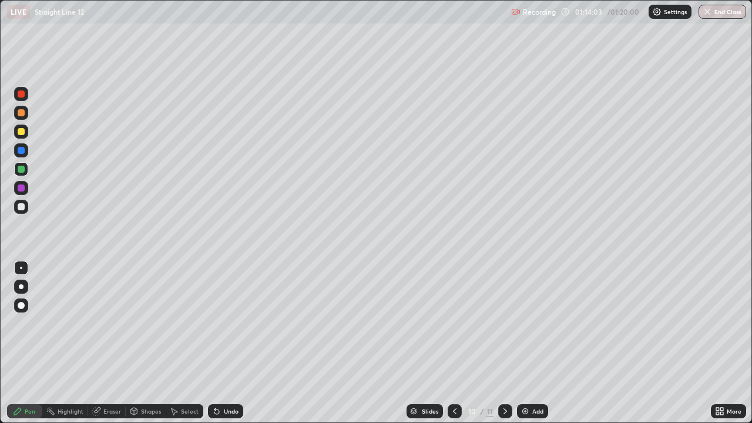
click at [214, 342] on div "Undo" at bounding box center [225, 411] width 35 height 14
click at [215, 342] on div "Undo" at bounding box center [225, 411] width 35 height 14
click at [228, 342] on div "Undo" at bounding box center [231, 411] width 15 height 6
click at [218, 342] on icon at bounding box center [216, 410] width 9 height 9
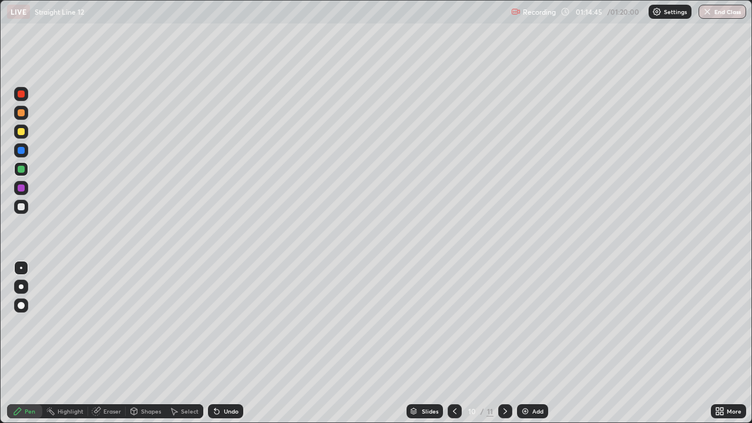
click at [218, 342] on icon at bounding box center [216, 410] width 9 height 9
click at [0, 0] on div "LIVE Straight Line 12 Recording 01:15:33 / 01:20:00 Settings End Class" at bounding box center [376, 11] width 752 height 23
click at [19, 211] on div at bounding box center [21, 207] width 14 height 14
click at [709, 12] on img "button" at bounding box center [707, 11] width 9 height 9
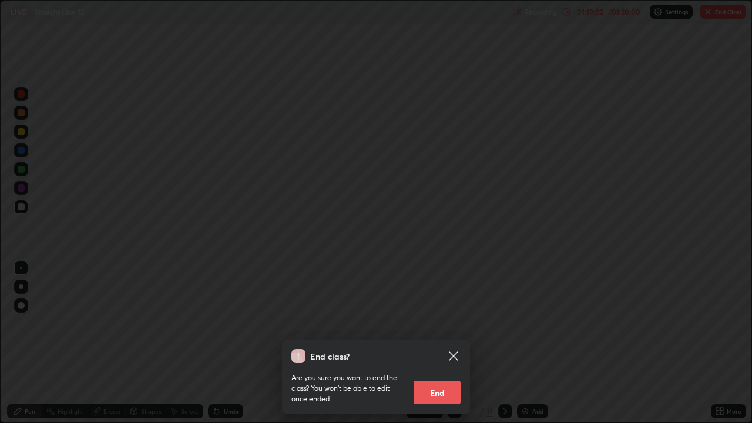
click at [438, 342] on button "End" at bounding box center [436, 392] width 47 height 23
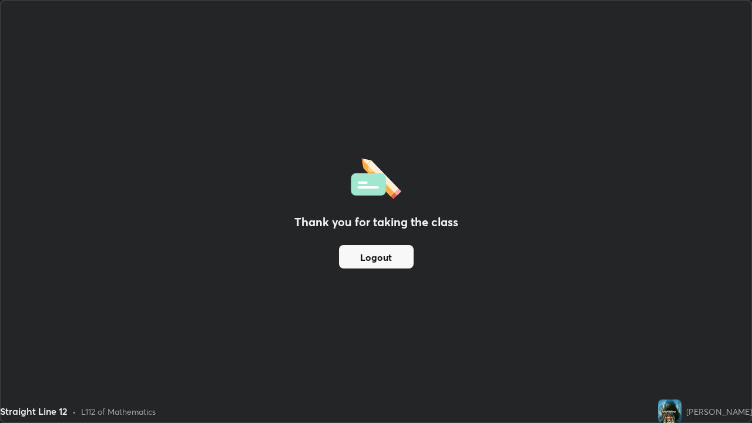
click at [389, 263] on button "Logout" at bounding box center [376, 256] width 75 height 23
click at [389, 257] on button "Logout" at bounding box center [376, 256] width 75 height 23
click at [386, 254] on button "Logout" at bounding box center [376, 256] width 75 height 23
click at [394, 259] on button "Logout" at bounding box center [376, 256] width 75 height 23
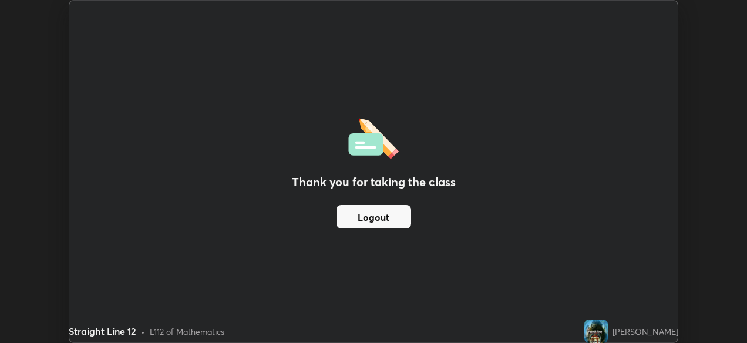
scroll to position [58392, 57988]
click at [383, 224] on button "Logout" at bounding box center [374, 216] width 75 height 23
click at [389, 220] on button "Logout" at bounding box center [374, 216] width 75 height 23
click at [389, 216] on button "Logout" at bounding box center [374, 216] width 75 height 23
